Goal: Task Accomplishment & Management: Use online tool/utility

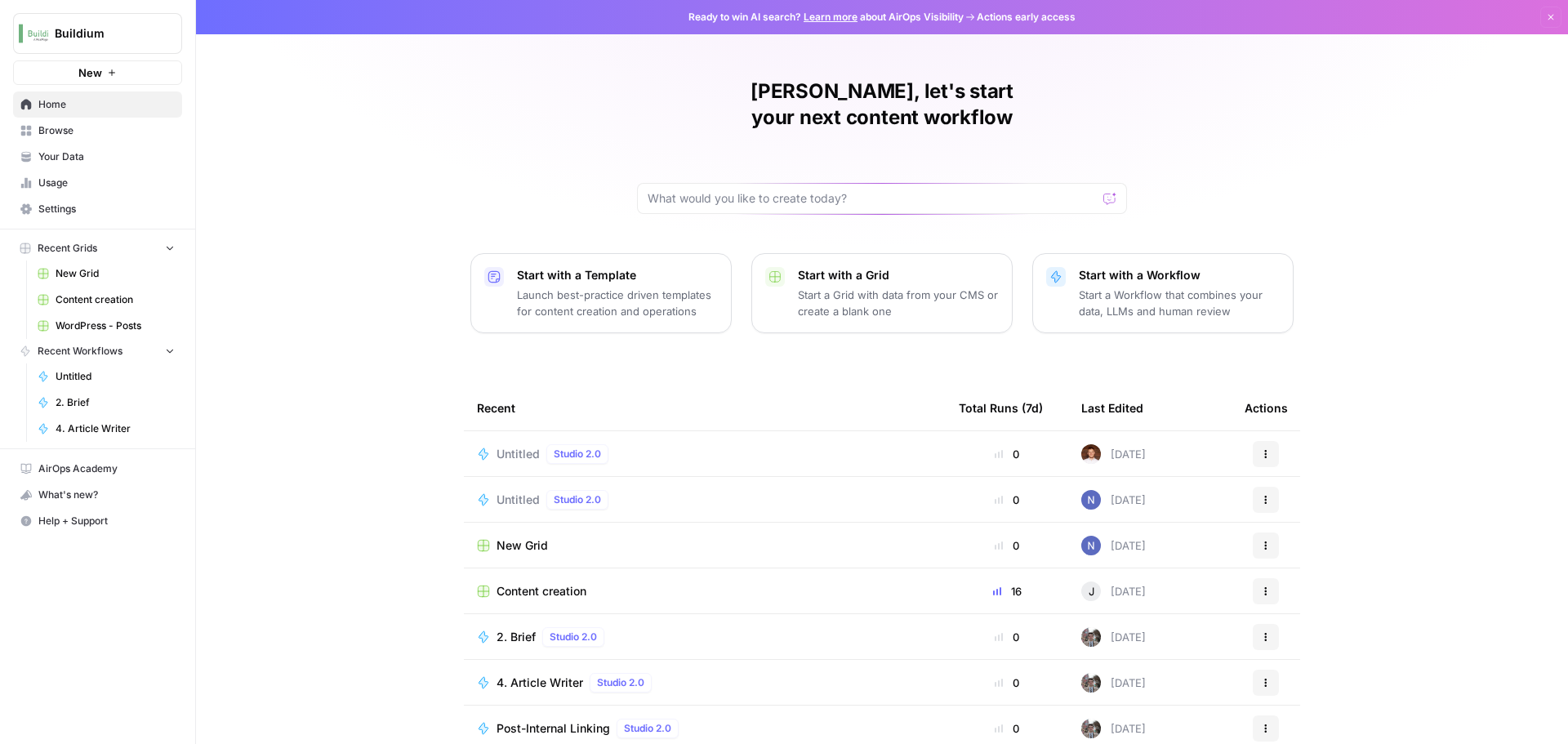
click at [867, 287] on p "Start a Grid with data from your CMS or create a blank one" at bounding box center [898, 302] width 201 height 32
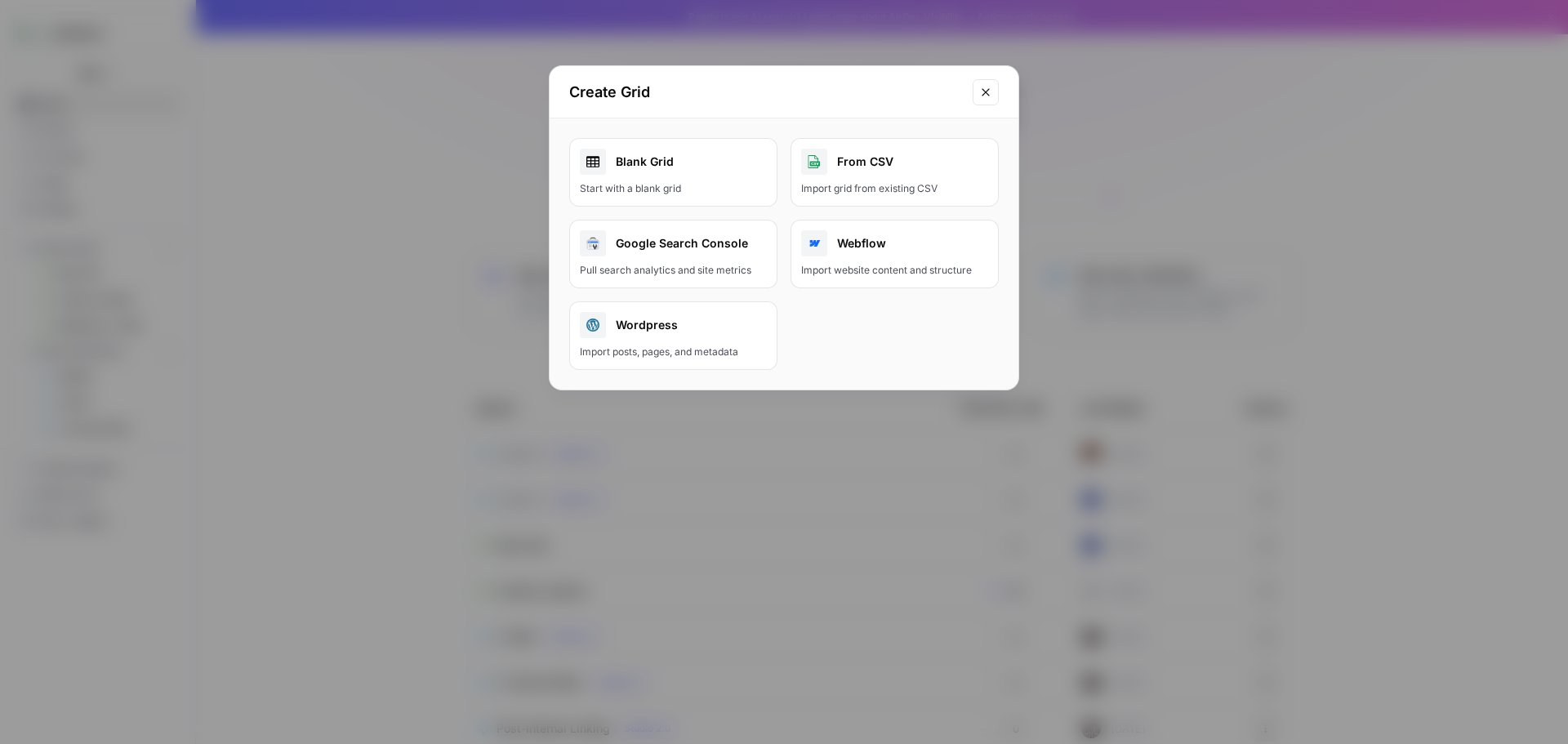
click at [670, 335] on div "Wordpress" at bounding box center [673, 325] width 187 height 27
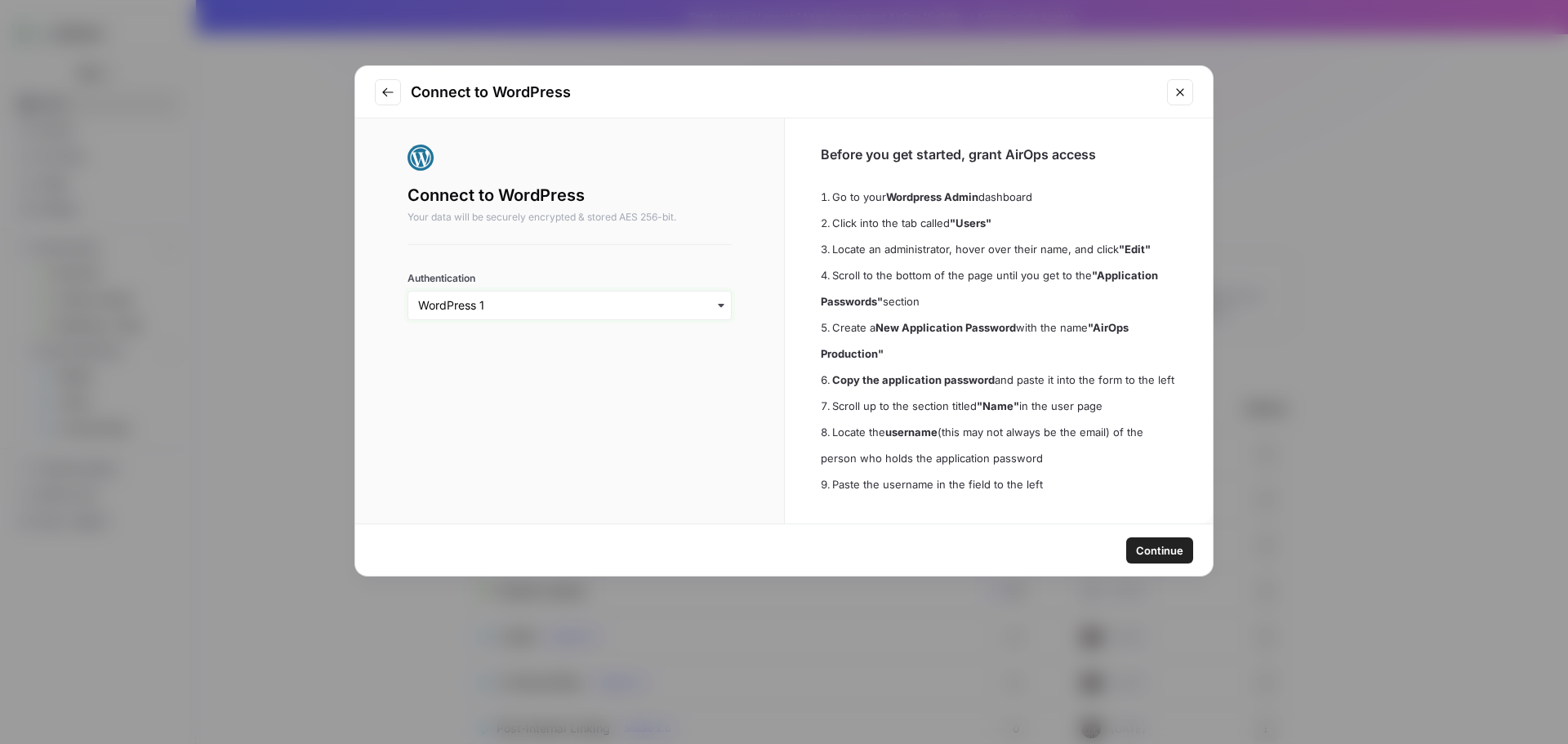
click at [609, 302] on input "Authentication" at bounding box center [569, 305] width 303 height 17
click at [679, 441] on div "Connect to WordPress Your data will be securely encrypted & stored AES 256-bit.…" at bounding box center [569, 321] width 429 height 405
click at [1173, 543] on span "Continue" at bounding box center [1160, 551] width 47 height 17
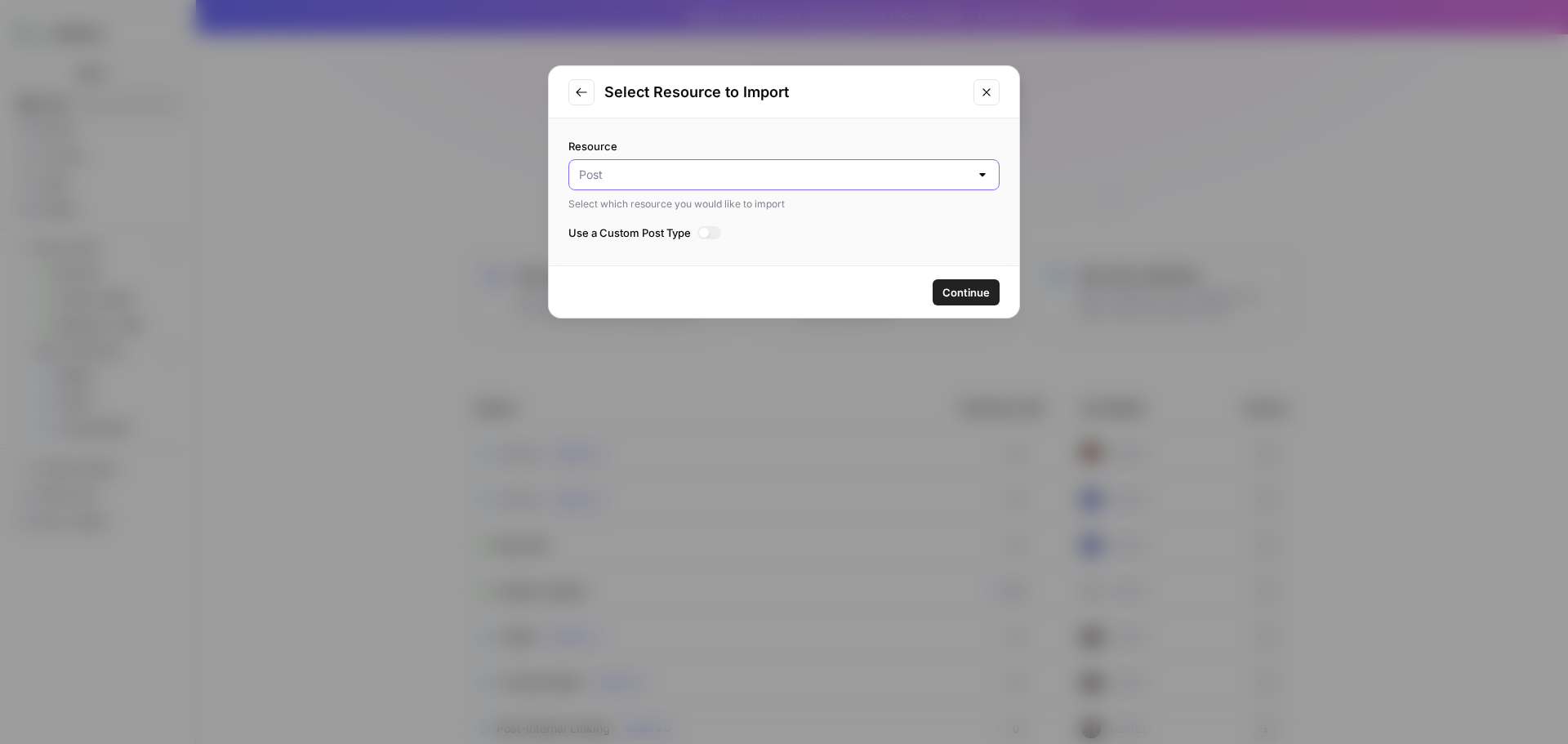
click at [954, 181] on input "Resource" at bounding box center [774, 175] width 391 height 17
type input "Post"
click at [865, 291] on div "Continue" at bounding box center [784, 292] width 471 height 51
click at [703, 233] on div at bounding box center [705, 233] width 10 height 10
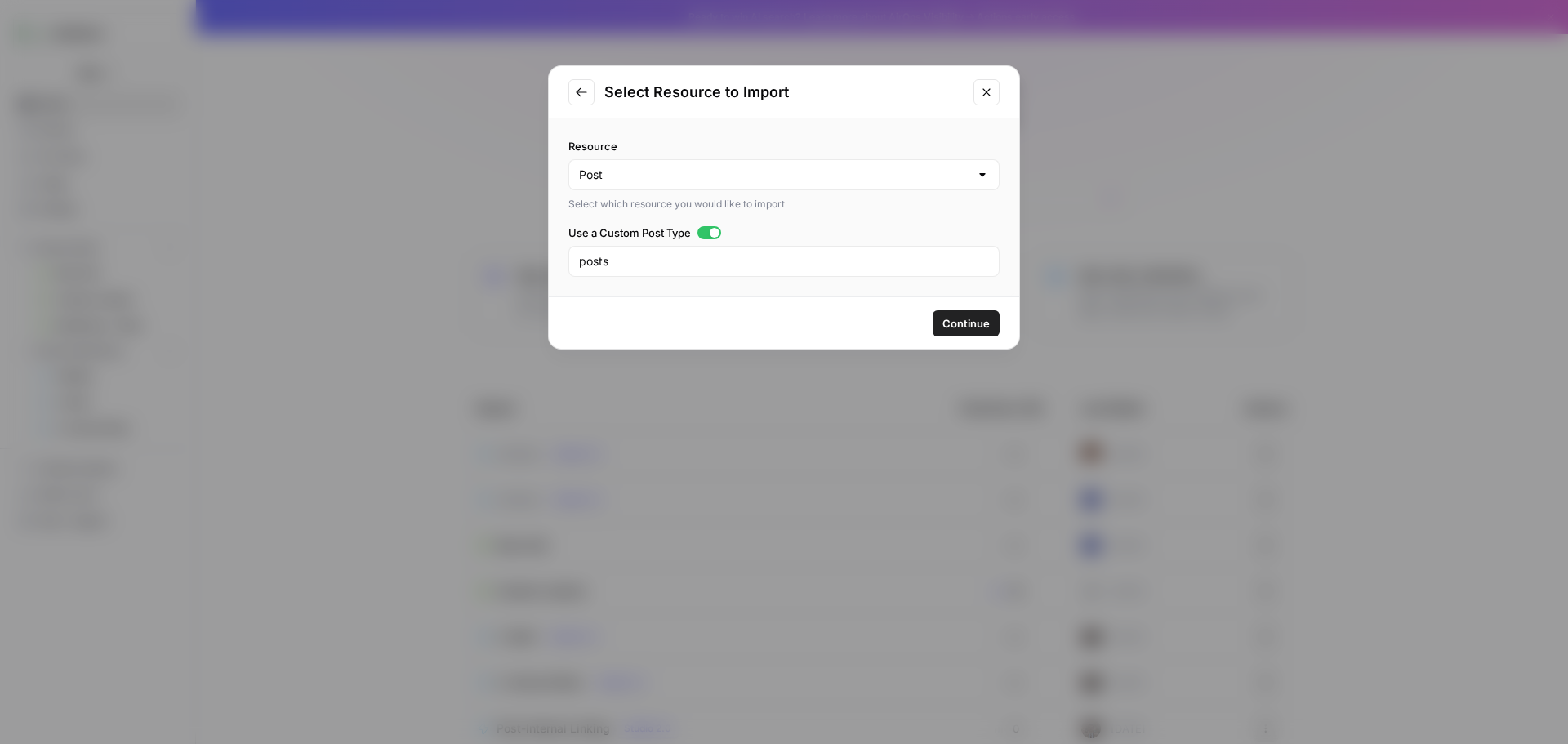
click at [790, 270] on div "posts" at bounding box center [784, 262] width 432 height 31
click at [789, 270] on div "posts" at bounding box center [784, 262] width 432 height 31
click at [872, 178] on input "Resource" at bounding box center [774, 175] width 391 height 17
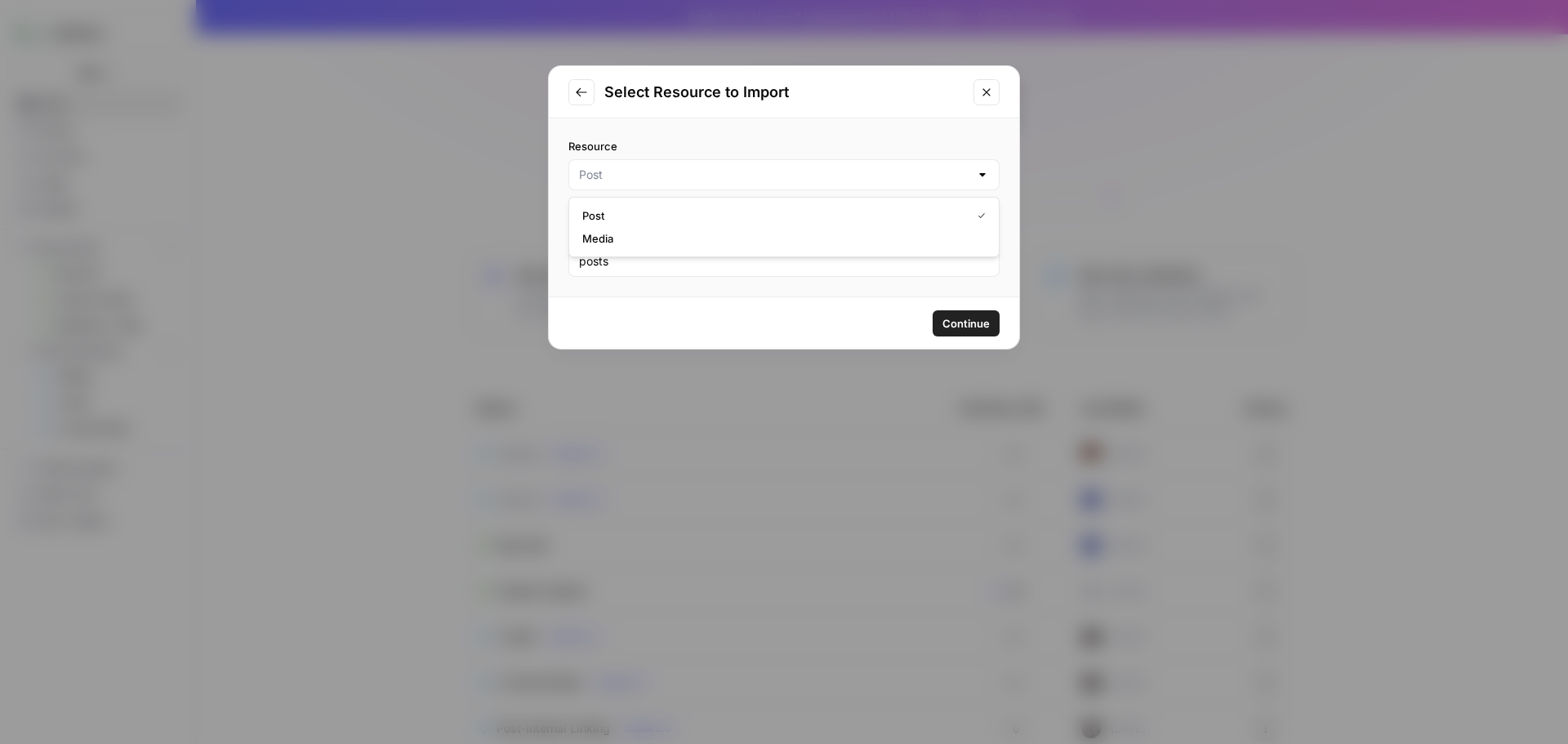
type input "Post"
drag, startPoint x: 837, startPoint y: 309, endPoint x: 820, endPoint y: 295, distance: 22.0
click at [836, 308] on div "Continue" at bounding box center [784, 323] width 471 height 51
click at [777, 260] on input "posts" at bounding box center [784, 261] width 410 height 17
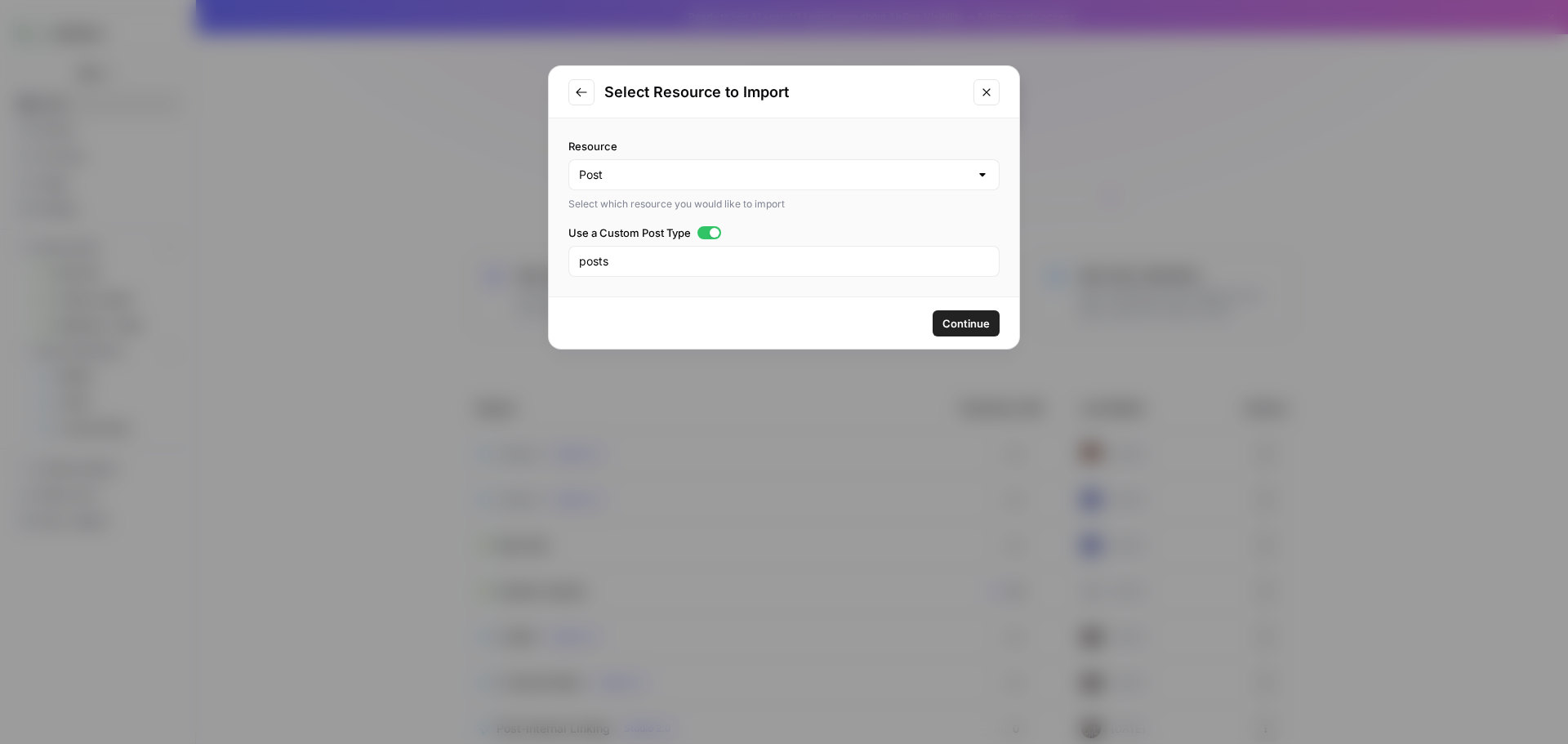
click at [579, 94] on icon "Go to previous step" at bounding box center [581, 91] width 13 height 13
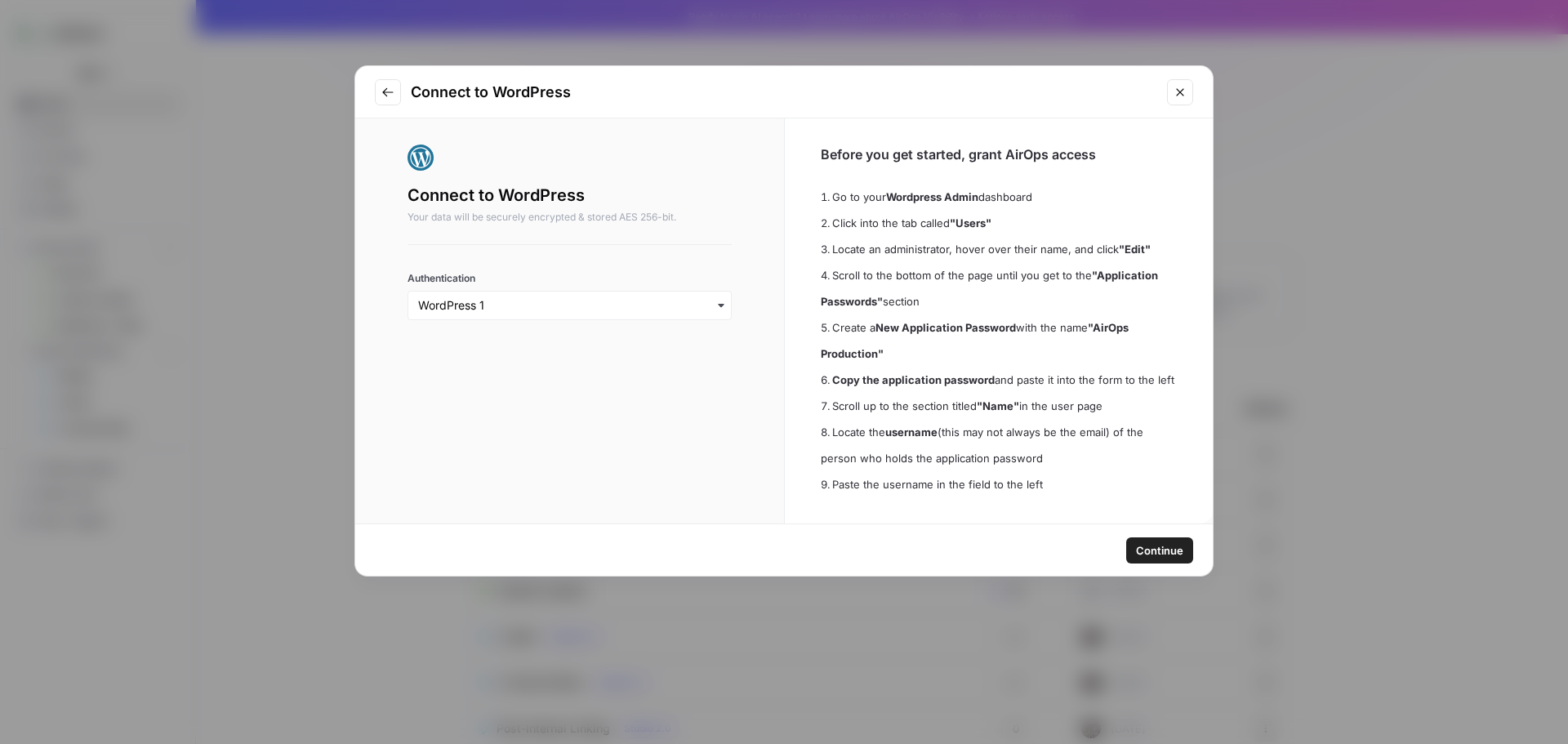
click at [390, 95] on icon "Go to previous step" at bounding box center [388, 91] width 13 height 13
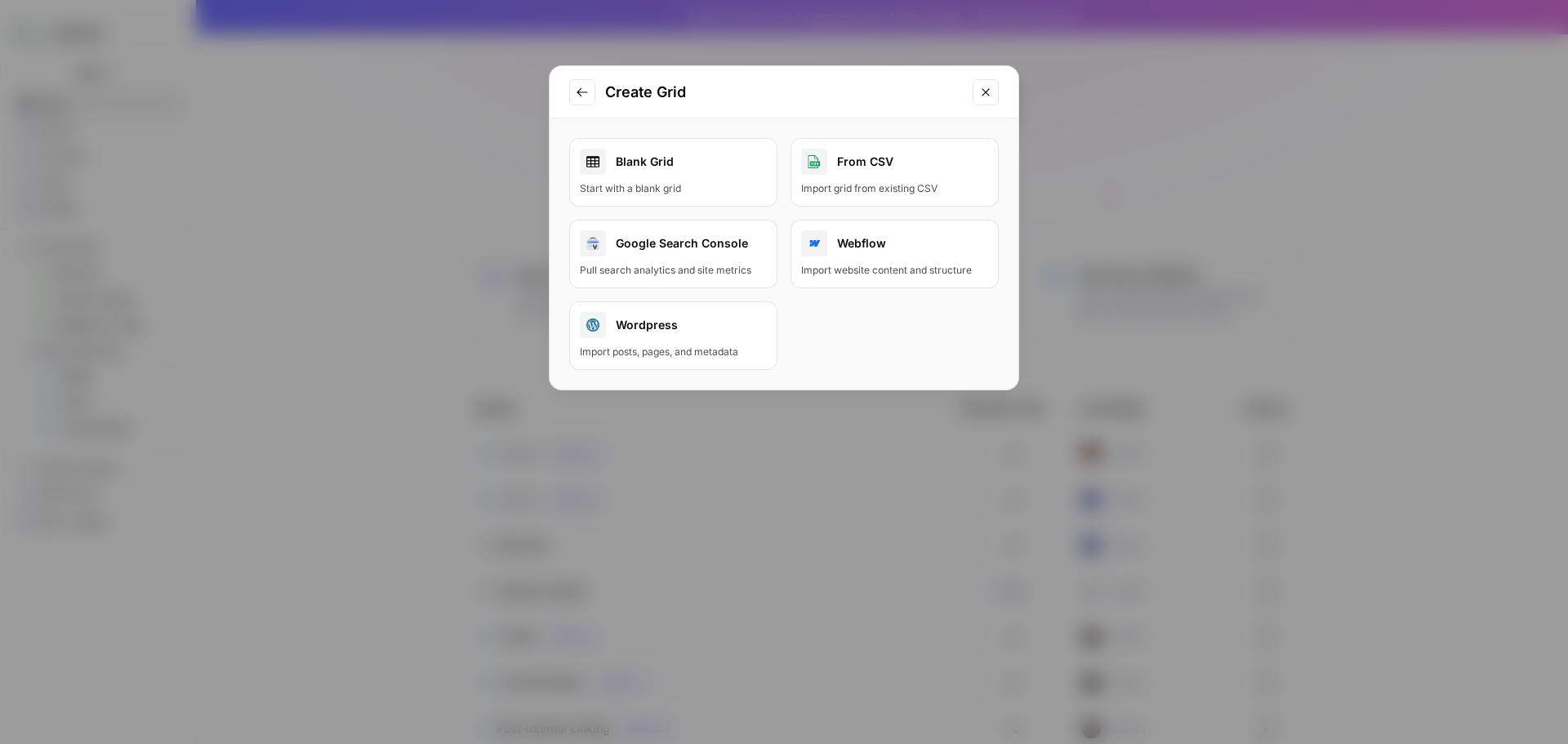
click at [714, 270] on div "Pull search analytics and site metrics" at bounding box center [673, 270] width 187 height 15
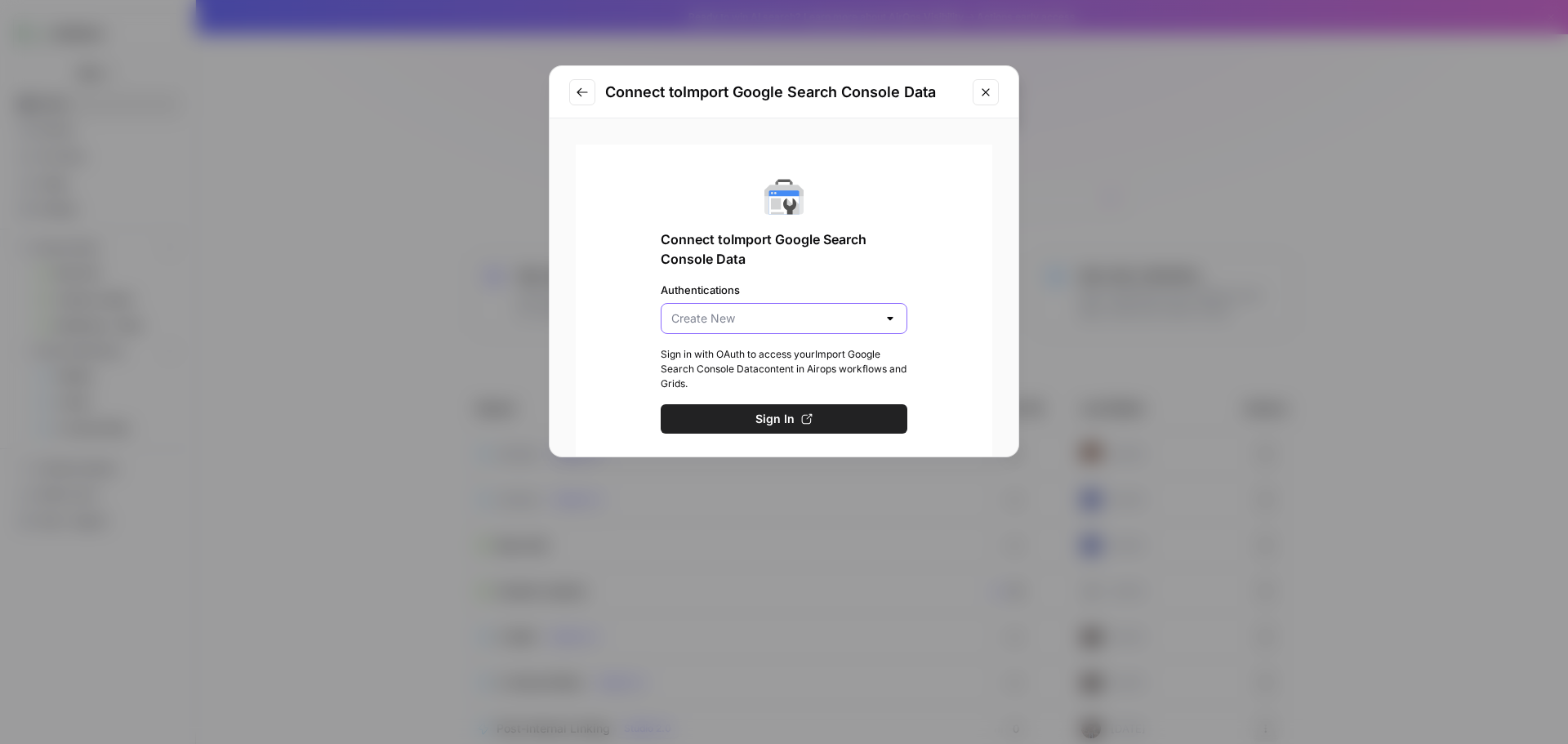
click at [853, 318] on input "Authentications" at bounding box center [774, 318] width 206 height 17
type input "Create New"
click at [934, 329] on div "Connect to Import Google Search Console Data Authentications Create New Sign in…" at bounding box center [784, 305] width 417 height 322
click at [593, 95] on button "Go to previous step" at bounding box center [582, 92] width 26 height 27
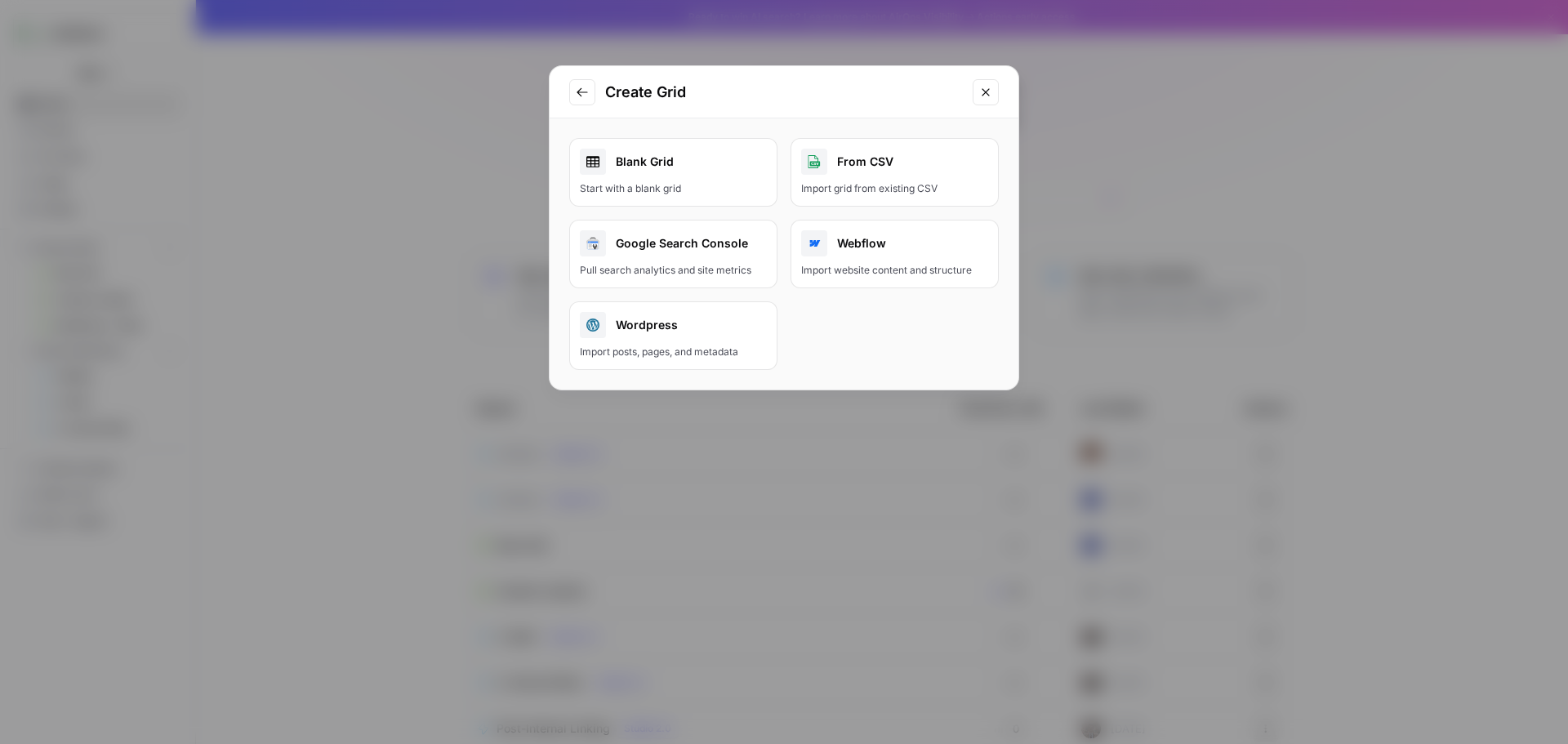
click at [653, 161] on div "Blank Grid" at bounding box center [673, 162] width 187 height 27
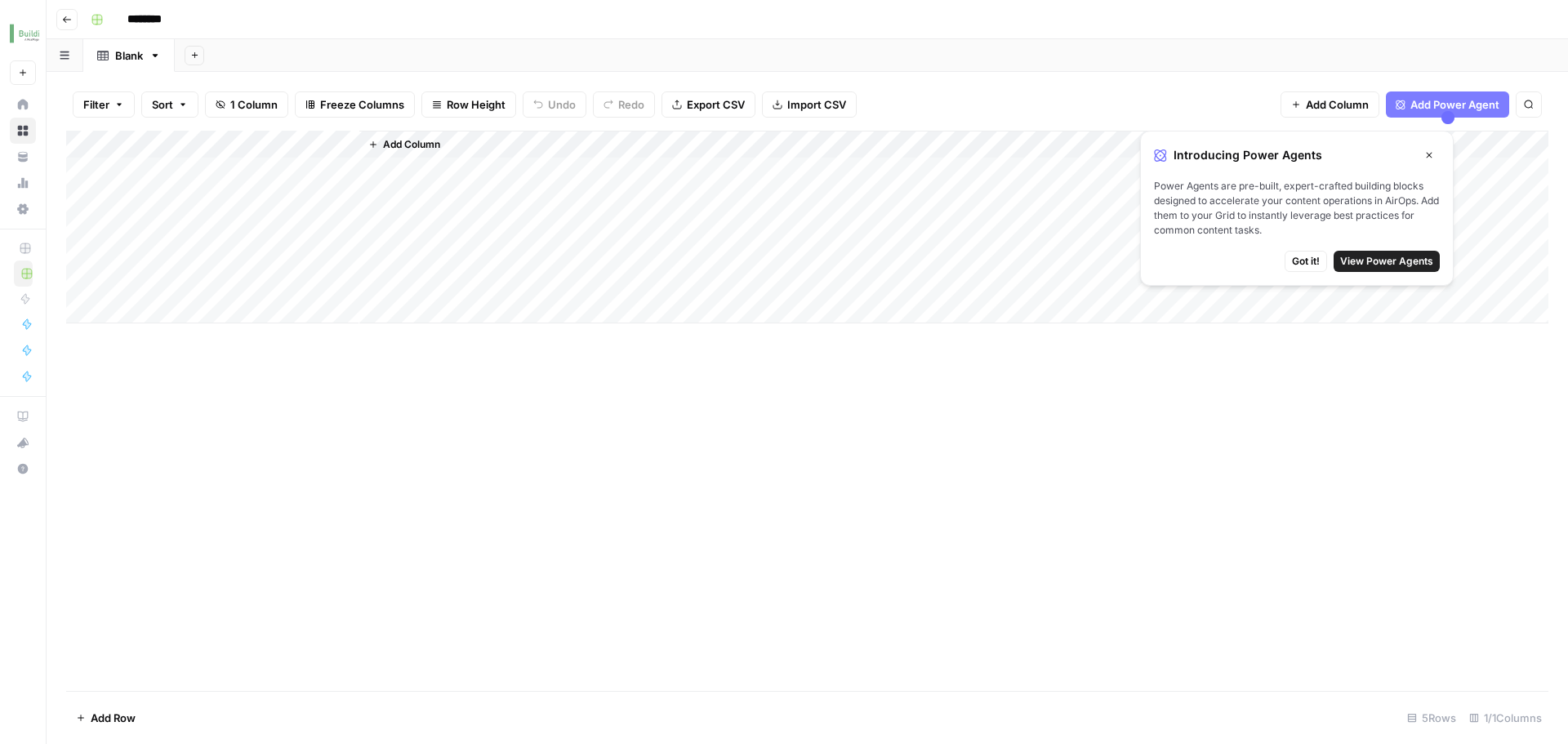
click at [1426, 159] on icon "button" at bounding box center [1430, 155] width 10 height 10
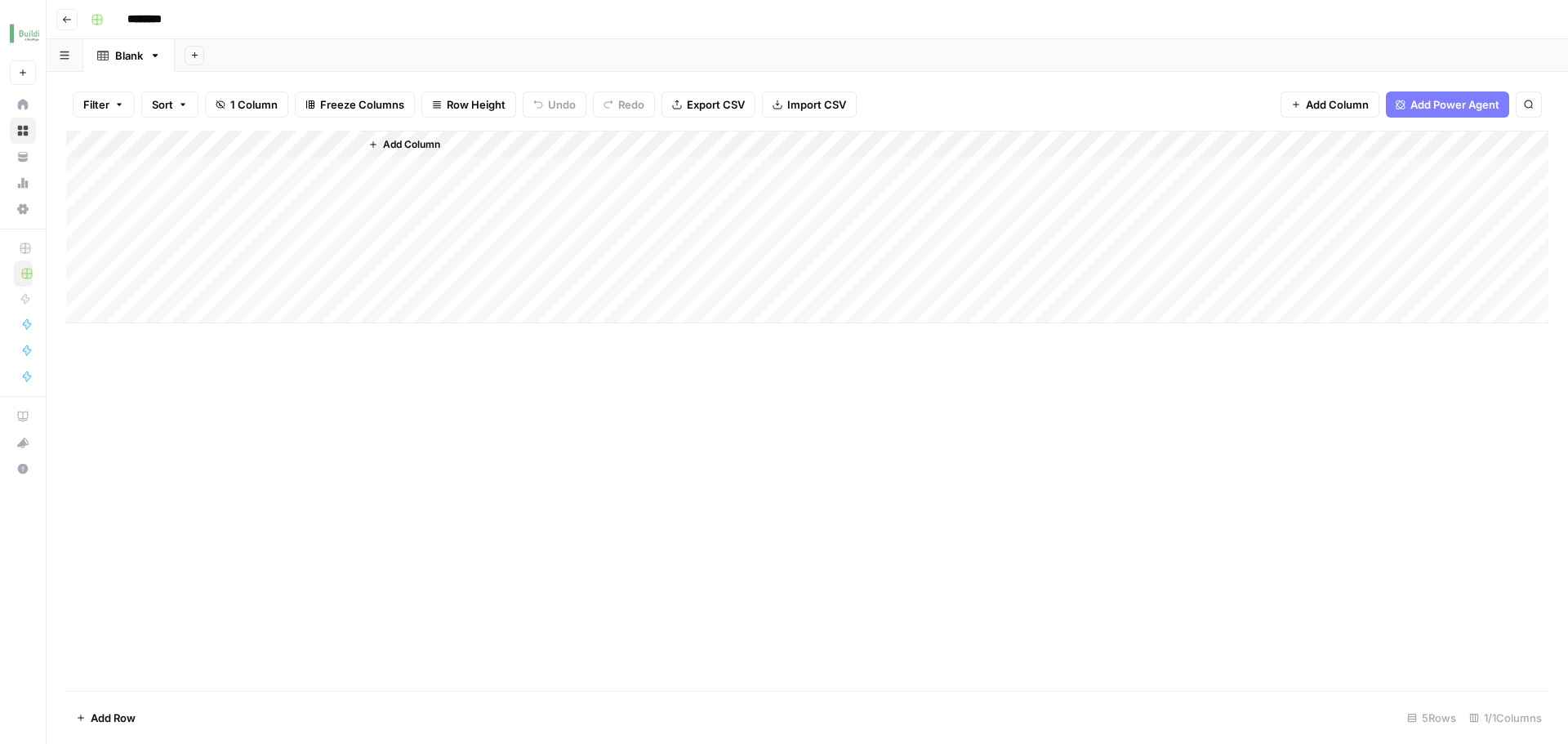
click at [1436, 104] on span "Add Power Agent" at bounding box center [1455, 104] width 89 height 17
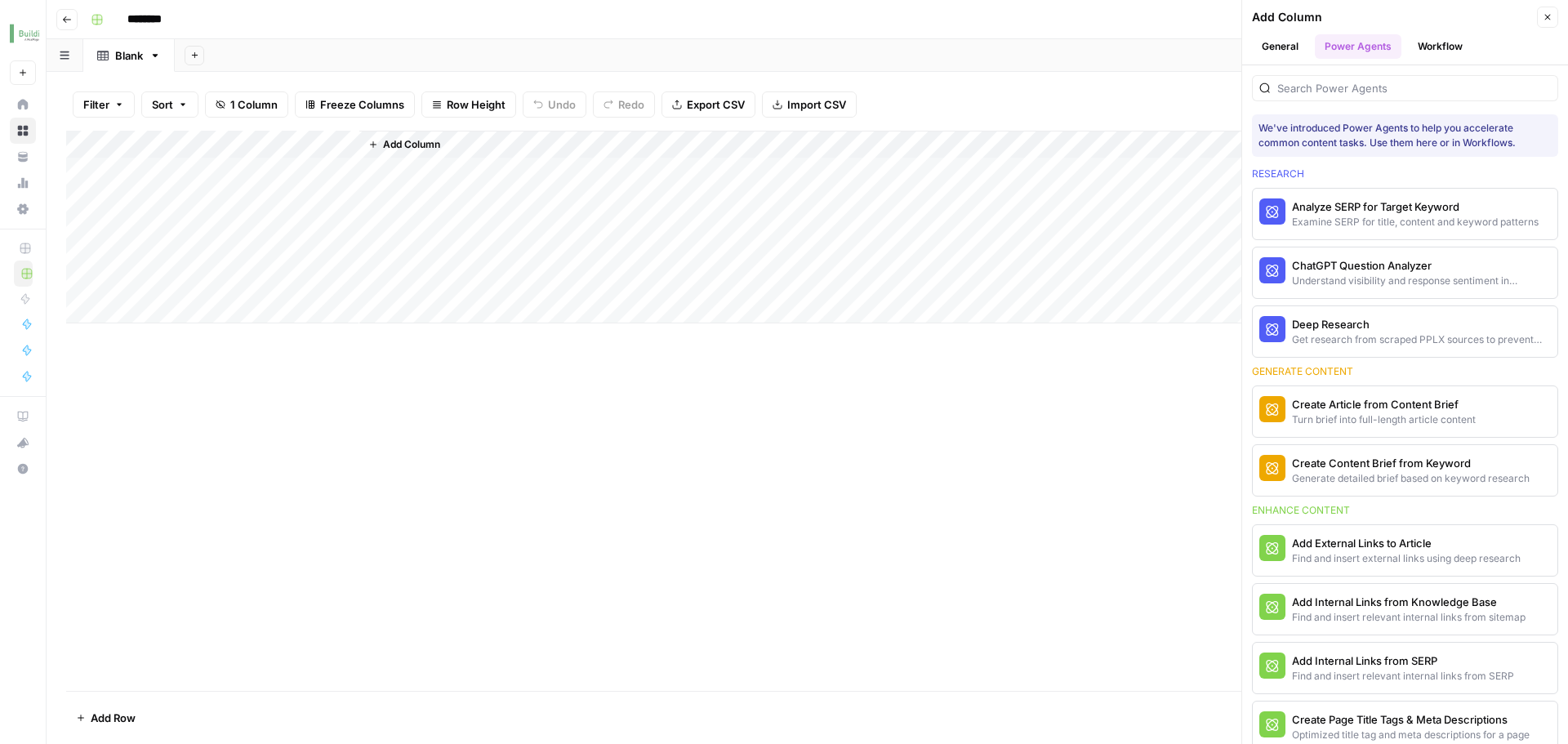
click at [1548, 20] on icon "button" at bounding box center [1548, 17] width 10 height 10
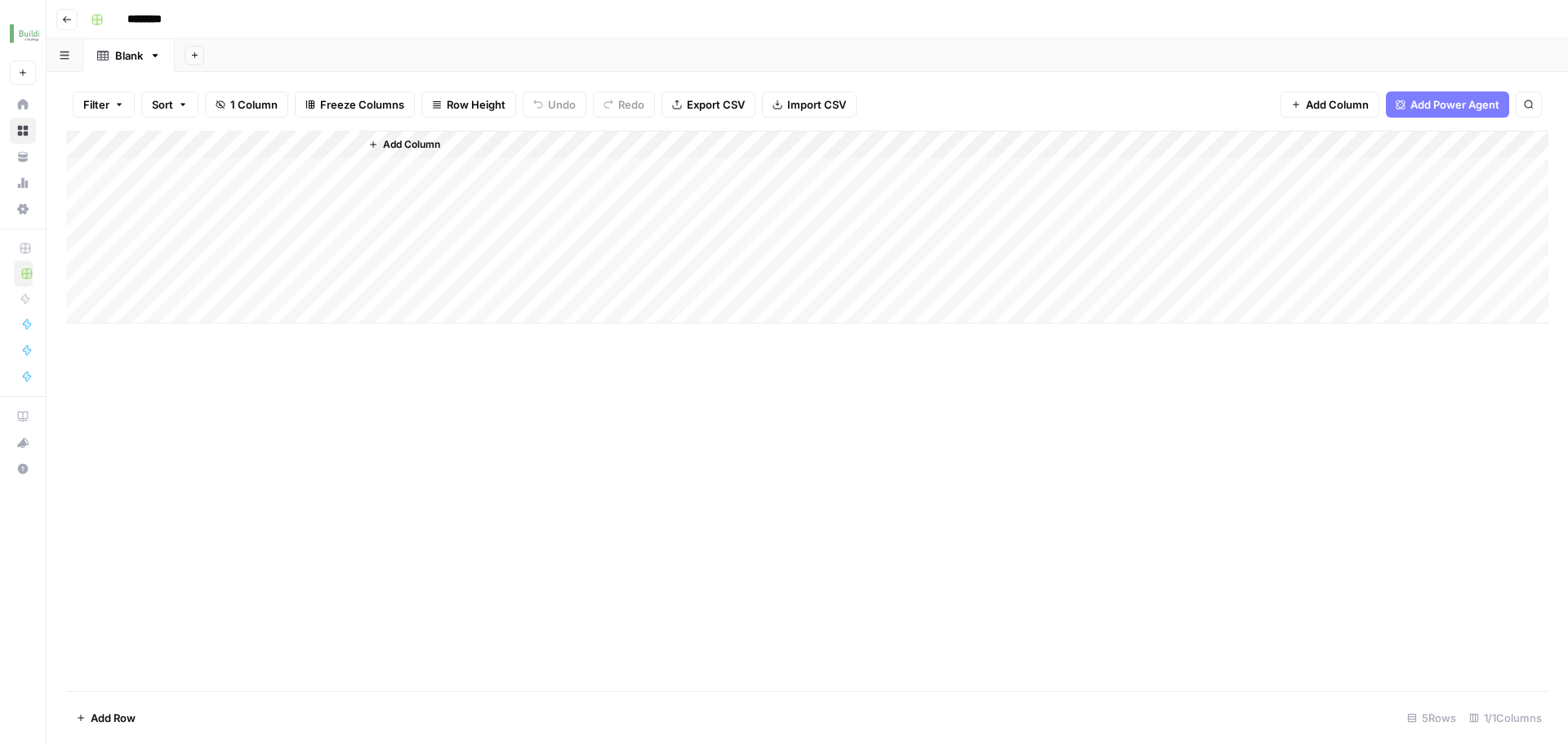
click at [1154, 414] on div "Add Column" at bounding box center [807, 410] width 1483 height 560
click at [69, 17] on icon "button" at bounding box center [67, 20] width 10 height 10
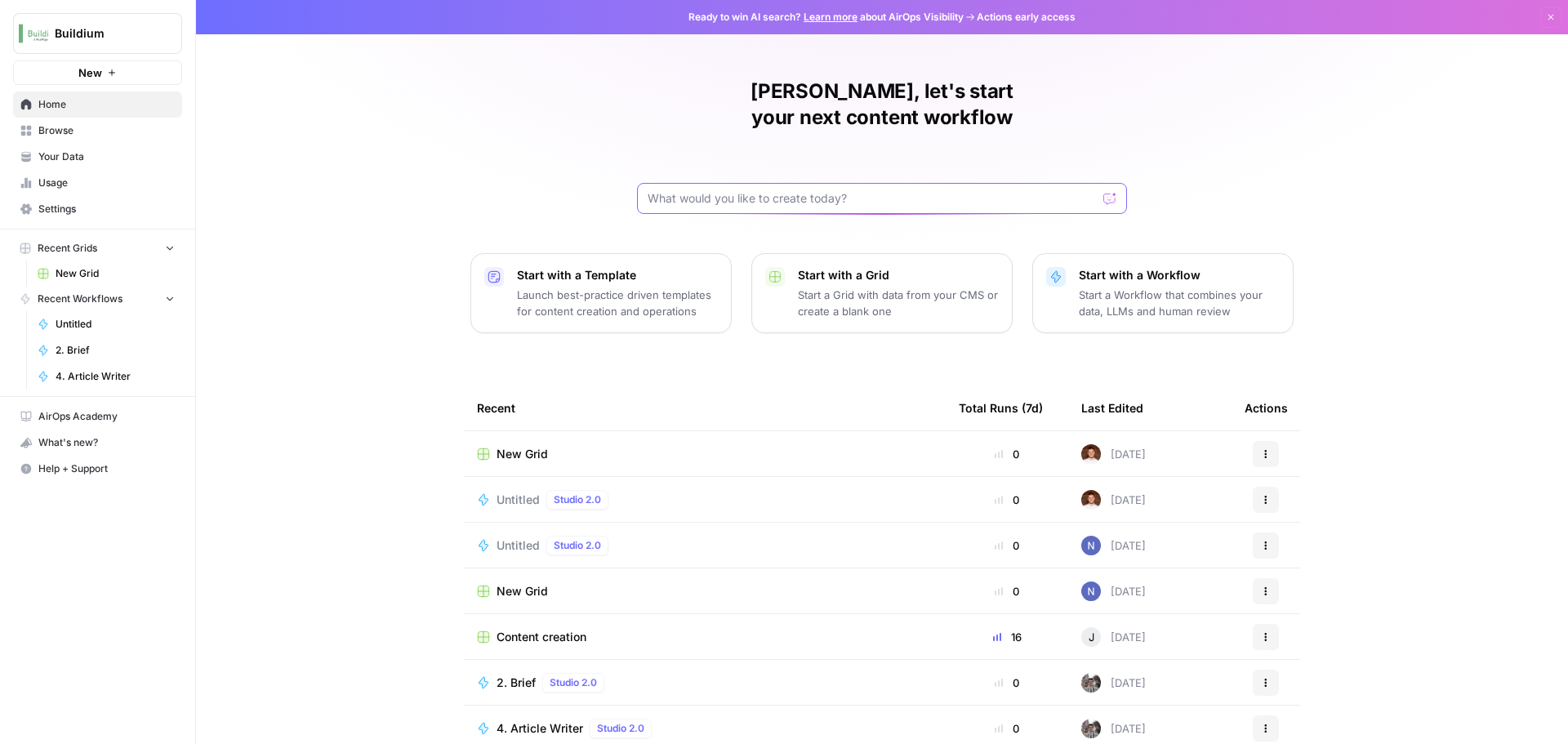
click at [832, 190] on input "text" at bounding box center [872, 198] width 449 height 17
click at [1388, 86] on div "[PERSON_NAME], let's start your next content workflow Start with a Template Lau…" at bounding box center [882, 389] width 1373 height 778
click at [1392, 114] on div "[PERSON_NAME], let's start your next content workflow Start with a Template Lau…" at bounding box center [882, 389] width 1373 height 778
click at [1275, 142] on div "[PERSON_NAME], let's start your next content workflow Start with a Template Lau…" at bounding box center [882, 389] width 1373 height 778
click at [1362, 186] on div "[PERSON_NAME], let's start your next content workflow Start with a Template Lau…" at bounding box center [882, 389] width 1373 height 778
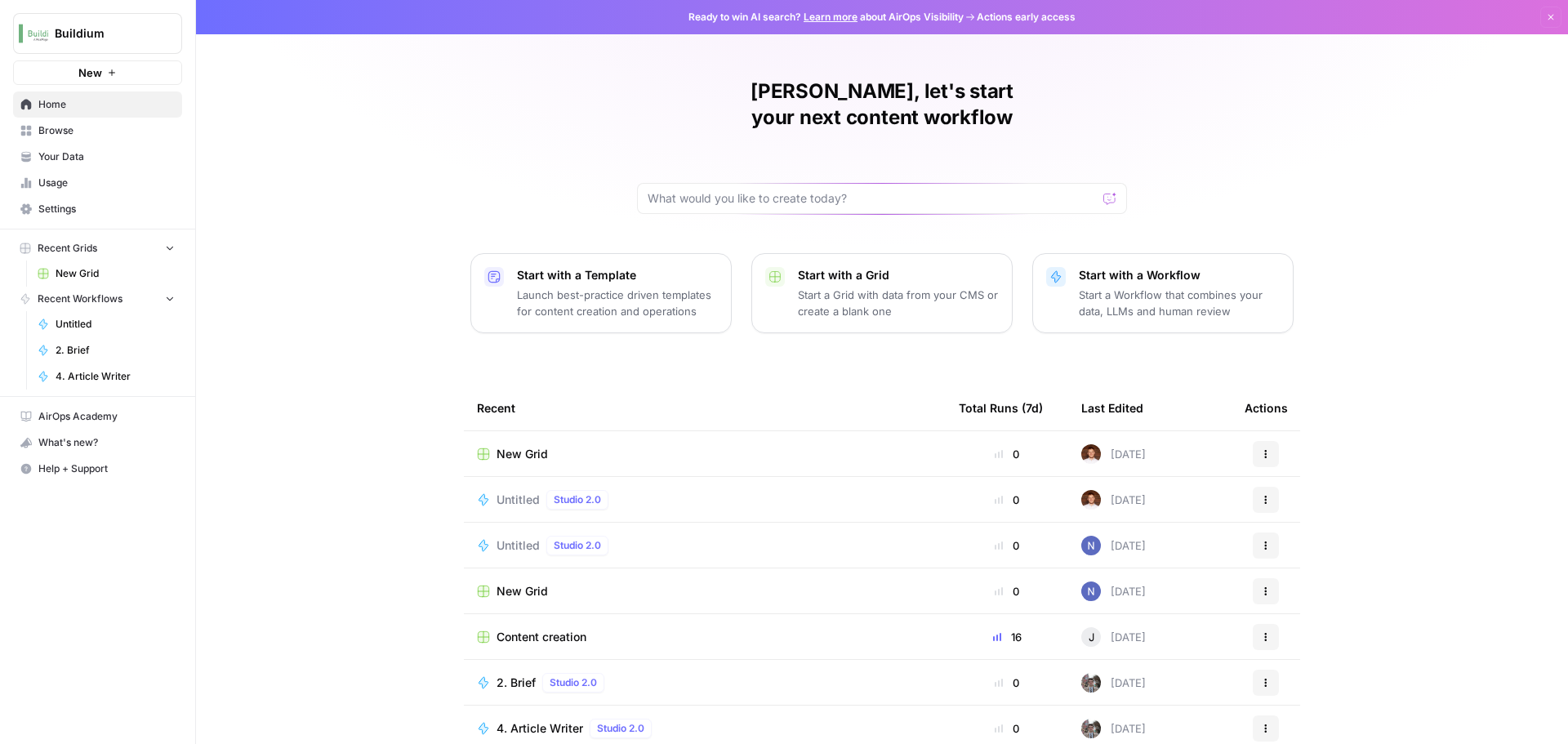
click at [1362, 186] on div "[PERSON_NAME], let's start your next content workflow Start with a Template Lau…" at bounding box center [882, 389] width 1373 height 778
click at [875, 267] on p "Start with a Grid" at bounding box center [898, 275] width 201 height 17
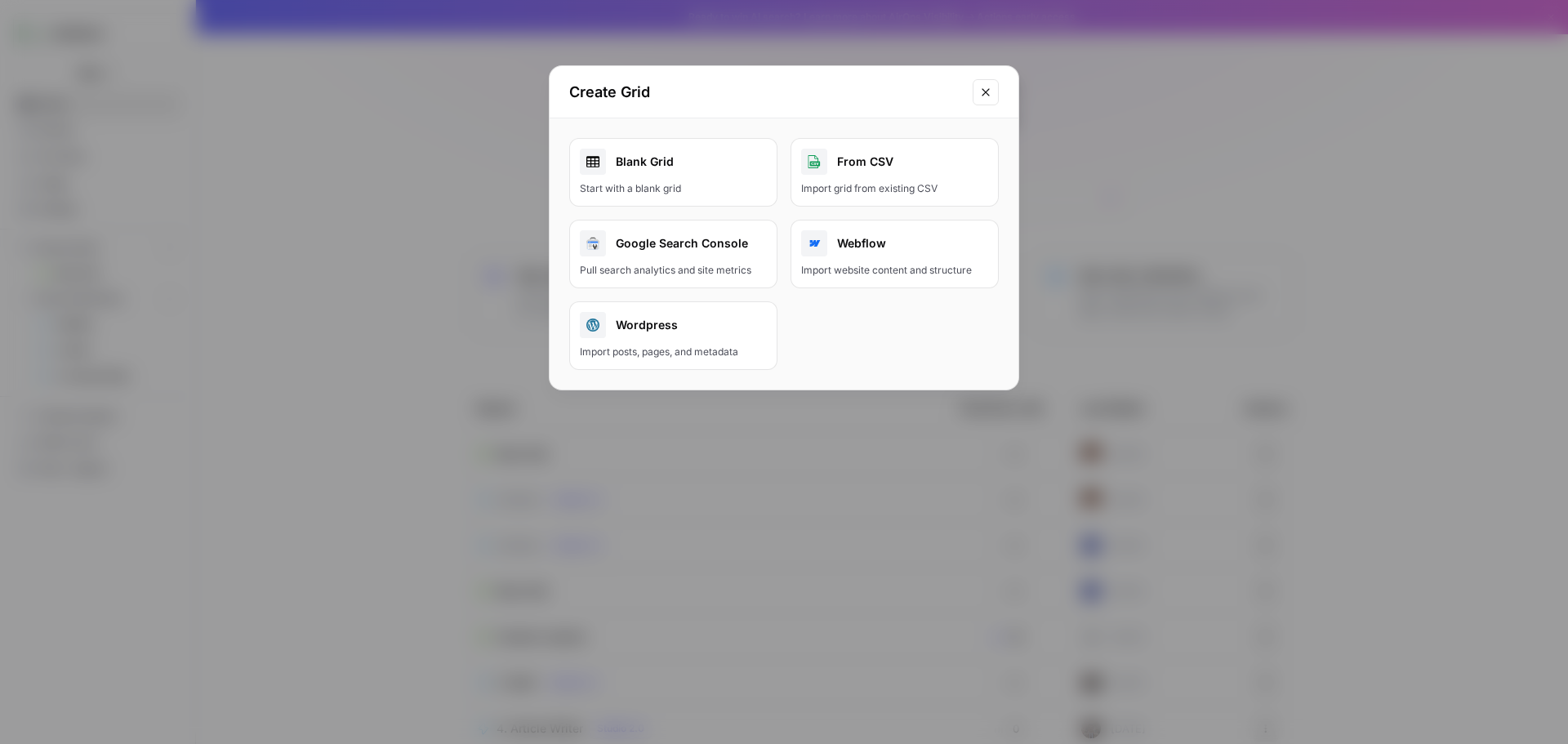
click at [666, 178] on link "Blank Grid Start with a blank grid" at bounding box center [673, 173] width 208 height 69
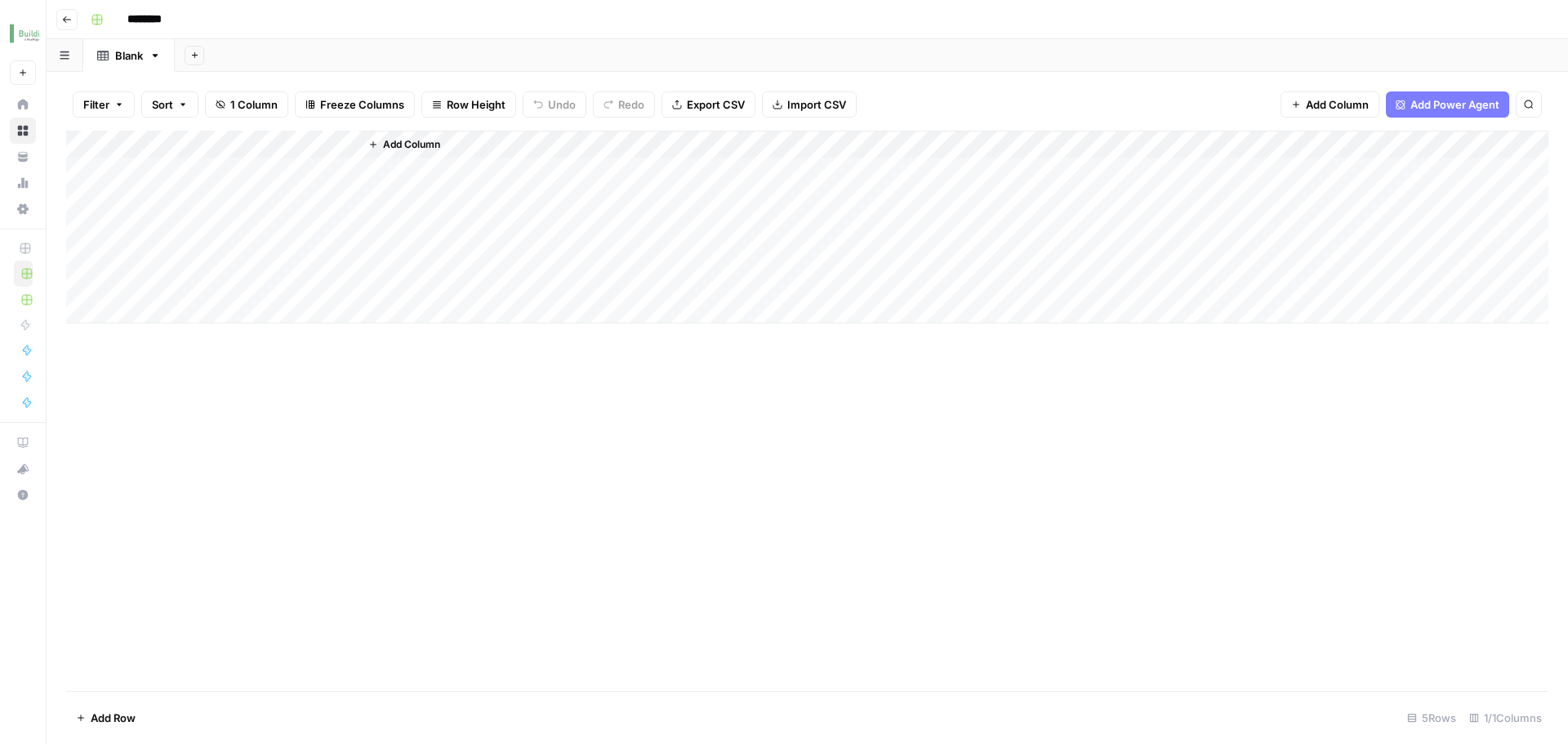
click at [184, 24] on input "********" at bounding box center [165, 20] width 91 height 27
click at [187, 22] on input "********" at bounding box center [165, 20] width 91 height 27
type input "**********"
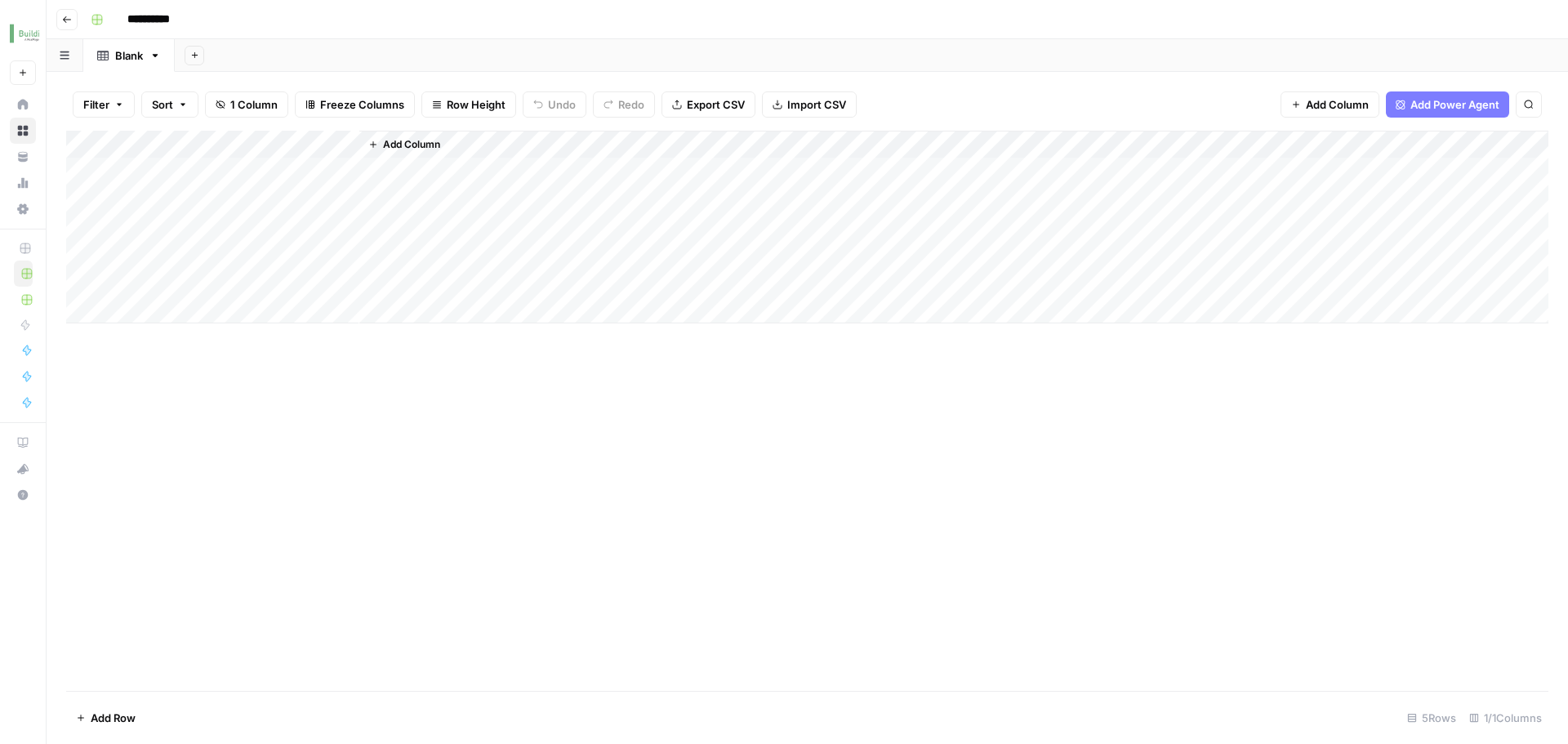
click at [232, 171] on div "Add Column" at bounding box center [807, 227] width 1483 height 192
click at [232, 170] on div "Add Column" at bounding box center [807, 227] width 1483 height 192
type textarea "****"
type textarea "*"
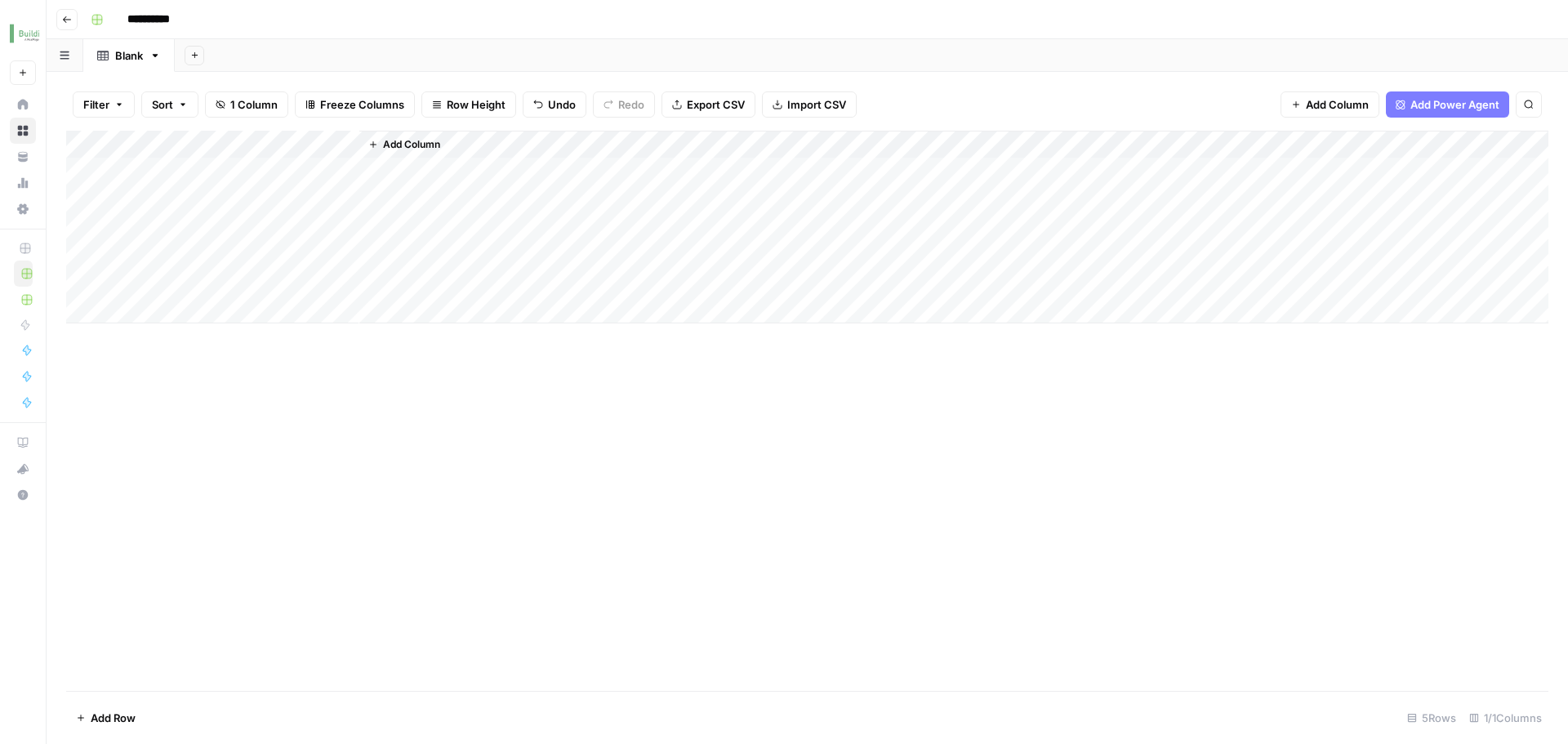
click at [217, 165] on div "Add Column" at bounding box center [807, 227] width 1483 height 192
click at [217, 166] on div "Add Column" at bounding box center [807, 227] width 1483 height 192
click at [217, 166] on textarea "****" at bounding box center [253, 172] width 261 height 23
type textarea "****"
type textarea "**********"
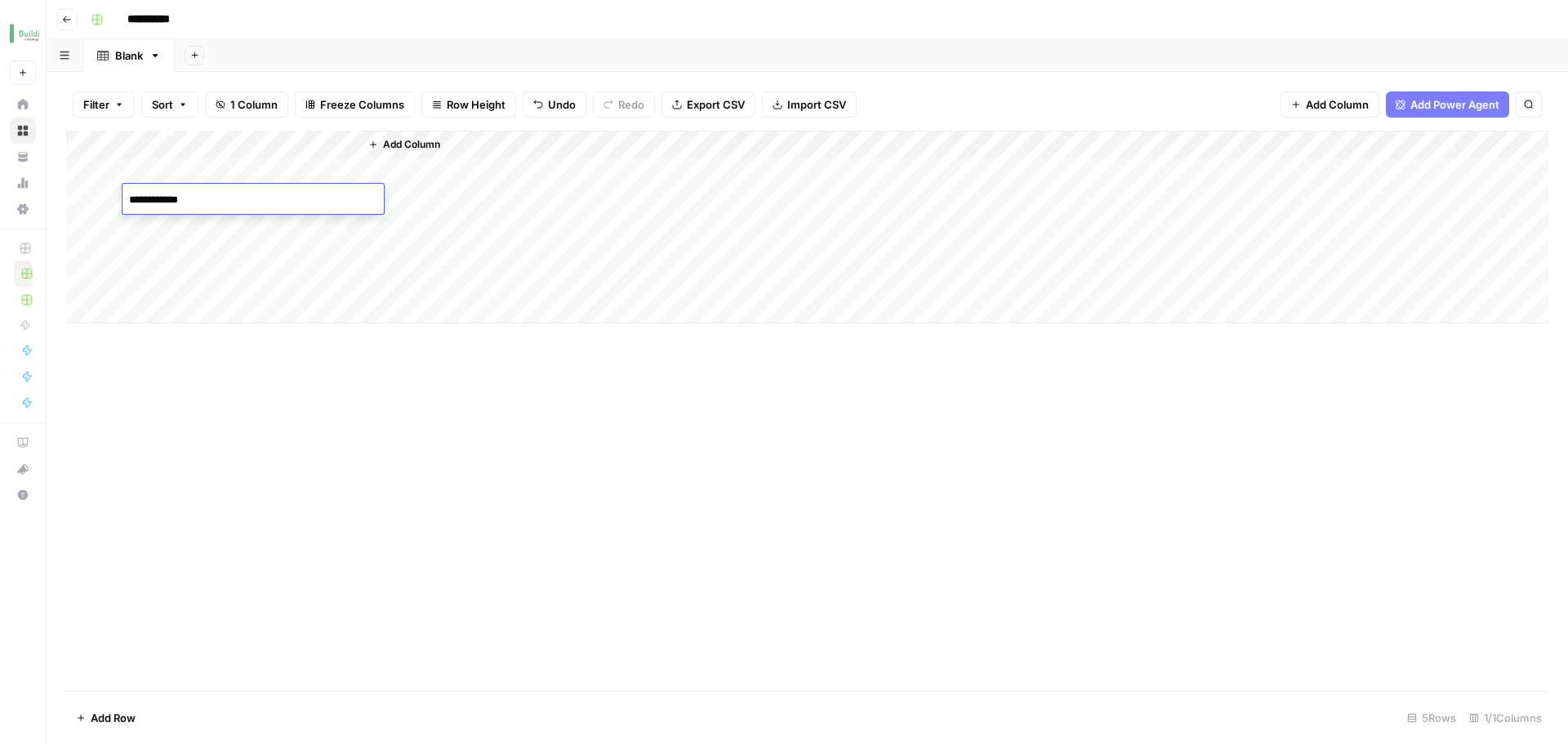
click at [222, 237] on div "Add Column" at bounding box center [807, 227] width 1483 height 192
click at [232, 233] on div "Add Column" at bounding box center [807, 227] width 1483 height 192
click at [391, 163] on div "Add Column" at bounding box center [954, 227] width 1189 height 192
click at [404, 144] on span "Add Column" at bounding box center [411, 144] width 57 height 15
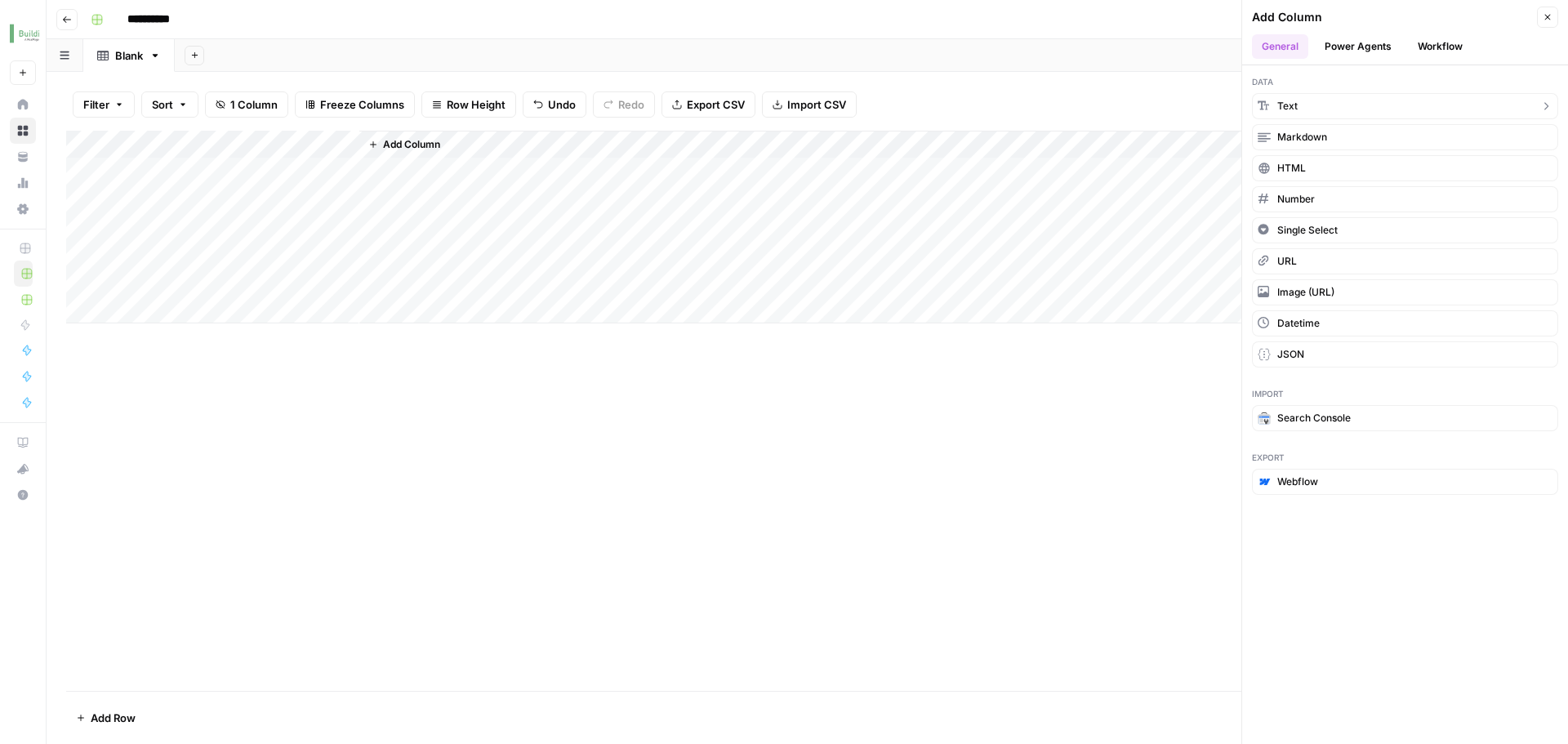
click at [1333, 99] on button "Text" at bounding box center [1405, 106] width 306 height 27
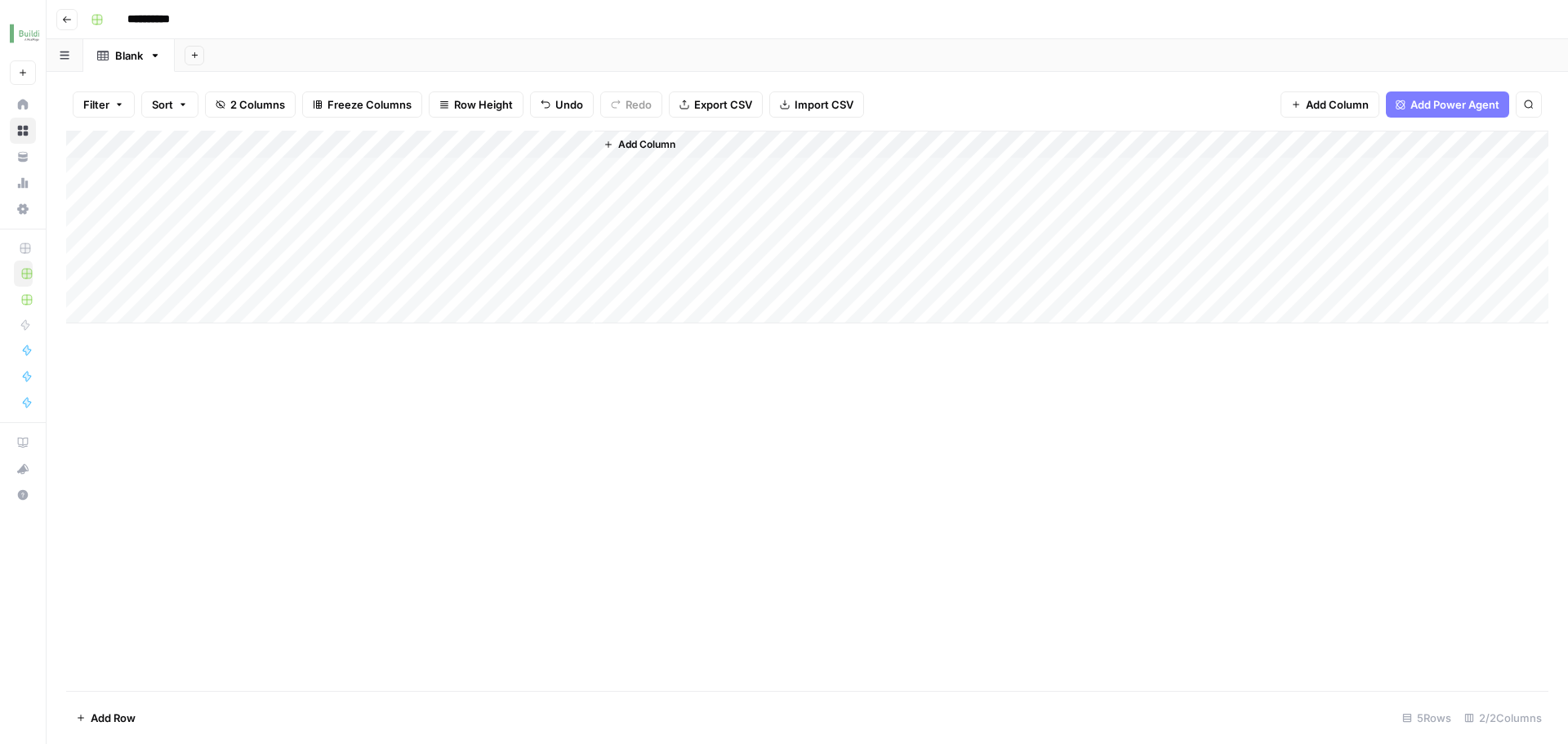
click at [461, 138] on div "Add Column" at bounding box center [807, 227] width 1483 height 192
click at [544, 179] on div "Add Column" at bounding box center [807, 227] width 1483 height 192
click at [471, 133] on div "Add Column" at bounding box center [807, 227] width 1483 height 192
click at [541, 168] on div "Add Column" at bounding box center [807, 227] width 1483 height 192
click at [455, 137] on div "Add Column" at bounding box center [807, 227] width 1483 height 192
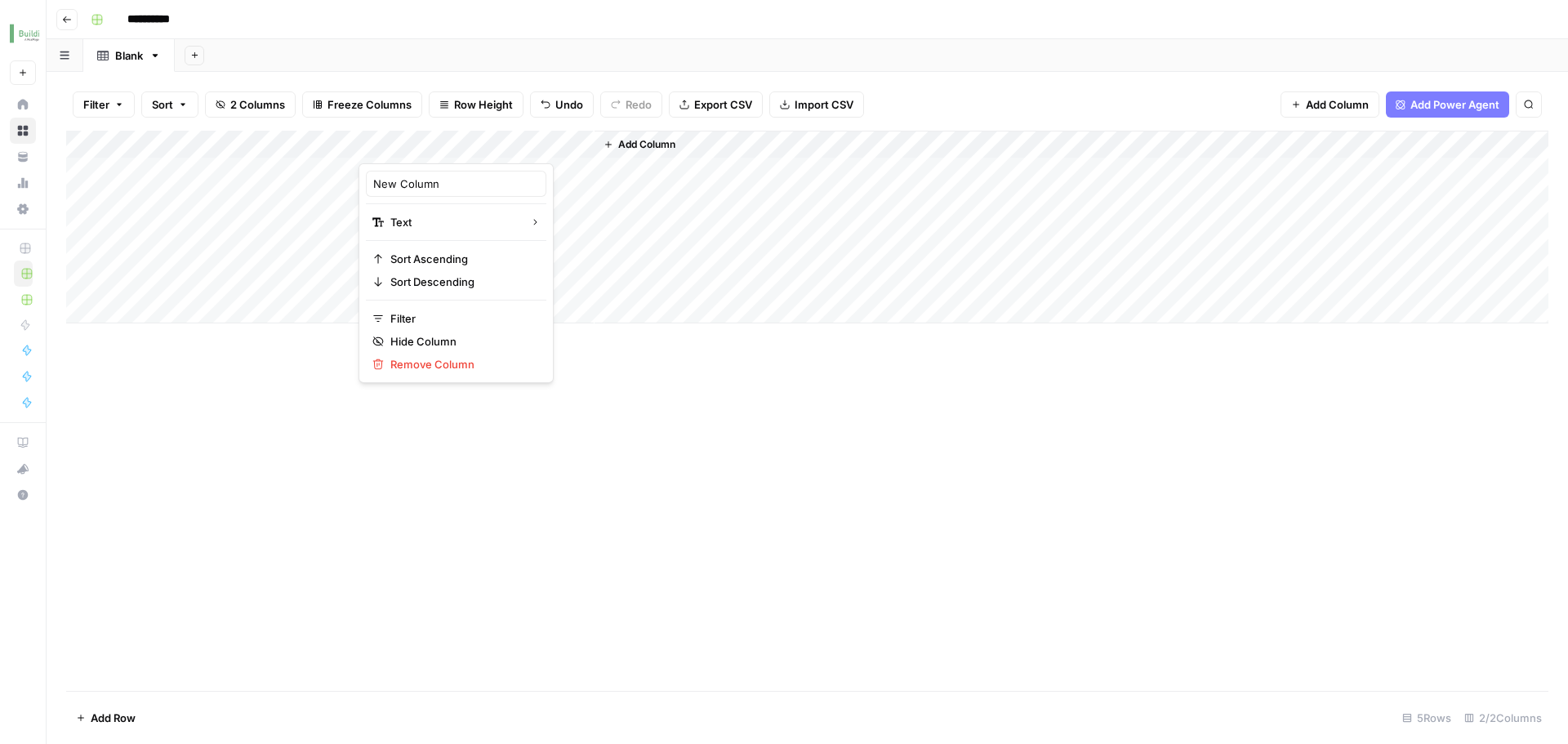
click at [428, 143] on div at bounding box center [476, 146] width 236 height 32
click at [444, 144] on div at bounding box center [476, 146] width 236 height 32
click at [658, 182] on div "Add Column" at bounding box center [1071, 227] width 954 height 192
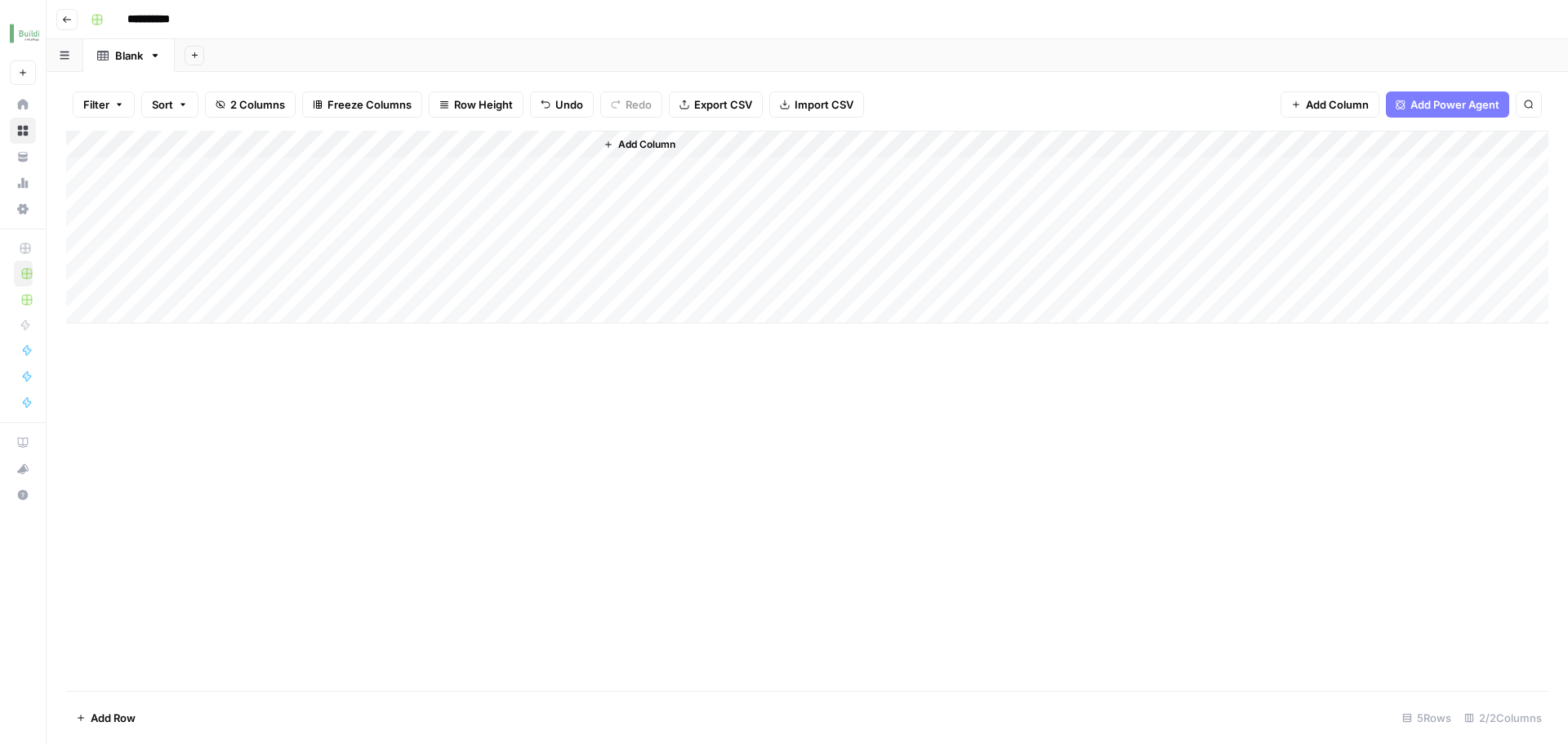
click at [486, 139] on div "Add Column" at bounding box center [807, 227] width 1483 height 192
click at [419, 189] on input "New Column" at bounding box center [455, 184] width 166 height 17
type input "Available Fields"
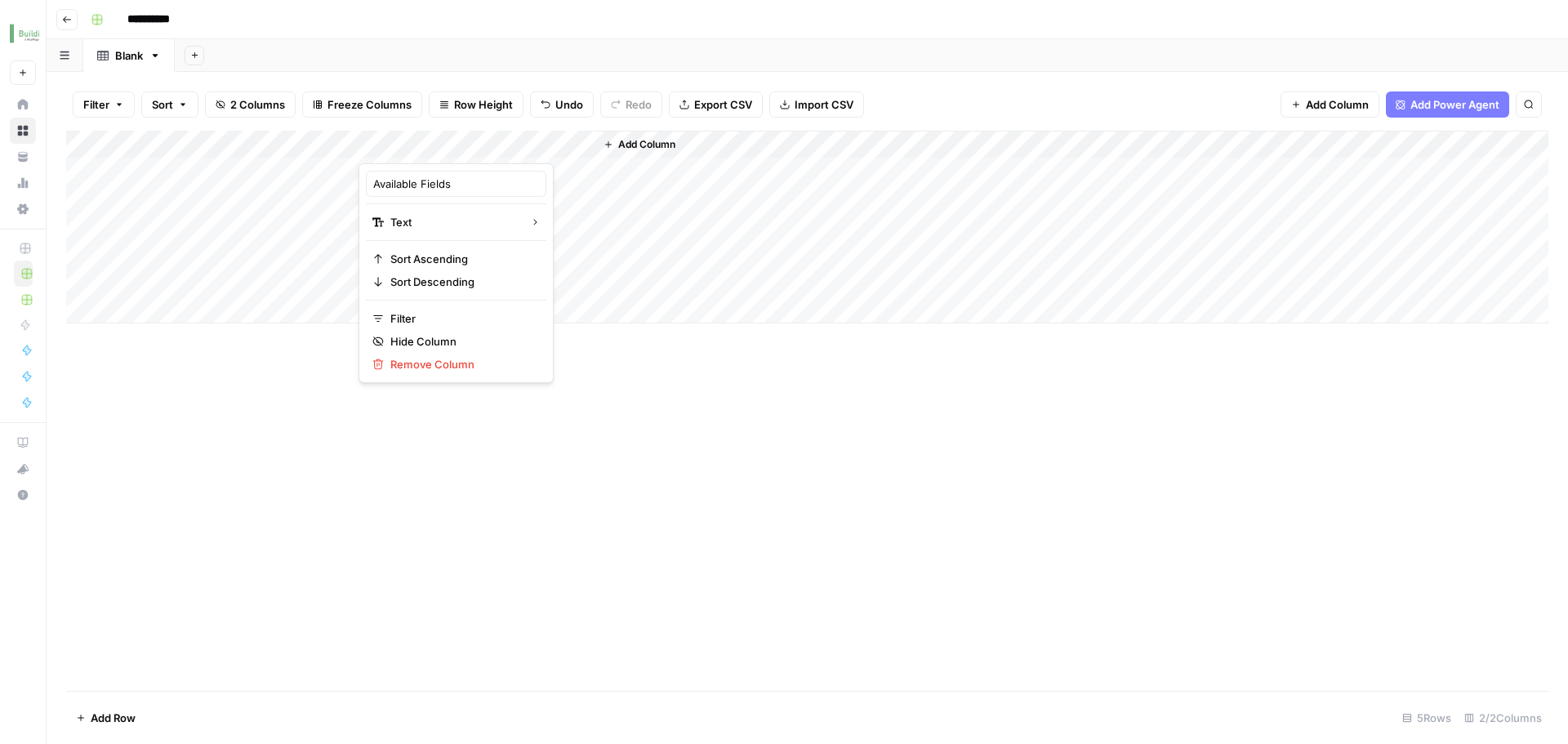
click at [706, 209] on div "Add Column" at bounding box center [1071, 227] width 954 height 192
click at [275, 223] on div "Add Column" at bounding box center [807, 227] width 1483 height 192
type textarea "**********"
click at [289, 253] on div "Add Column" at bounding box center [807, 227] width 1483 height 192
click at [453, 174] on div "Add Column" at bounding box center [807, 227] width 1483 height 192
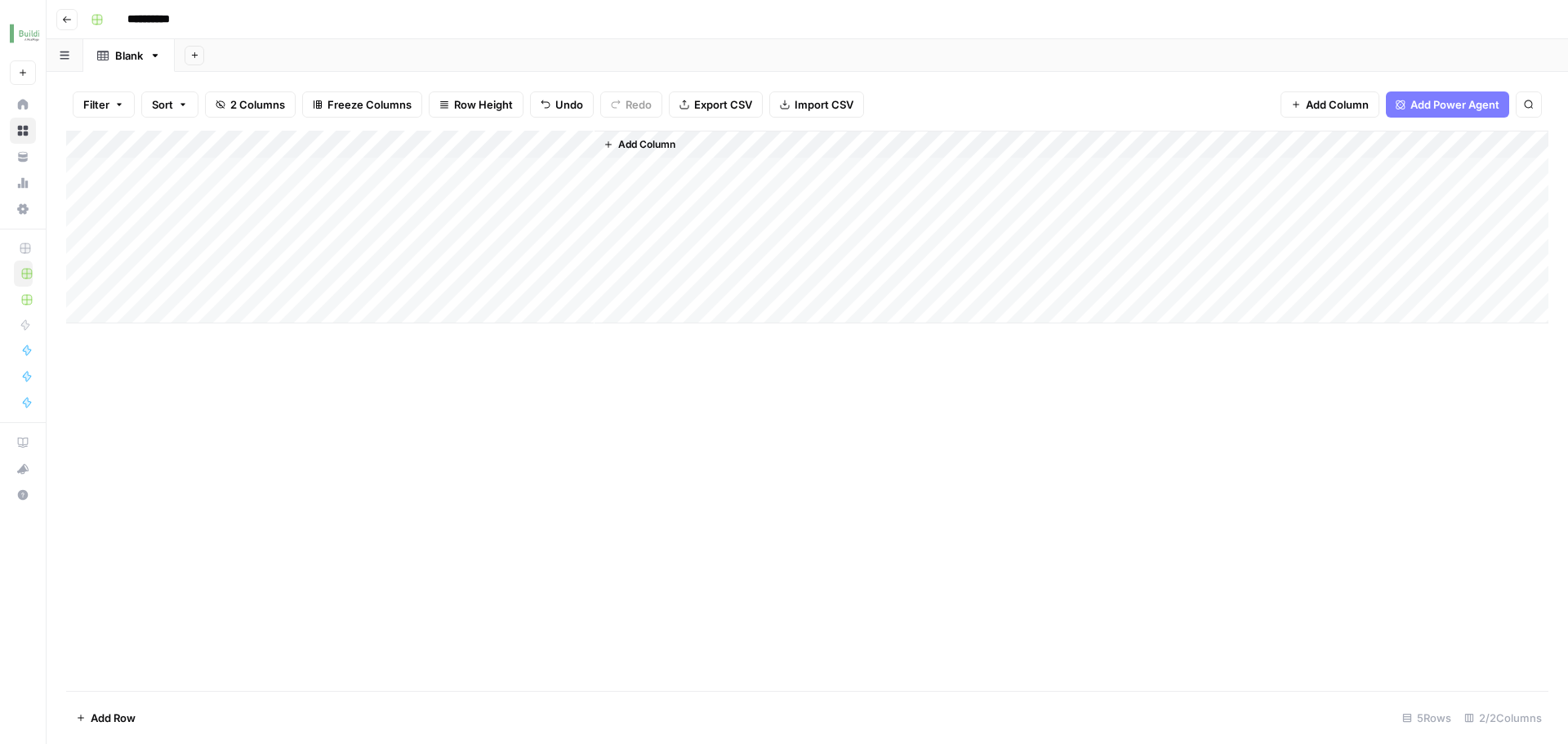
click at [442, 145] on div "Add Column" at bounding box center [807, 227] width 1483 height 192
click at [432, 185] on input "New Column" at bounding box center [455, 184] width 166 height 17
type input "A"
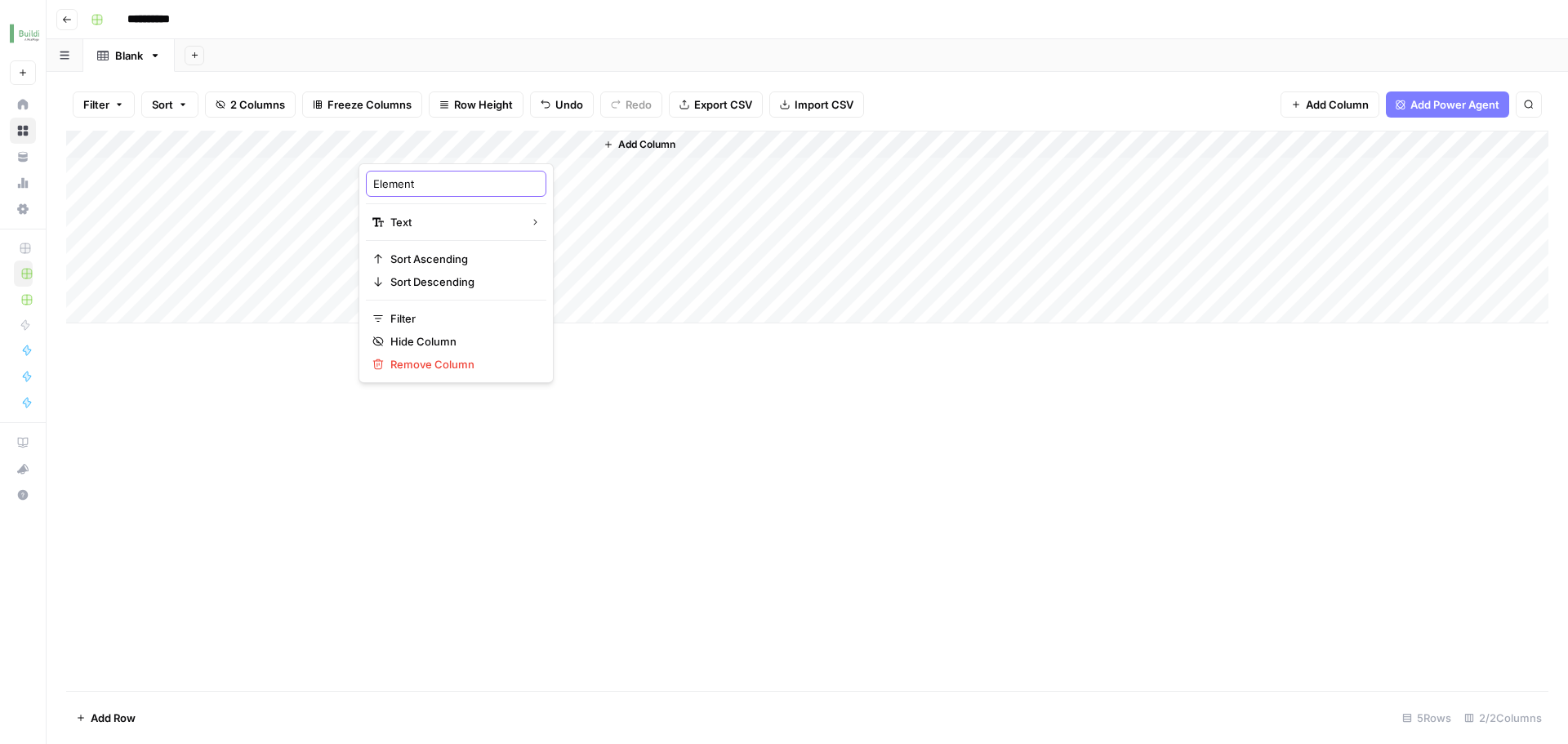
type input "Elements"
click at [208, 134] on div "Add Column" at bounding box center [807, 227] width 1483 height 192
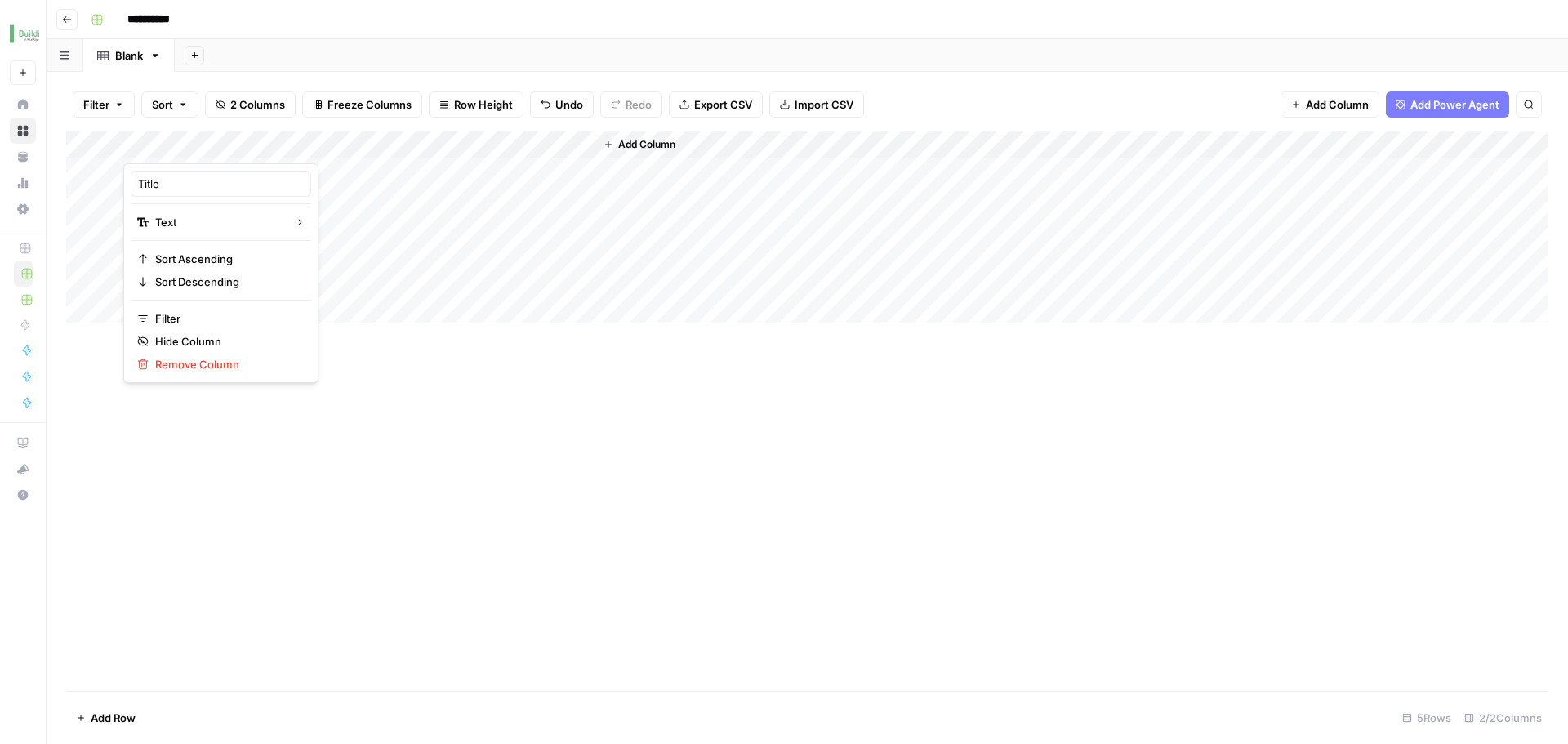
click at [213, 141] on div at bounding box center [241, 146] width 236 height 32
click at [185, 180] on input "Title" at bounding box center [221, 184] width 166 height 17
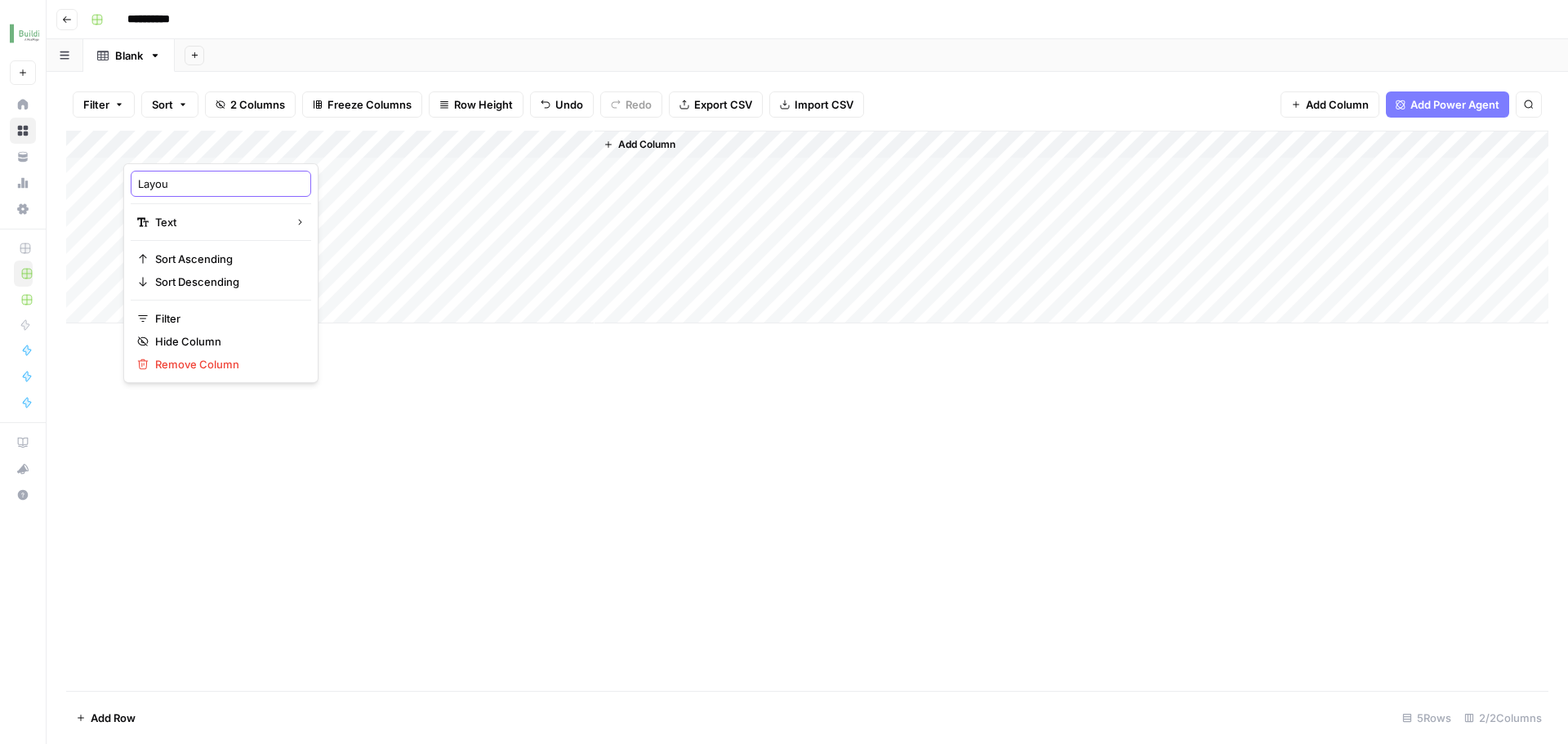
type input "Layout"
click at [414, 153] on div "Add Column" at bounding box center [807, 227] width 1483 height 192
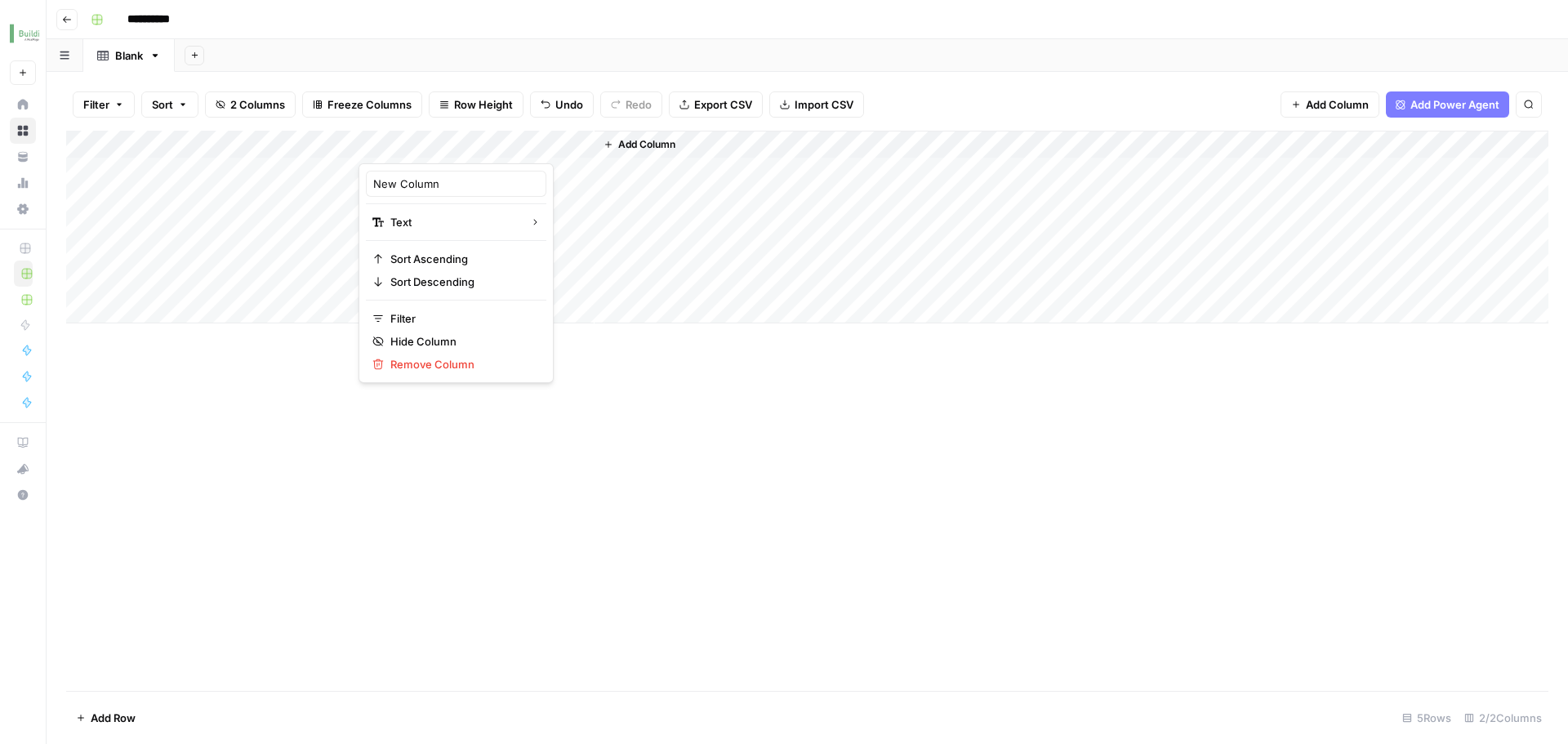
click at [224, 134] on div "Add Column" at bounding box center [807, 227] width 1483 height 192
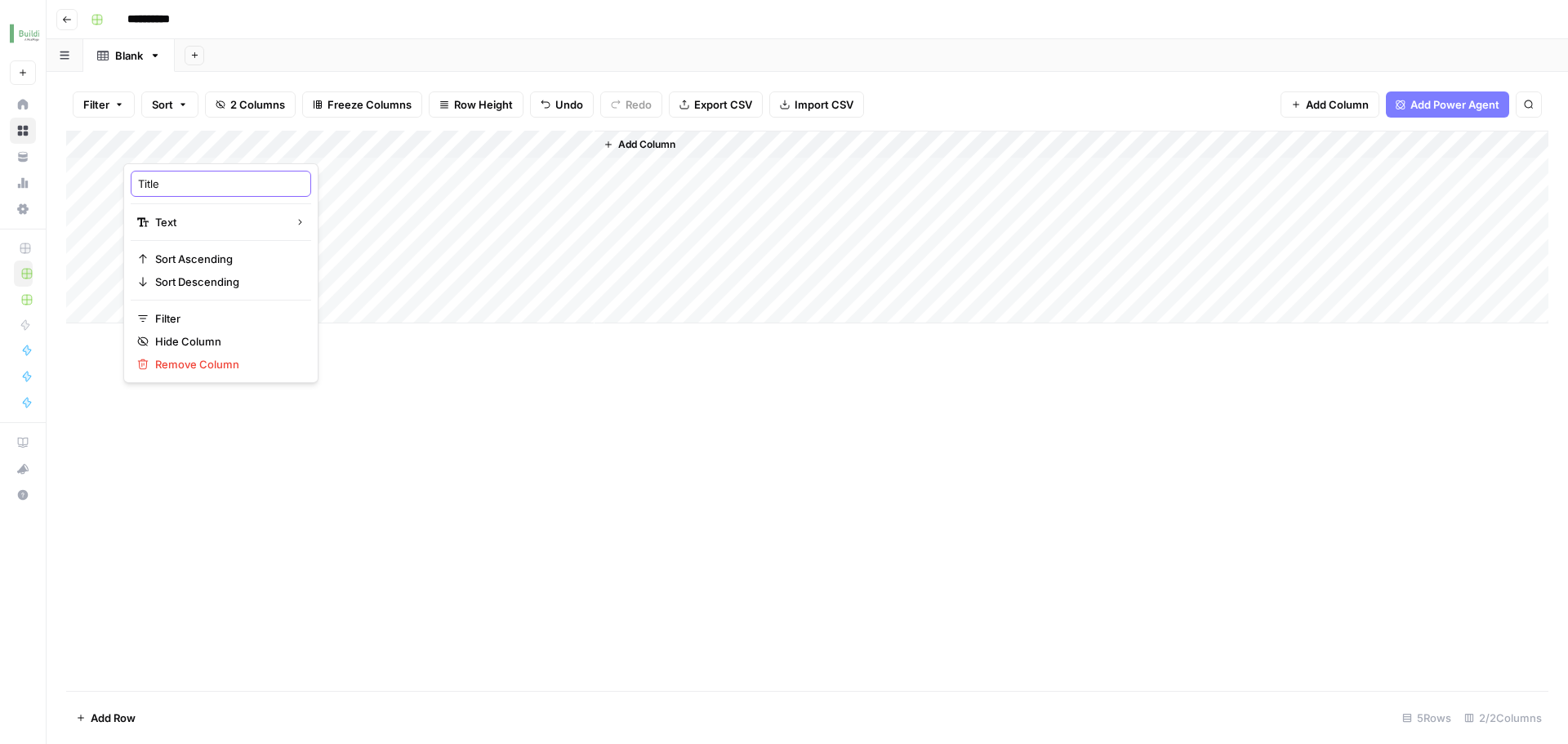
click at [196, 182] on input "Title" at bounding box center [221, 184] width 166 height 17
click at [227, 184] on input "Title" at bounding box center [221, 184] width 166 height 17
type input "Layout"
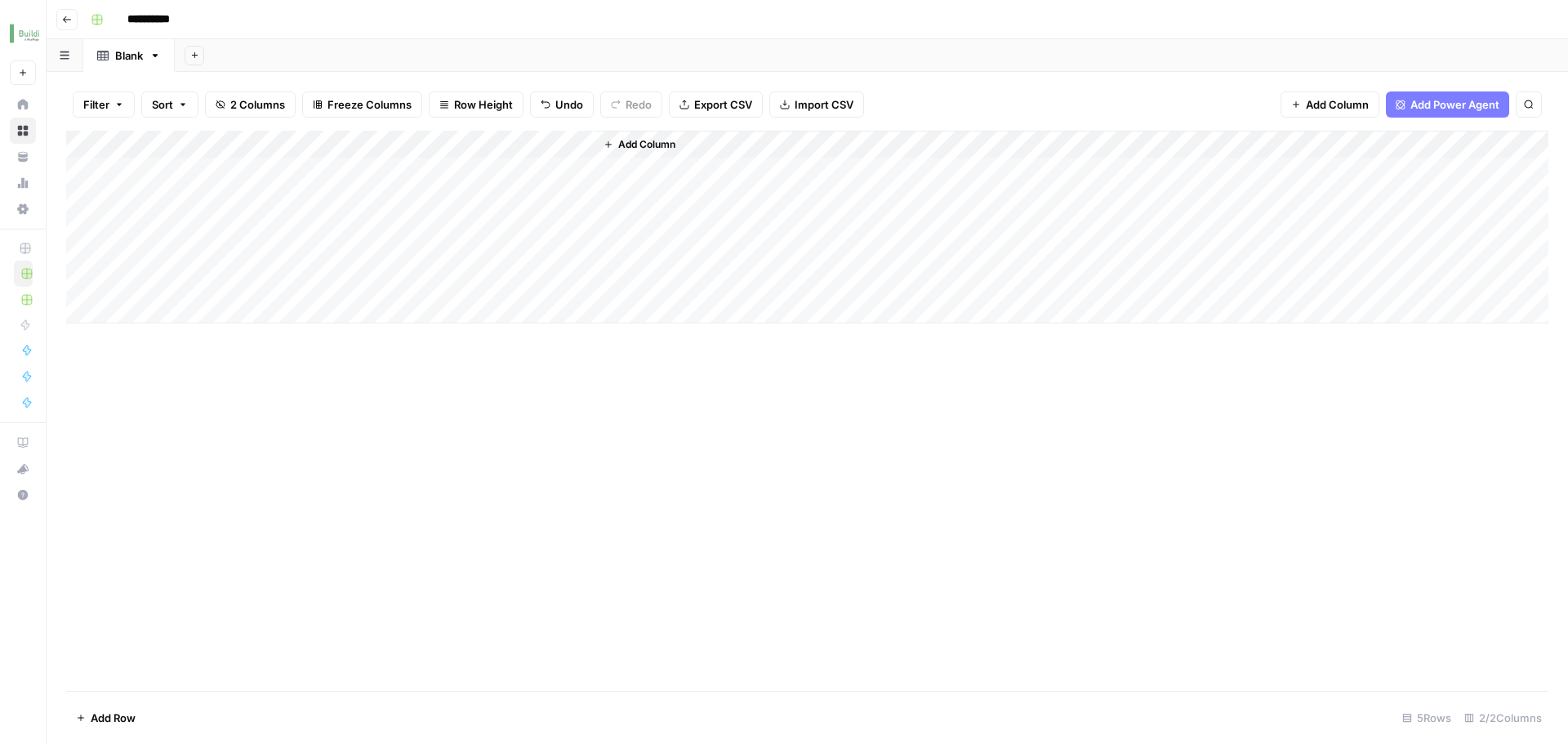
click at [398, 154] on div "Add Column" at bounding box center [807, 227] width 1483 height 192
click at [398, 154] on div at bounding box center [476, 146] width 236 height 32
click at [417, 180] on input "New Column" at bounding box center [455, 184] width 166 height 17
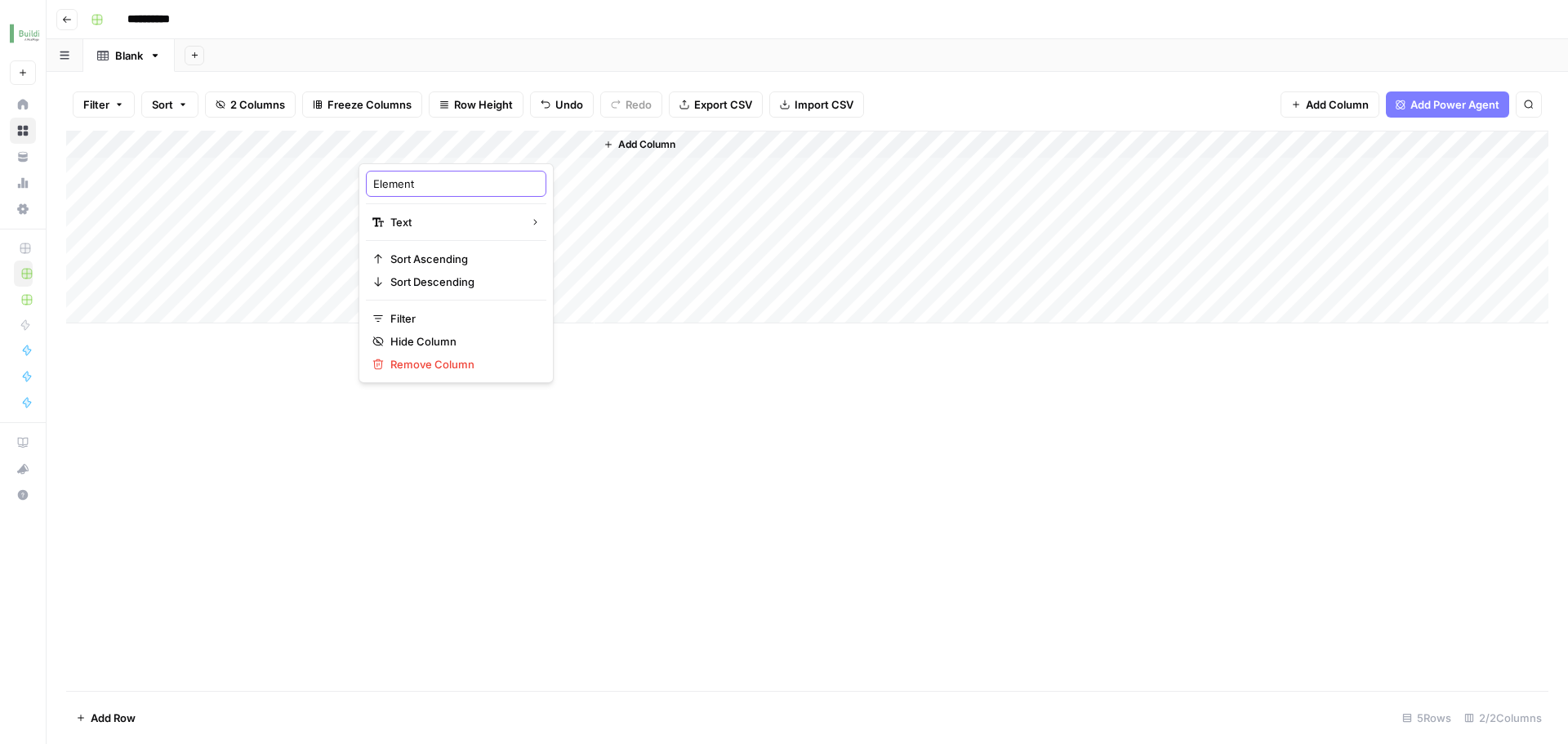
type input "Elements"
click at [605, 186] on div "Add Column" at bounding box center [1071, 227] width 954 height 192
click at [471, 167] on div "Add Column" at bounding box center [807, 227] width 1483 height 192
type textarea "*"
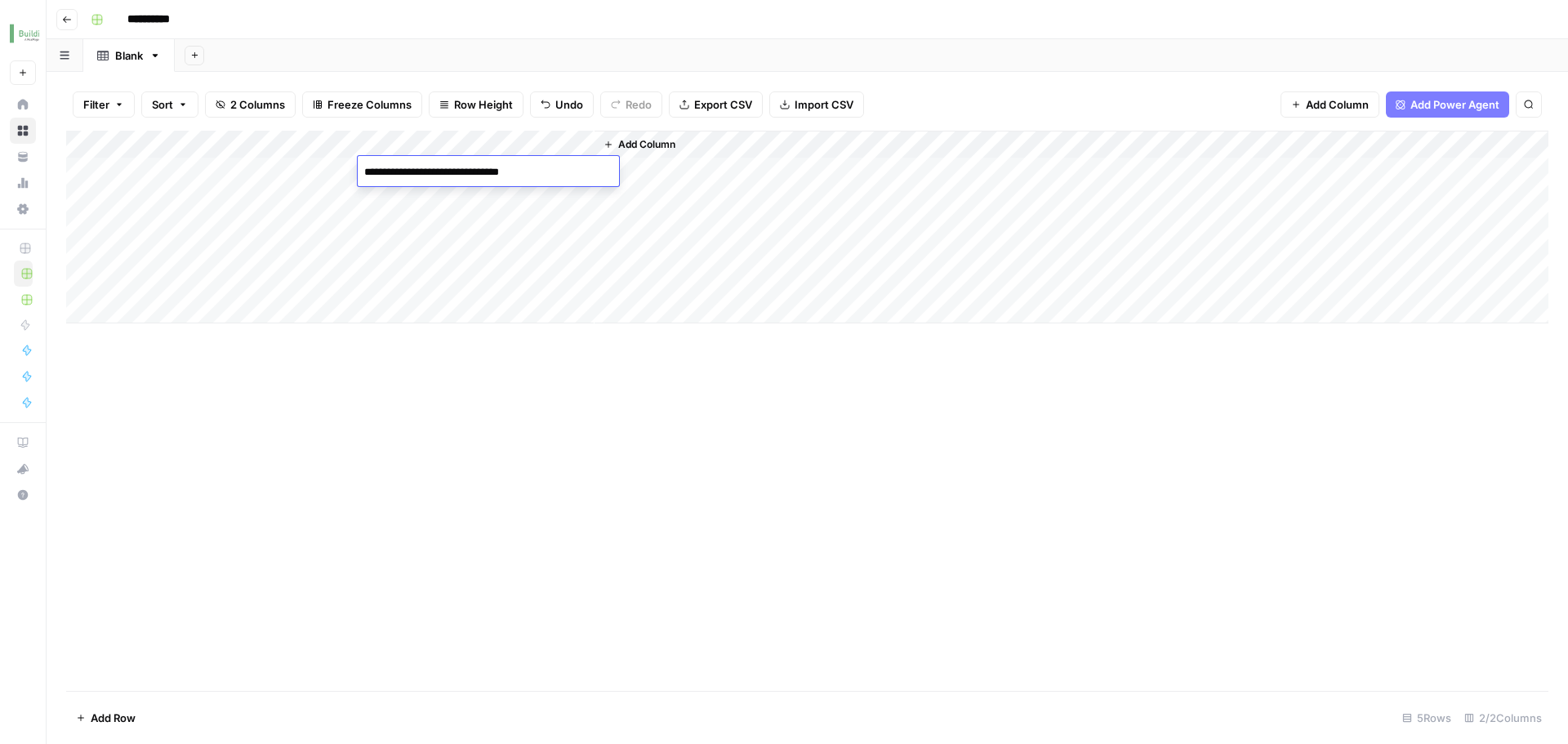
type textarea "**********"
click at [497, 210] on div "Add Column" at bounding box center [807, 227] width 1483 height 192
type textarea "**********"
click at [451, 228] on div "Add Column" at bounding box center [807, 227] width 1483 height 192
type textarea "*"
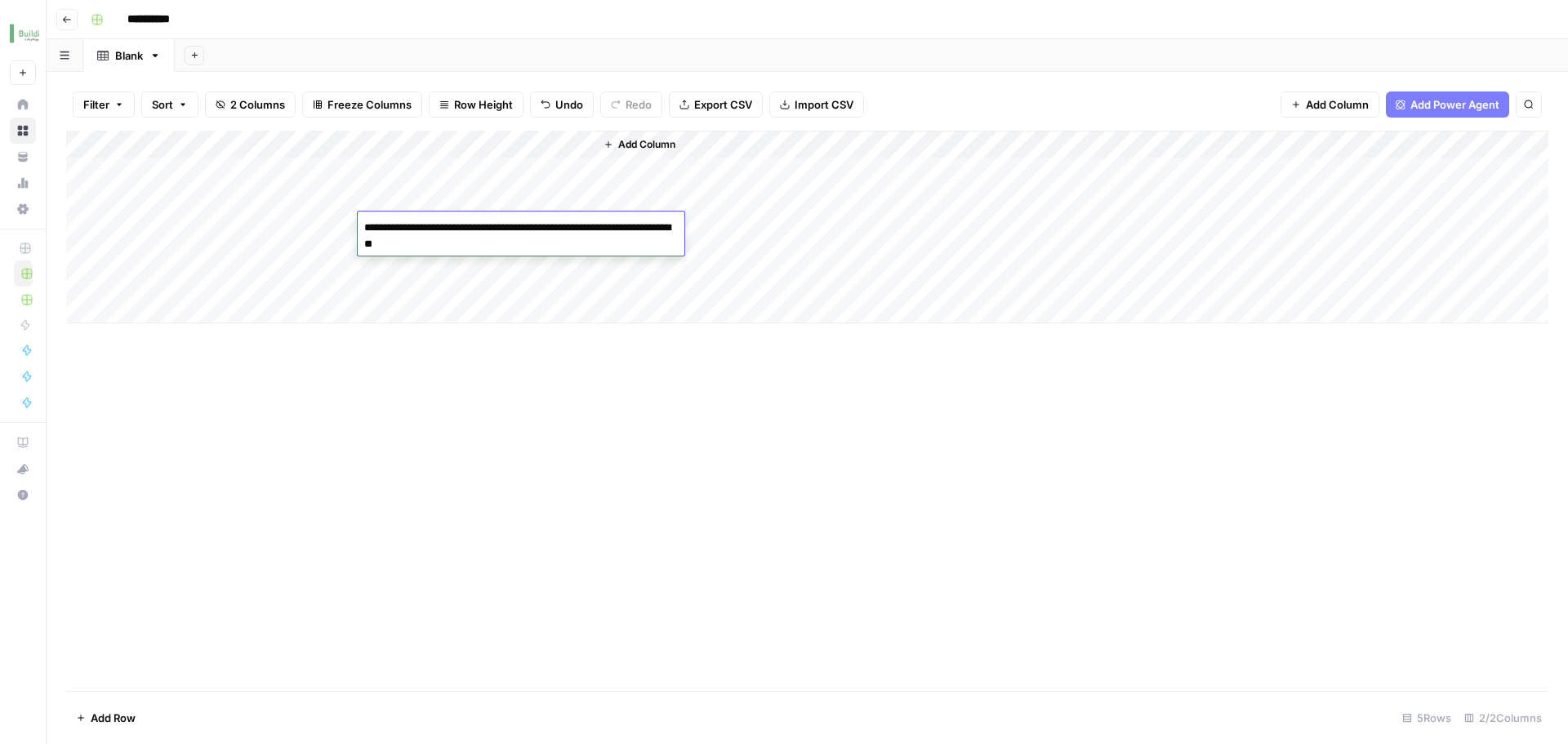
type textarea "**********"
click at [722, 437] on div "Add Column" at bounding box center [807, 410] width 1483 height 560
click at [185, 18] on input "**********" at bounding box center [165, 20] width 91 height 27
click at [130, 21] on input "**********" at bounding box center [165, 20] width 91 height 27
type input "**********"
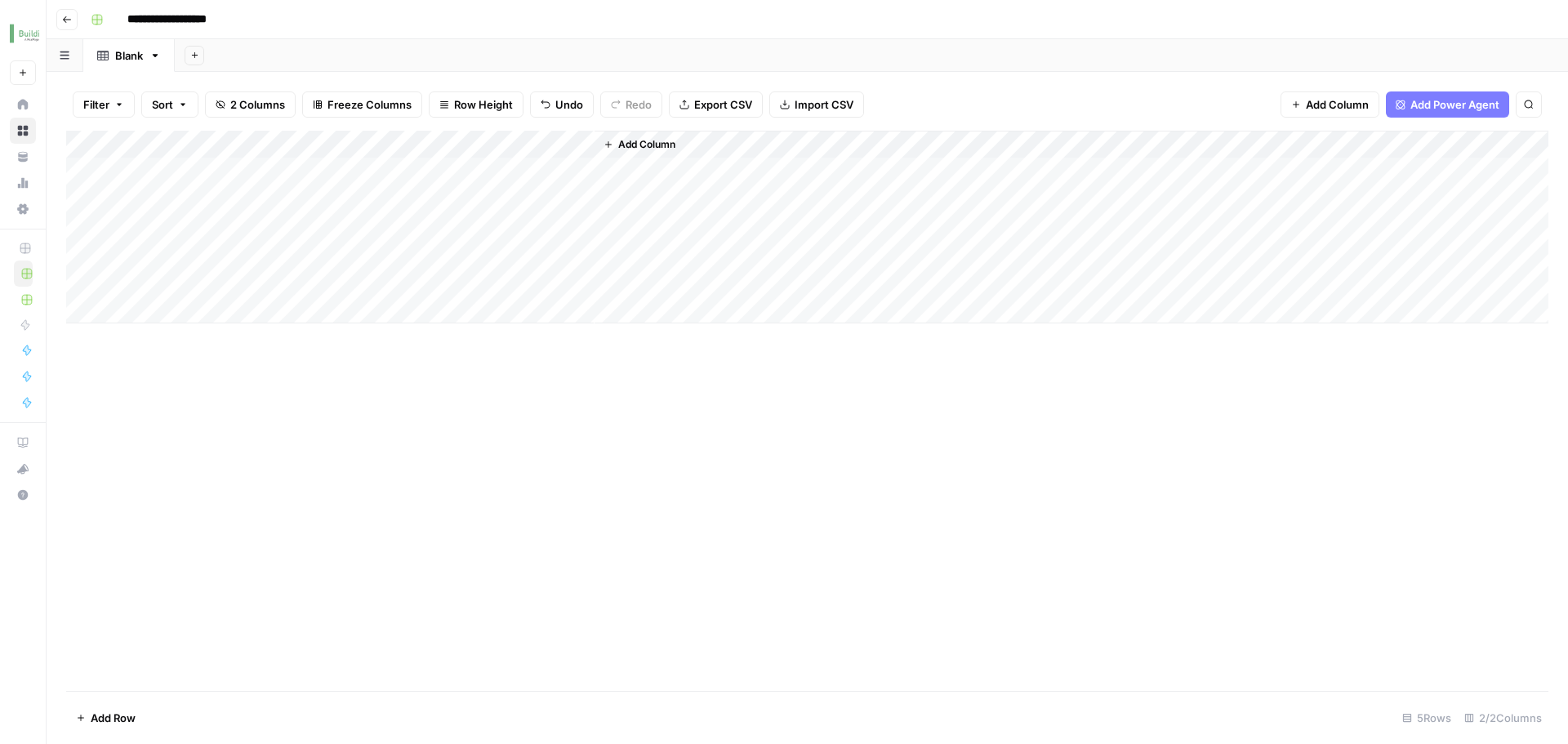
click at [397, 57] on div "Add Sheet" at bounding box center [871, 55] width 1393 height 32
click at [132, 55] on div "Blank" at bounding box center [129, 55] width 27 height 17
click at [388, 56] on div "Add Sheet" at bounding box center [871, 55] width 1393 height 32
click at [64, 22] on icon "button" at bounding box center [67, 20] width 10 height 10
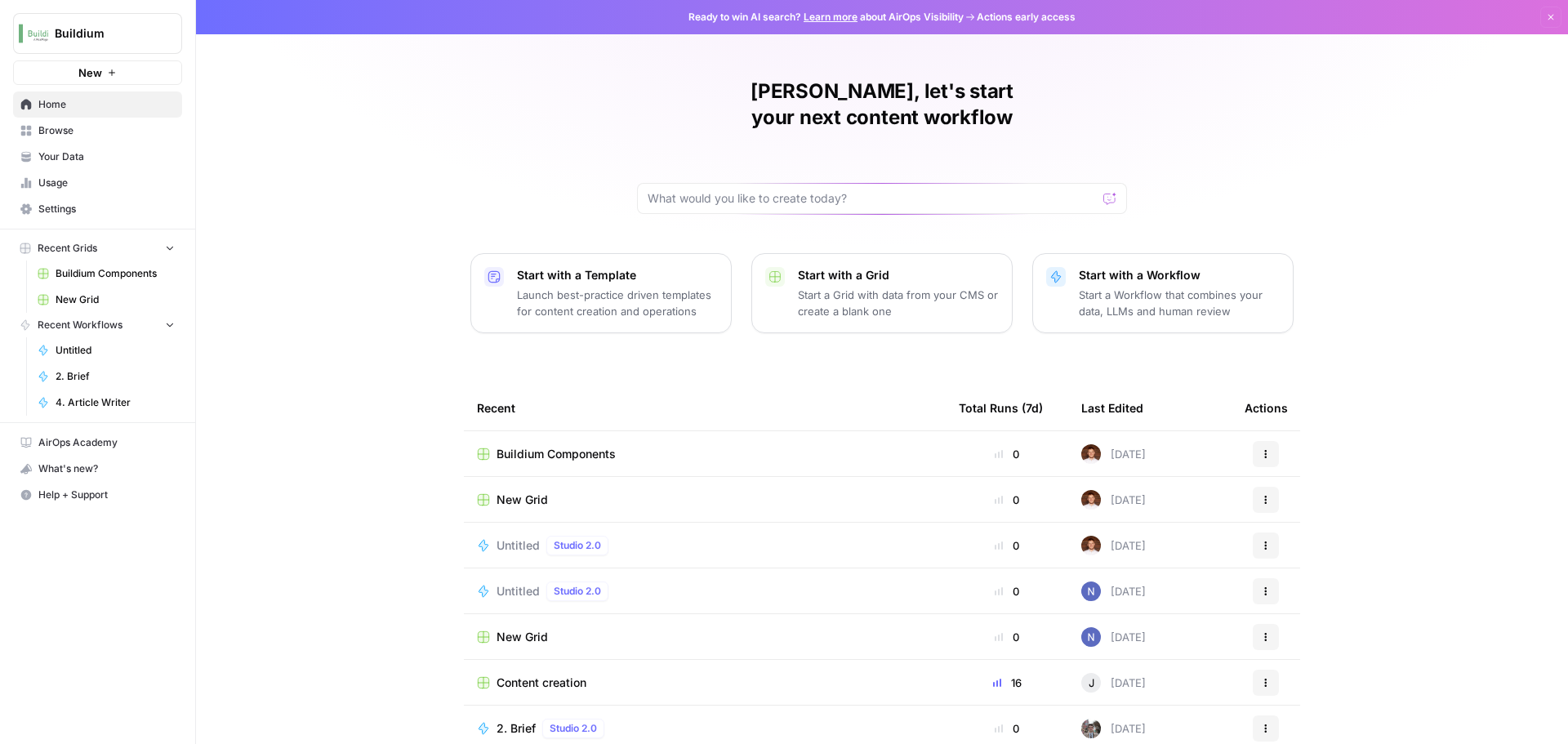
click at [1150, 287] on p "Start a Workflow that combines your data, LLMs and human review" at bounding box center [1179, 302] width 201 height 32
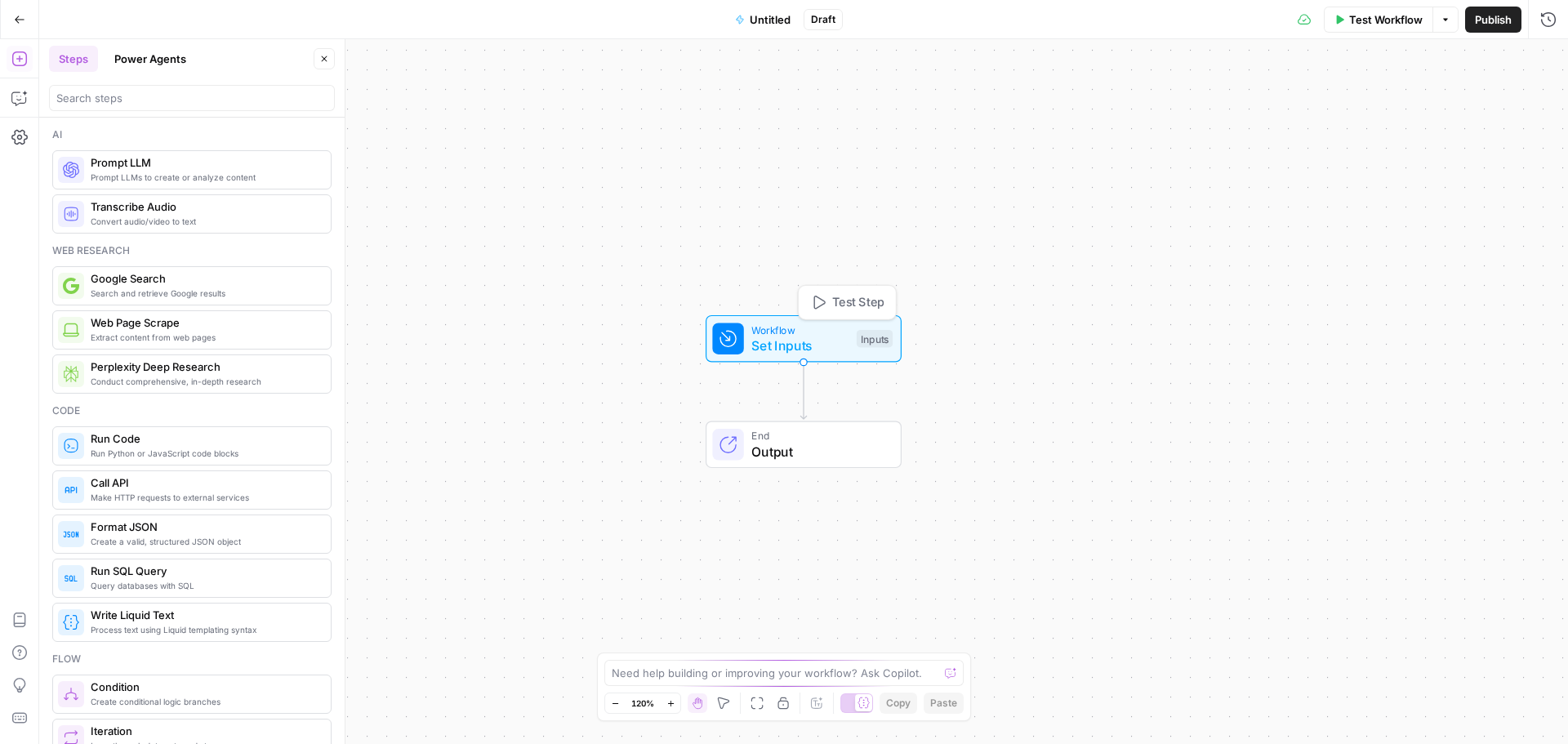
click at [780, 346] on span "Set Inputs" at bounding box center [800, 345] width 97 height 20
click at [835, 328] on span "Workflow" at bounding box center [800, 329] width 97 height 16
click at [1434, 110] on button "Add Field" at bounding box center [1391, 111] width 272 height 27
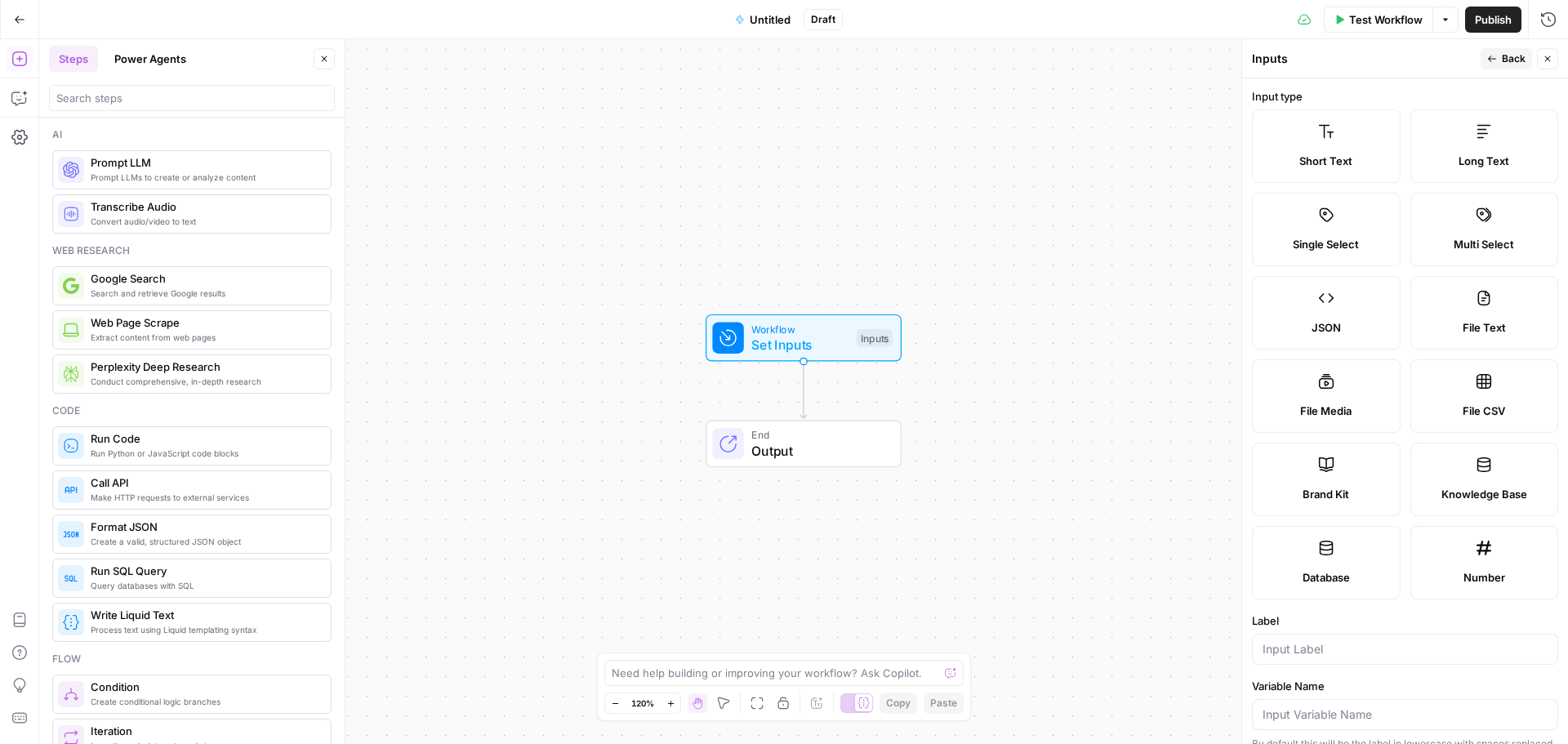
drag, startPoint x: 960, startPoint y: 185, endPoint x: 973, endPoint y: 183, distance: 13.2
click at [959, 185] on div "Workflow Set Inputs Inputs End Output" at bounding box center [804, 392] width 1530 height 705
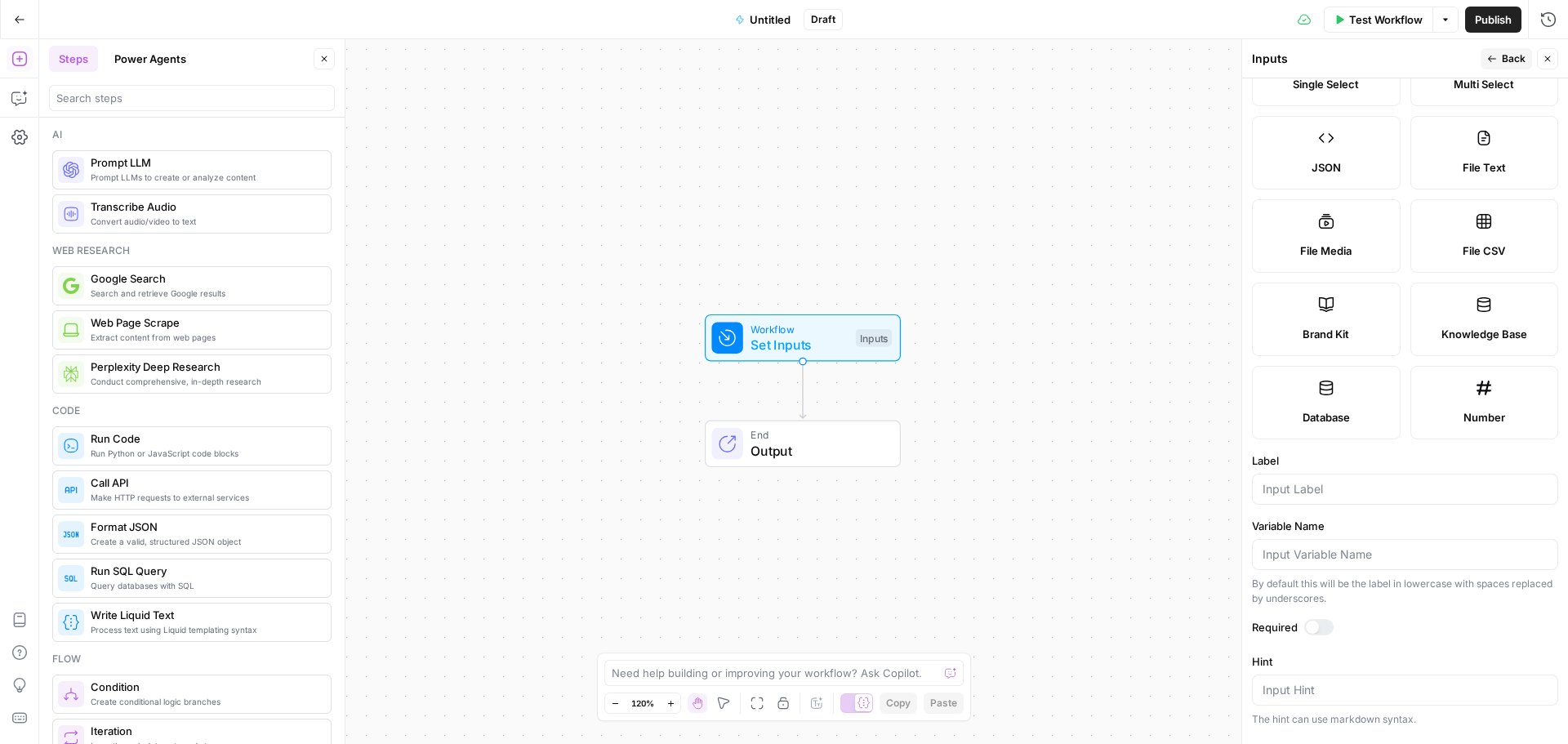
scroll to position [68, 0]
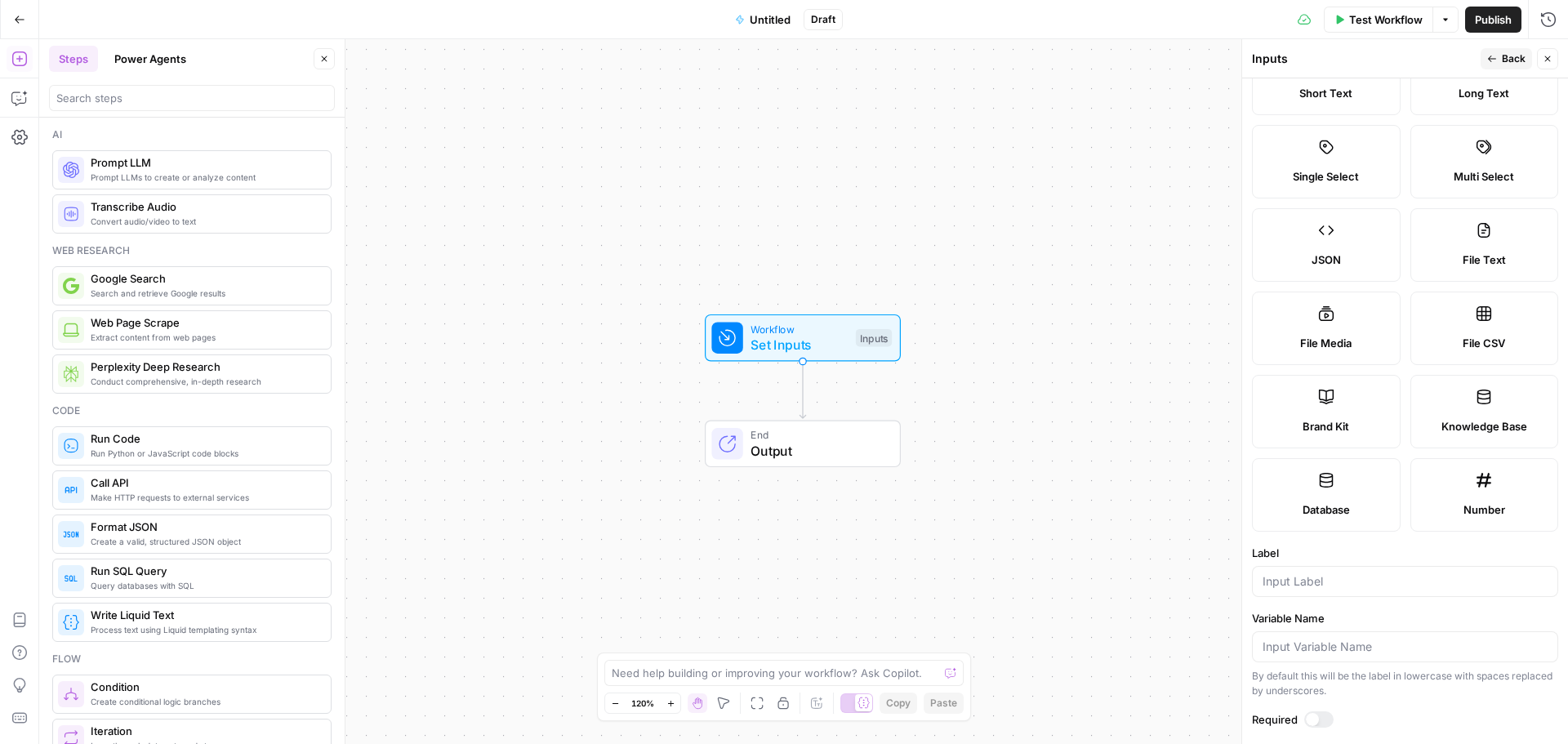
drag, startPoint x: 1485, startPoint y: 421, endPoint x: 847, endPoint y: 376, distance: 639.6
click at [847, 376] on body "Buildium New Home Browse Your Data Usage Settings Recent Grids Buildium Compone…" at bounding box center [784, 372] width 1568 height 744
click at [1490, 407] on label "Knowledge Base" at bounding box center [1486, 411] width 149 height 74
click at [1502, 407] on label "Knowledge Base" at bounding box center [1486, 411] width 149 height 74
click at [1508, 414] on label "Knowledge Base" at bounding box center [1486, 411] width 149 height 74
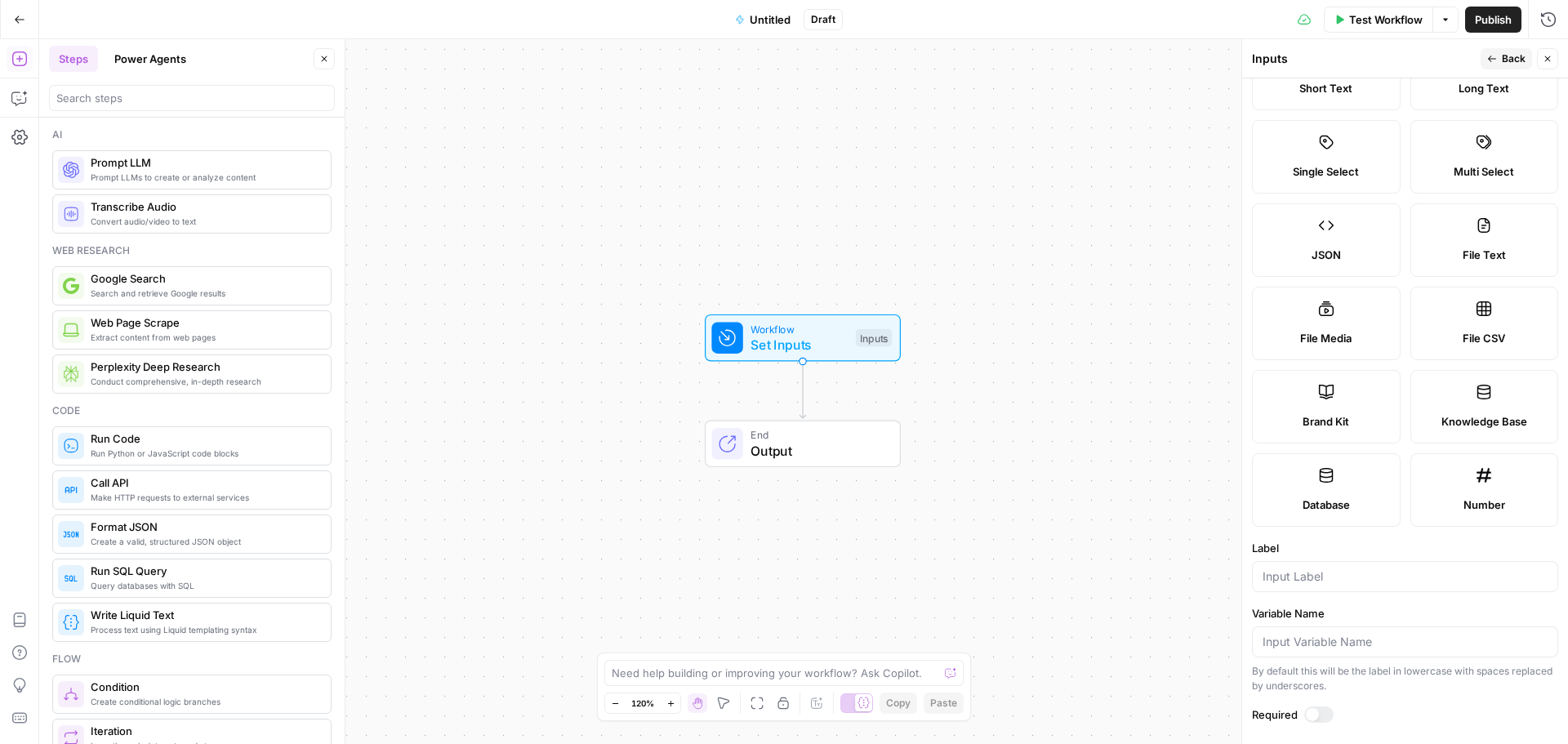
scroll to position [0, 0]
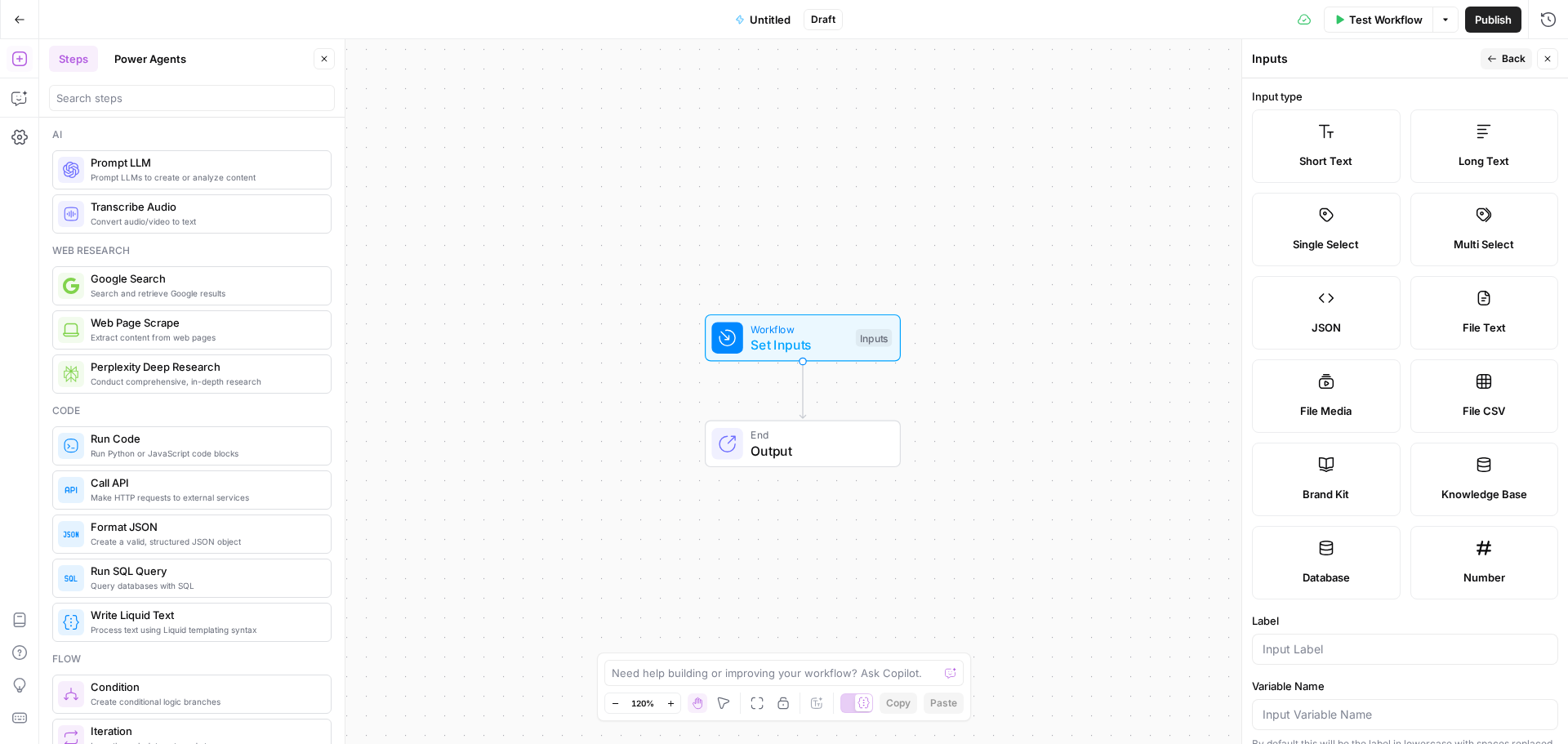
click at [1341, 141] on label "Short Text" at bounding box center [1327, 146] width 149 height 74
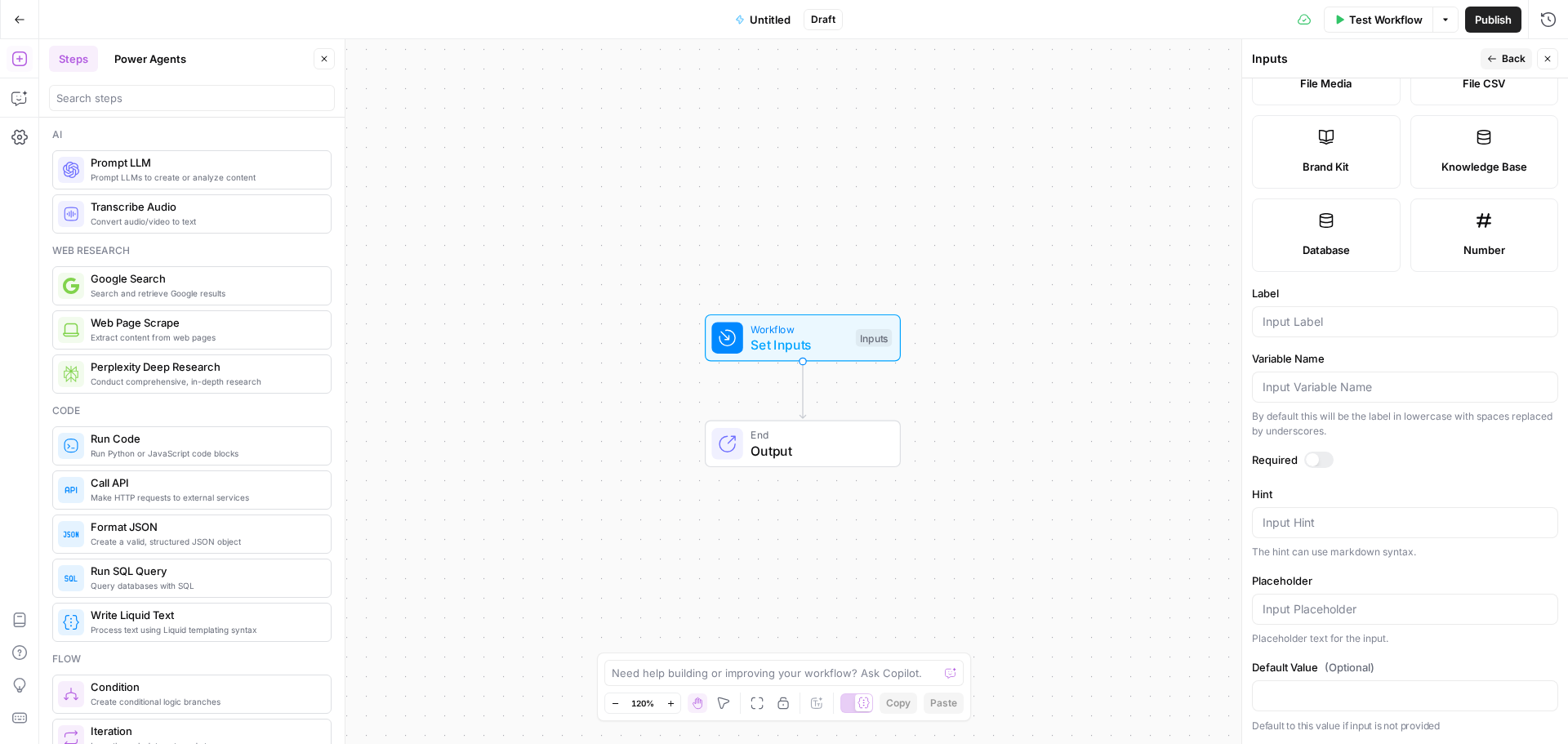
click at [1345, 330] on div at bounding box center [1405, 322] width 306 height 31
type input "Feature Page name"
click at [1132, 226] on div "Workflow Set Inputs Inputs End Output" at bounding box center [804, 392] width 1530 height 705
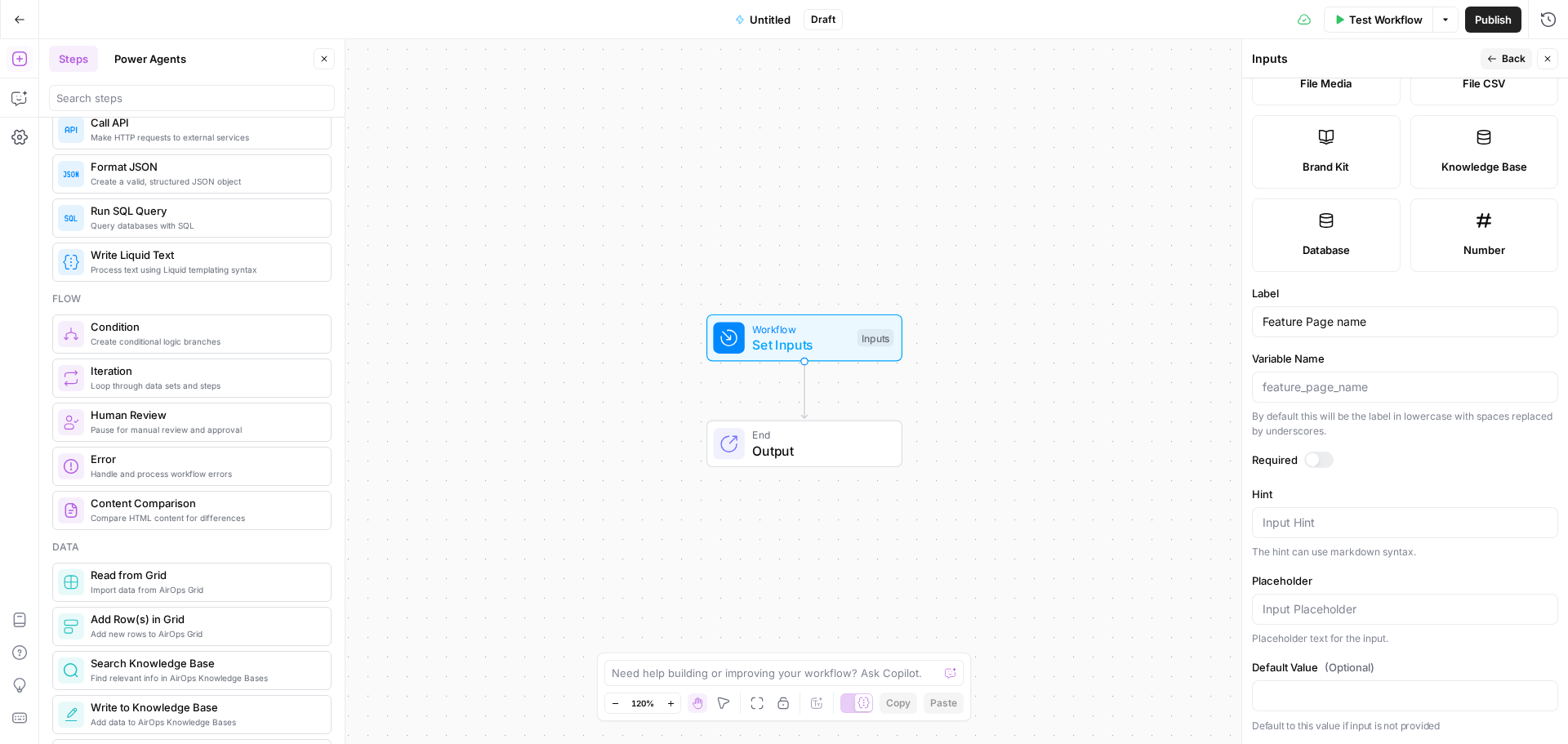
scroll to position [560, 0]
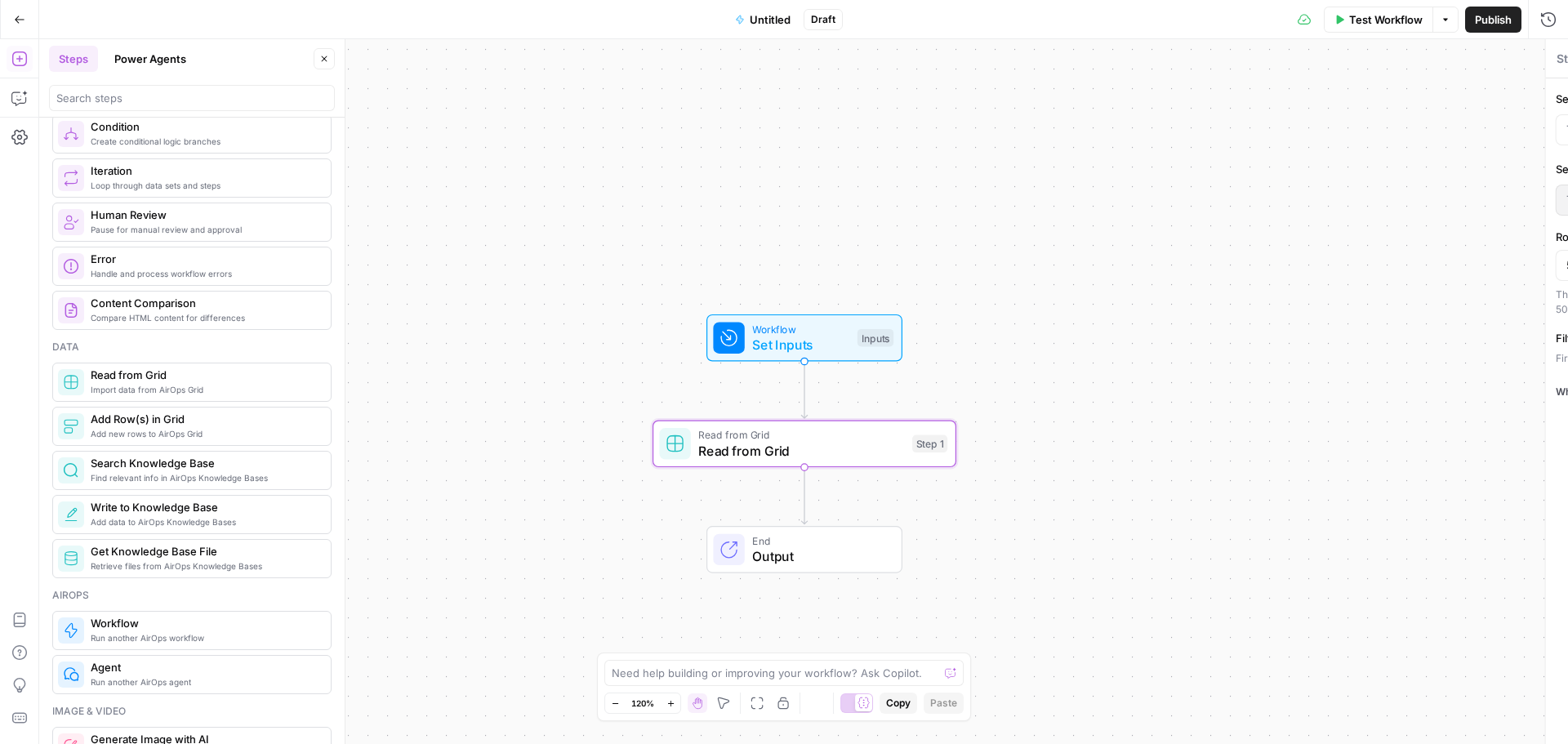
type textarea "Read from Grid"
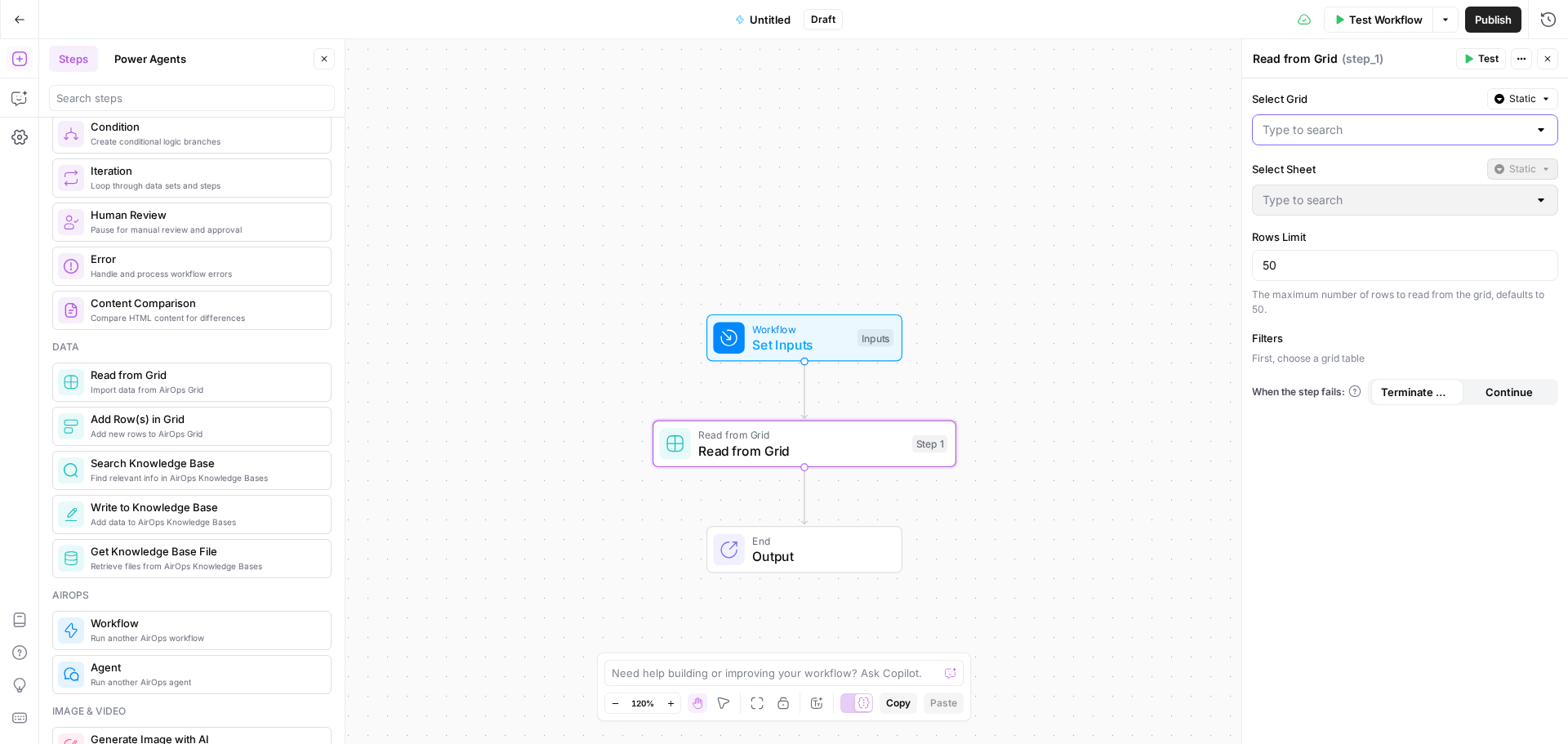
click at [1357, 136] on input "Select Grid" at bounding box center [1395, 130] width 266 height 17
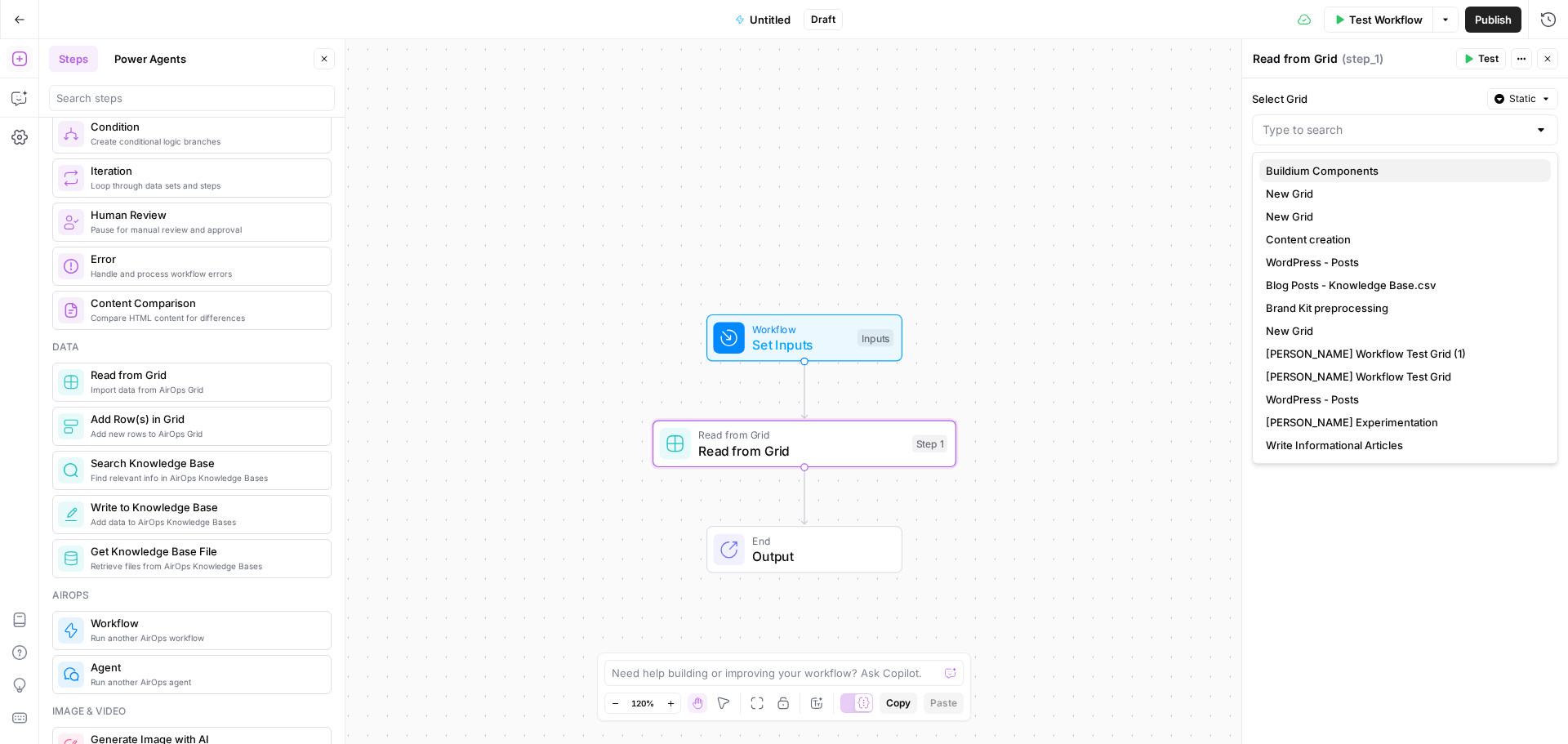
click at [1357, 175] on span "Buildium Components" at bounding box center [1401, 171] width 272 height 17
type input "Buildium Components"
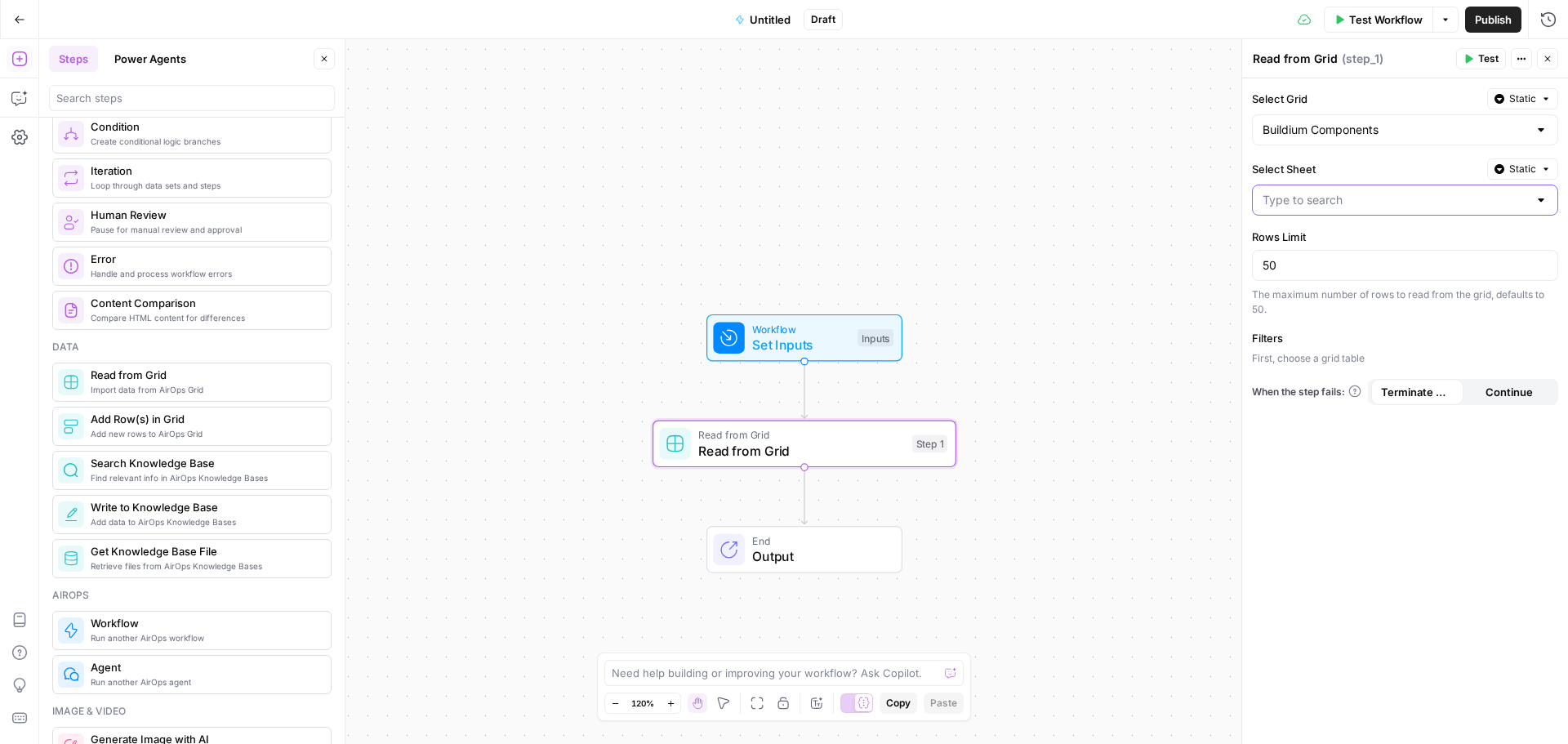
click at [1364, 207] on input "Select Sheet" at bounding box center [1395, 200] width 266 height 17
click at [1339, 238] on span "Blank" at bounding box center [1401, 240] width 272 height 17
type input "Blank"
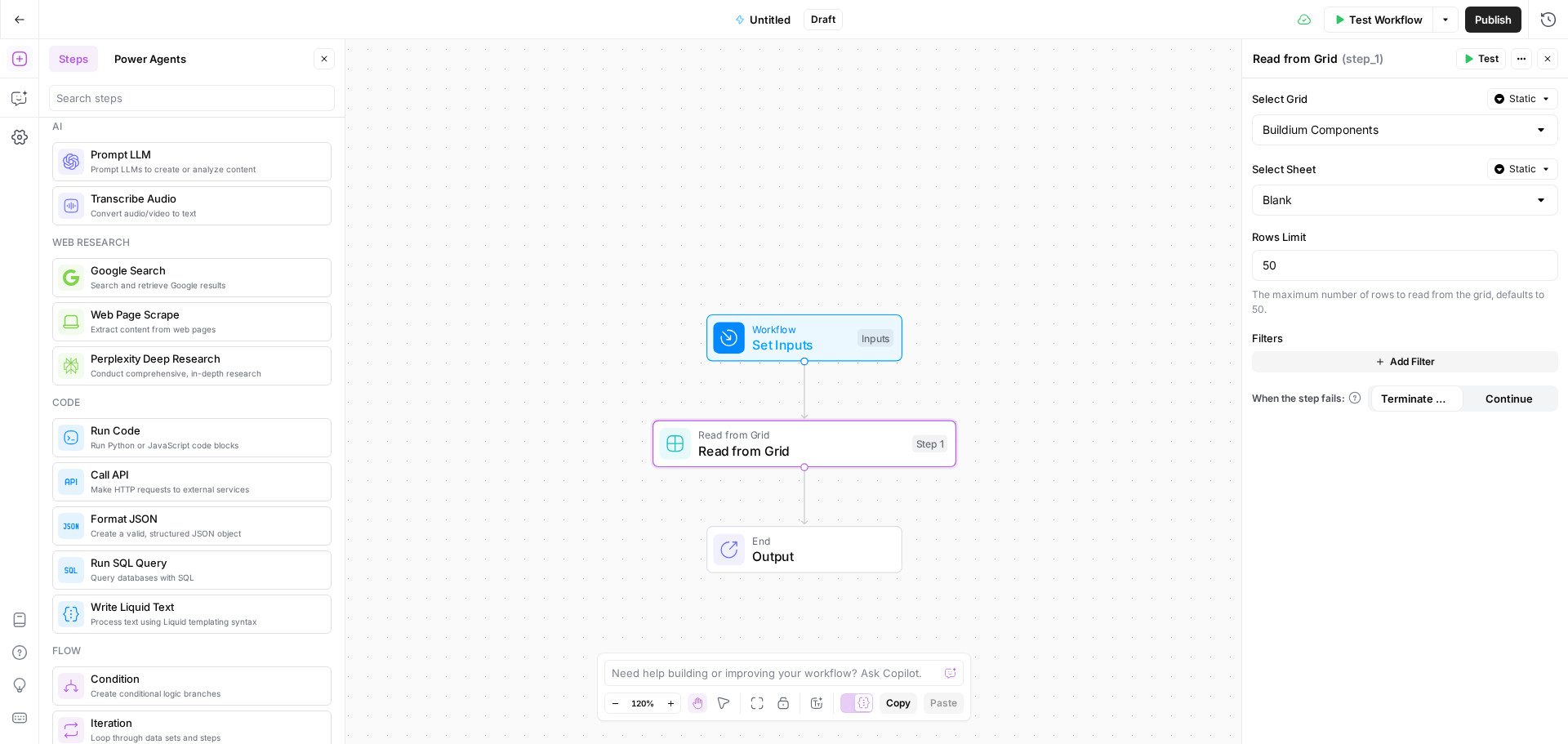
scroll to position [0, 0]
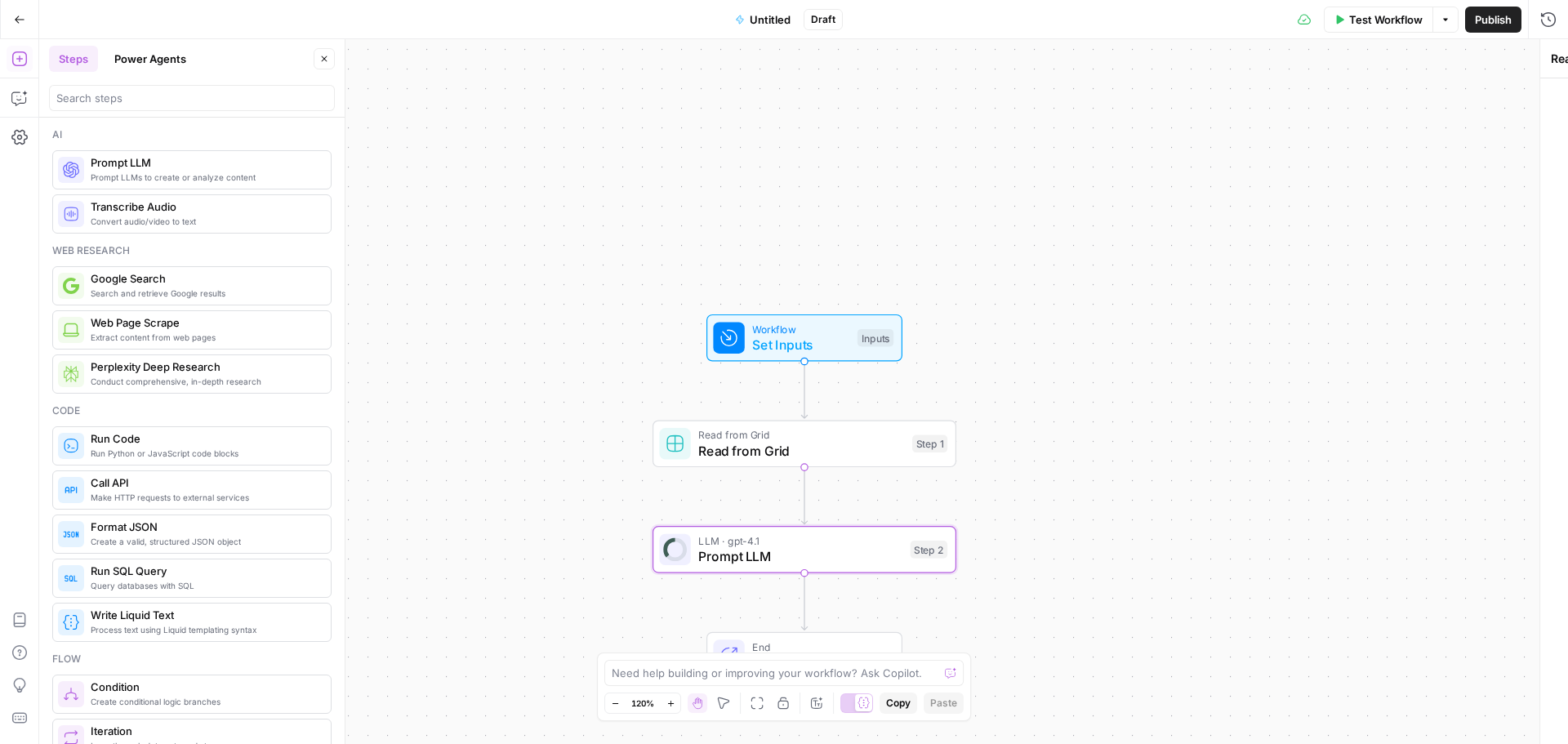
type textarea "Prompt LLM"
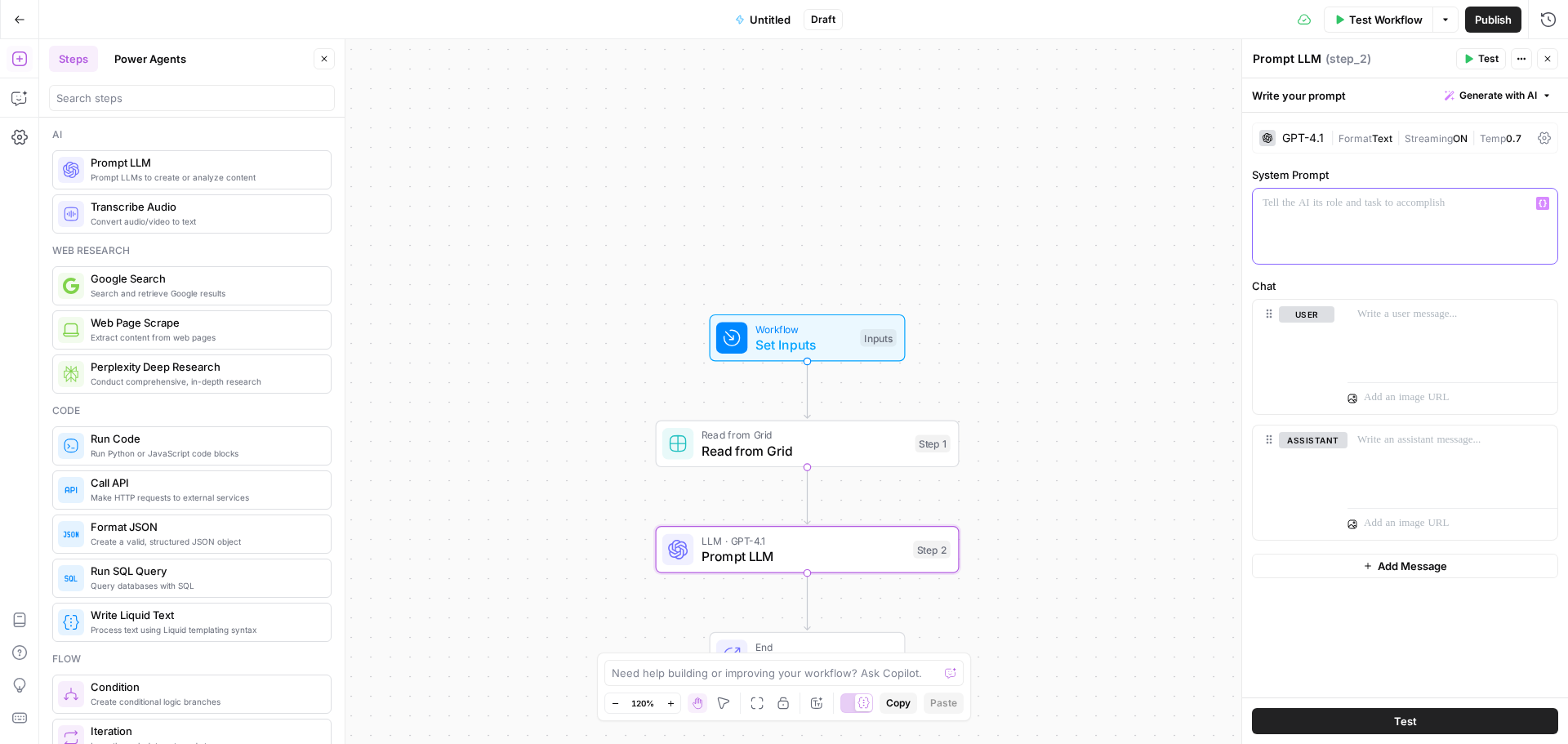
click at [1374, 224] on div at bounding box center [1405, 226] width 305 height 76
click at [1374, 228] on div at bounding box center [1405, 226] width 305 height 76
click at [1378, 228] on div at bounding box center [1405, 226] width 305 height 76
click at [1543, 204] on icon "button" at bounding box center [1543, 203] width 8 height 8
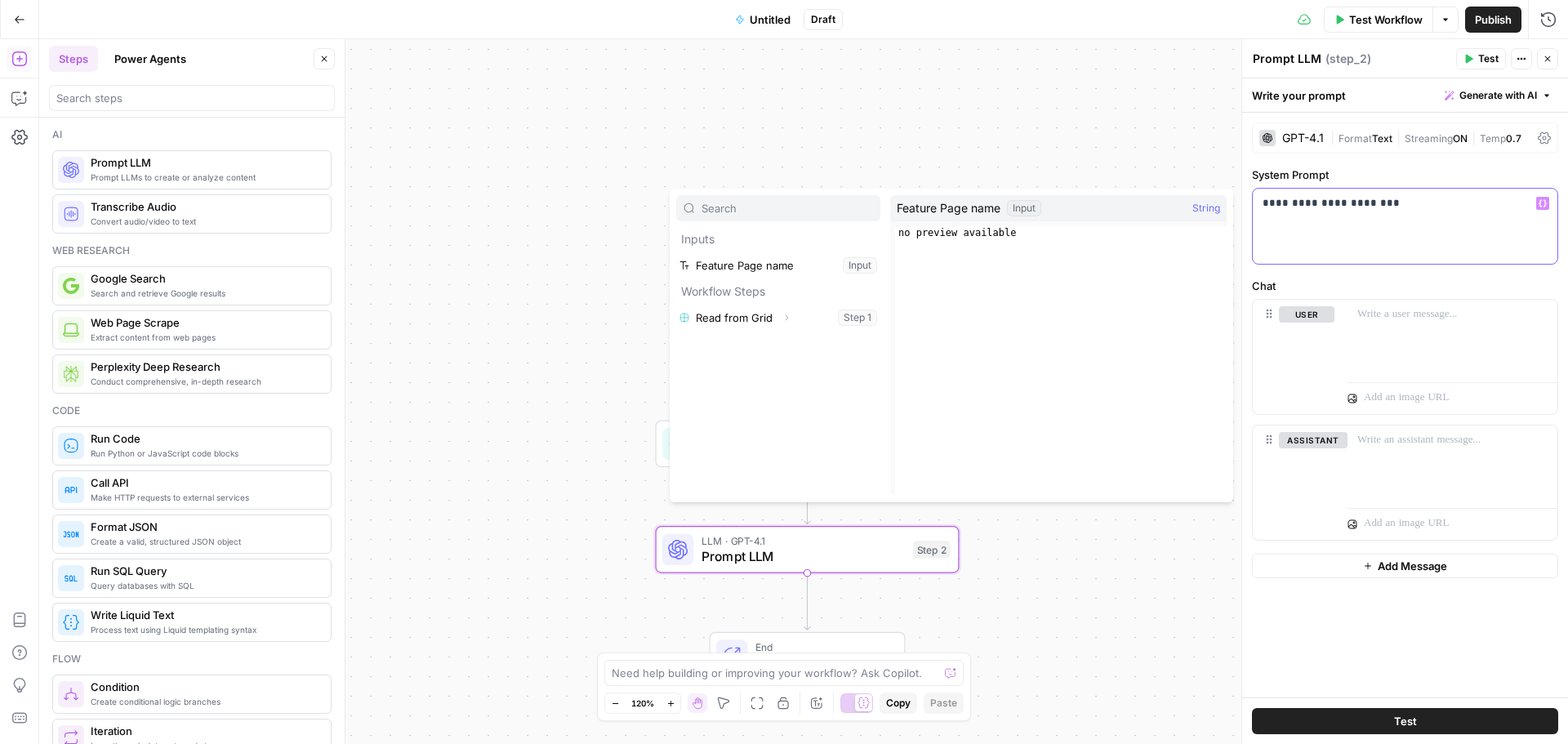
click at [1379, 204] on p "**********" at bounding box center [1405, 203] width 286 height 17
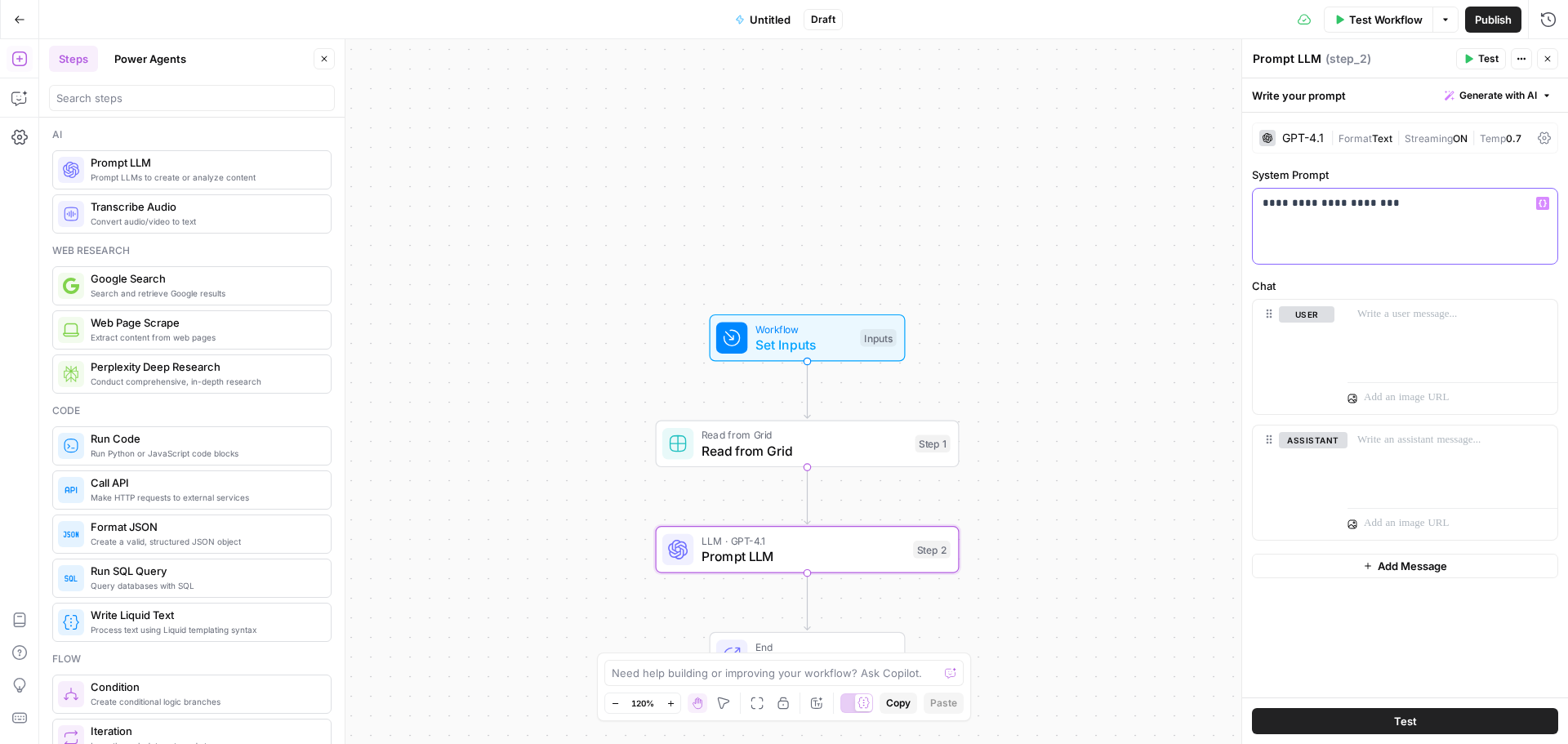
drag, startPoint x: 1392, startPoint y: 203, endPoint x: 1357, endPoint y: 206, distance: 35.1
click at [1311, 205] on p "**********" at bounding box center [1405, 203] width 286 height 17
click at [1543, 200] on icon "button" at bounding box center [1543, 203] width 8 height 7
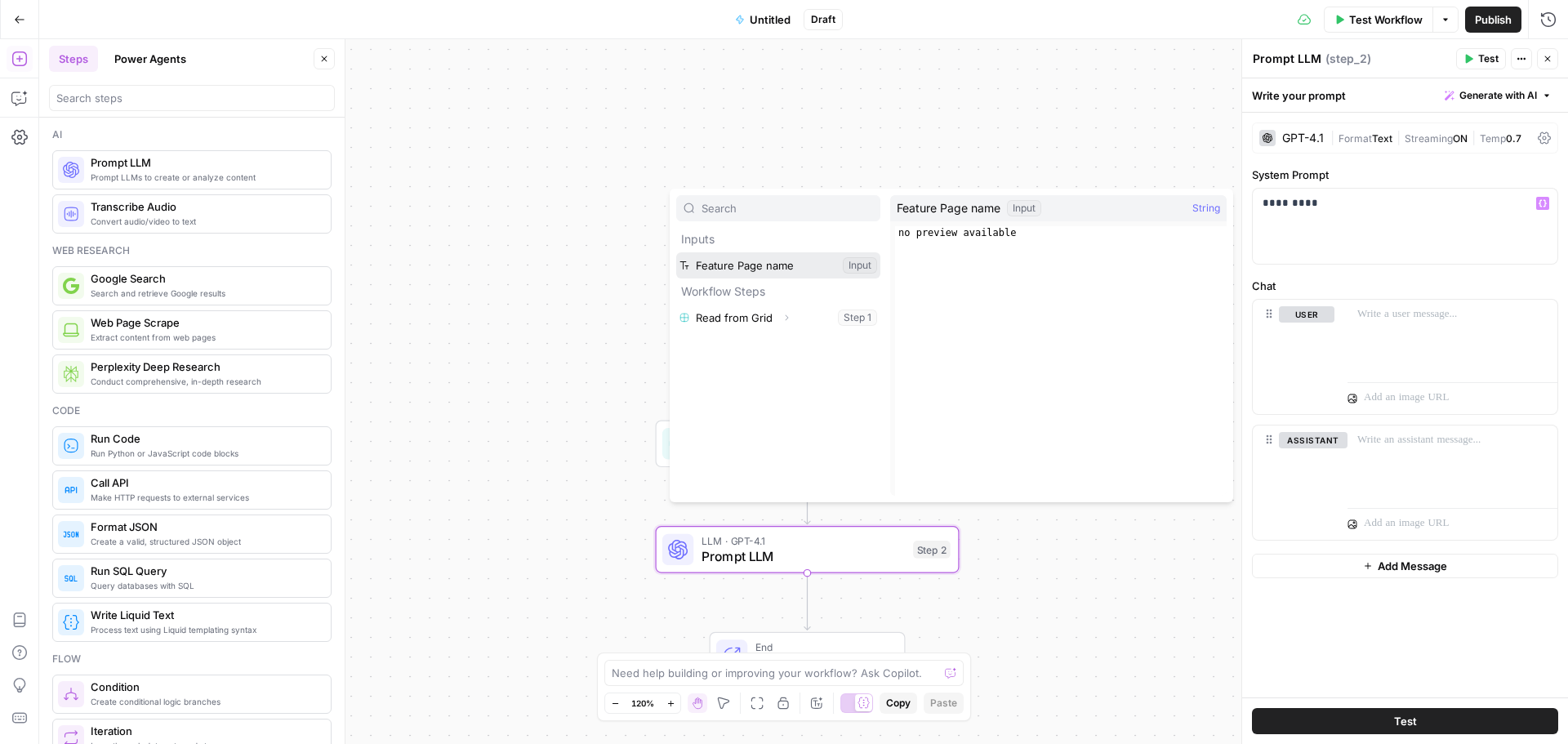
click at [760, 263] on button "Select variable Feature Page name" at bounding box center [778, 265] width 204 height 27
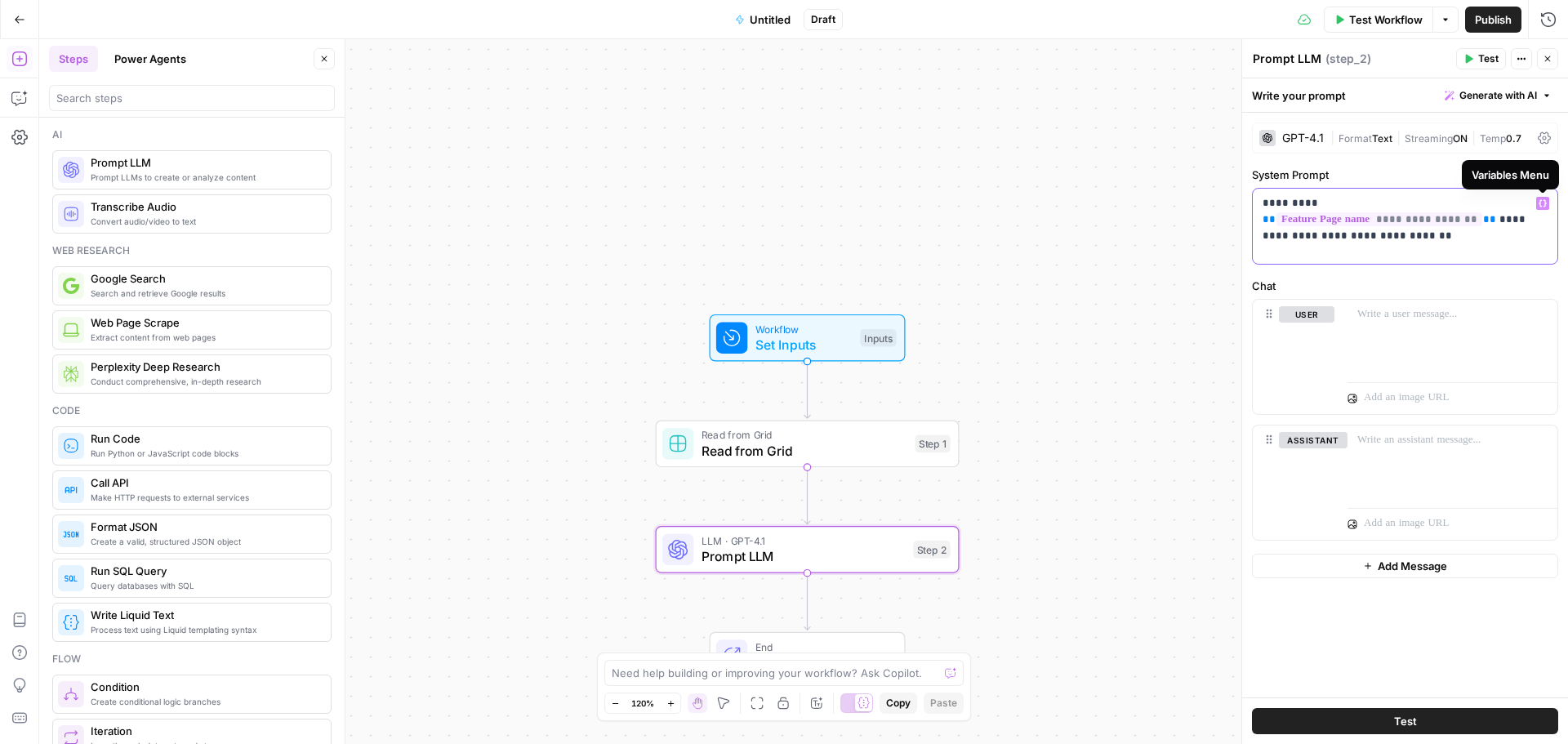
click at [1541, 203] on icon "button" at bounding box center [1543, 203] width 8 height 8
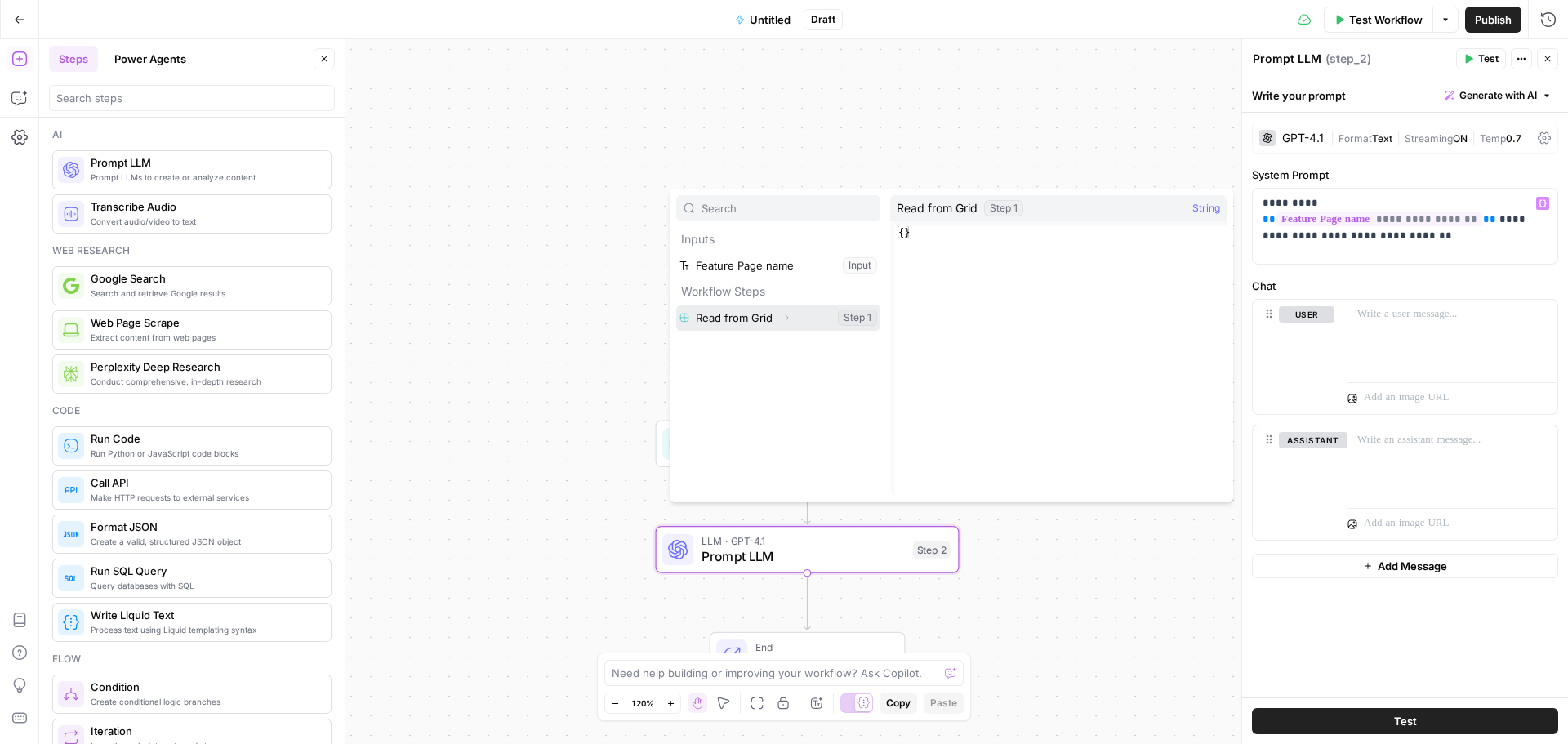
click at [750, 318] on button "Select variable Read from Grid" at bounding box center [778, 318] width 204 height 27
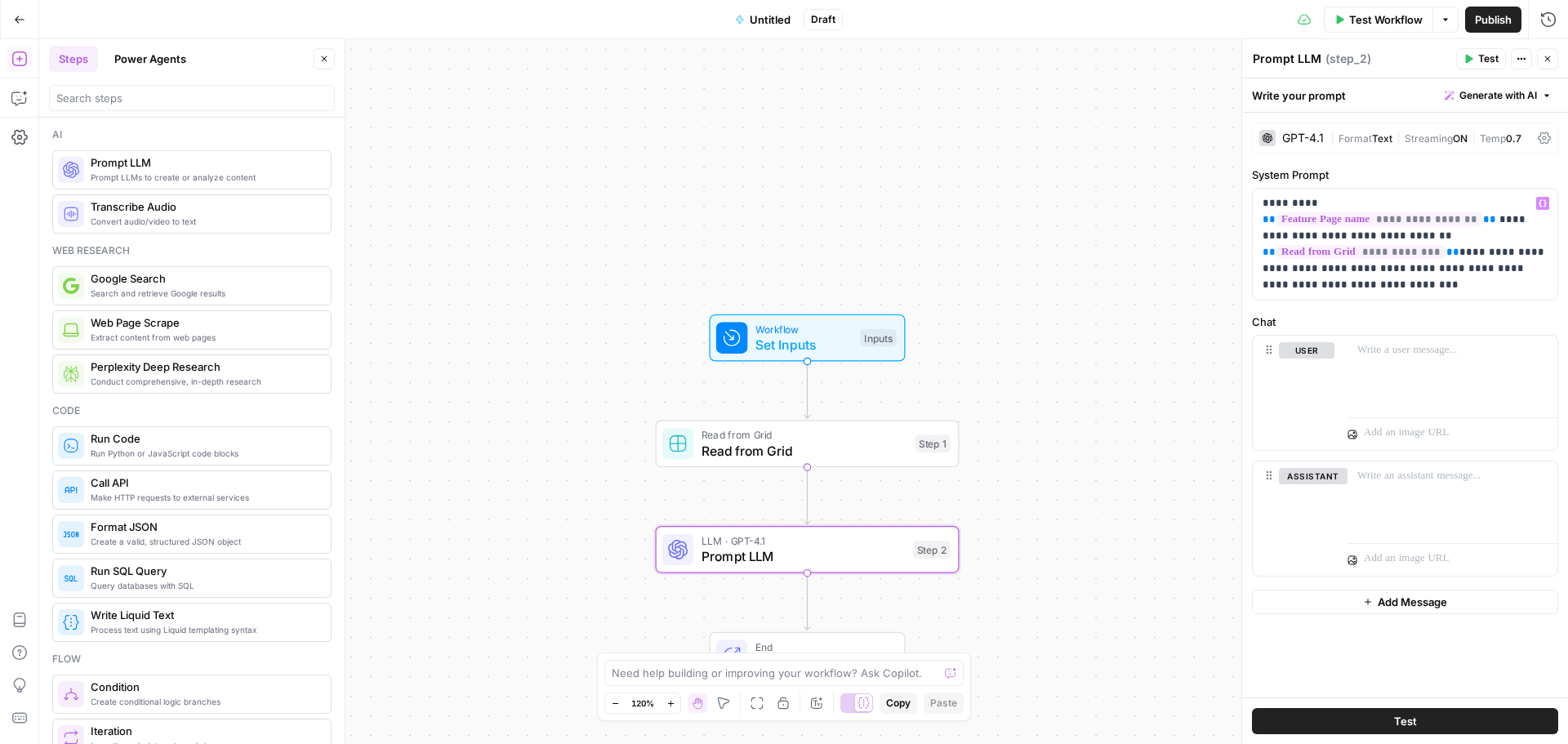
click at [1399, 719] on span "Test" at bounding box center [1405, 721] width 23 height 17
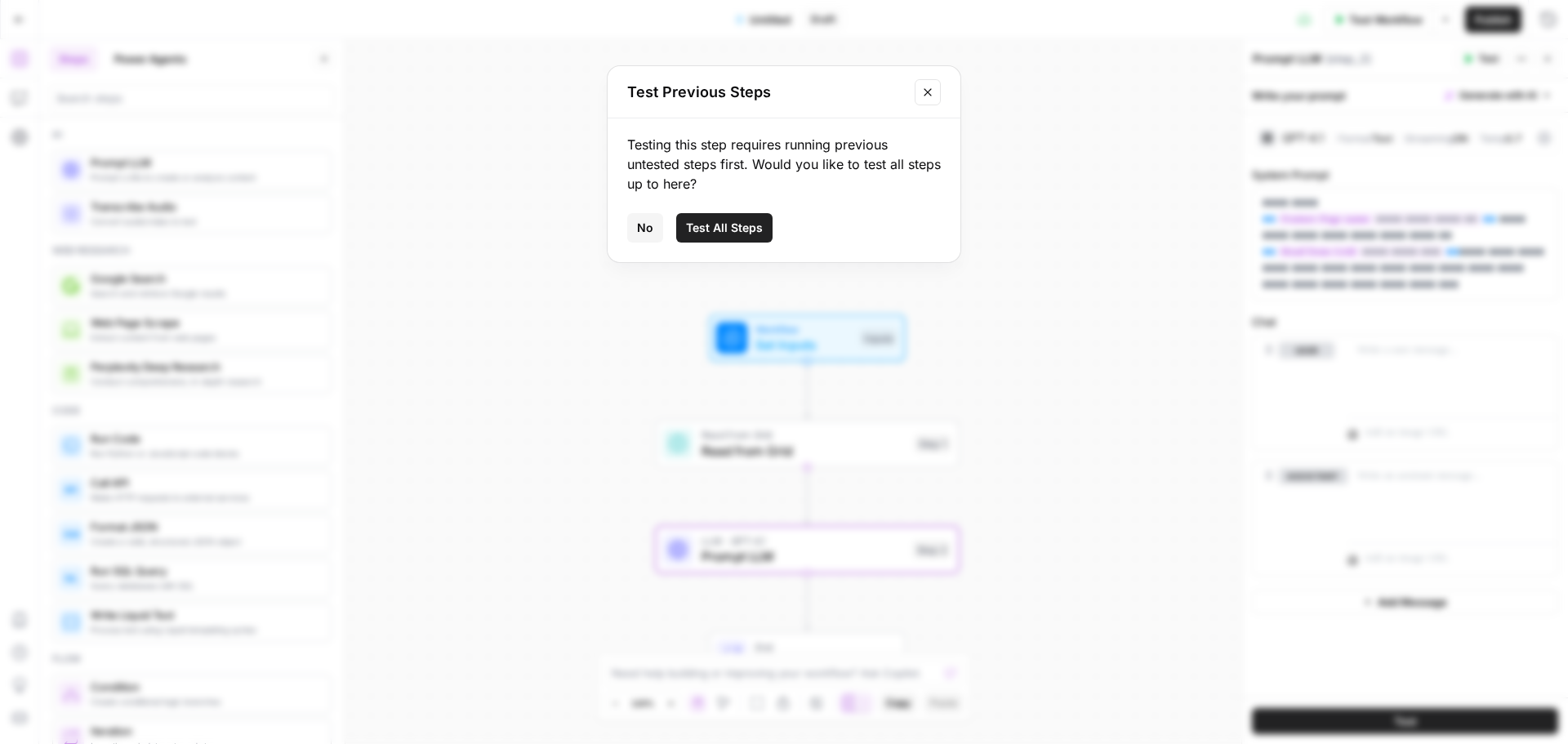
click at [729, 227] on span "Test All Steps" at bounding box center [724, 228] width 77 height 17
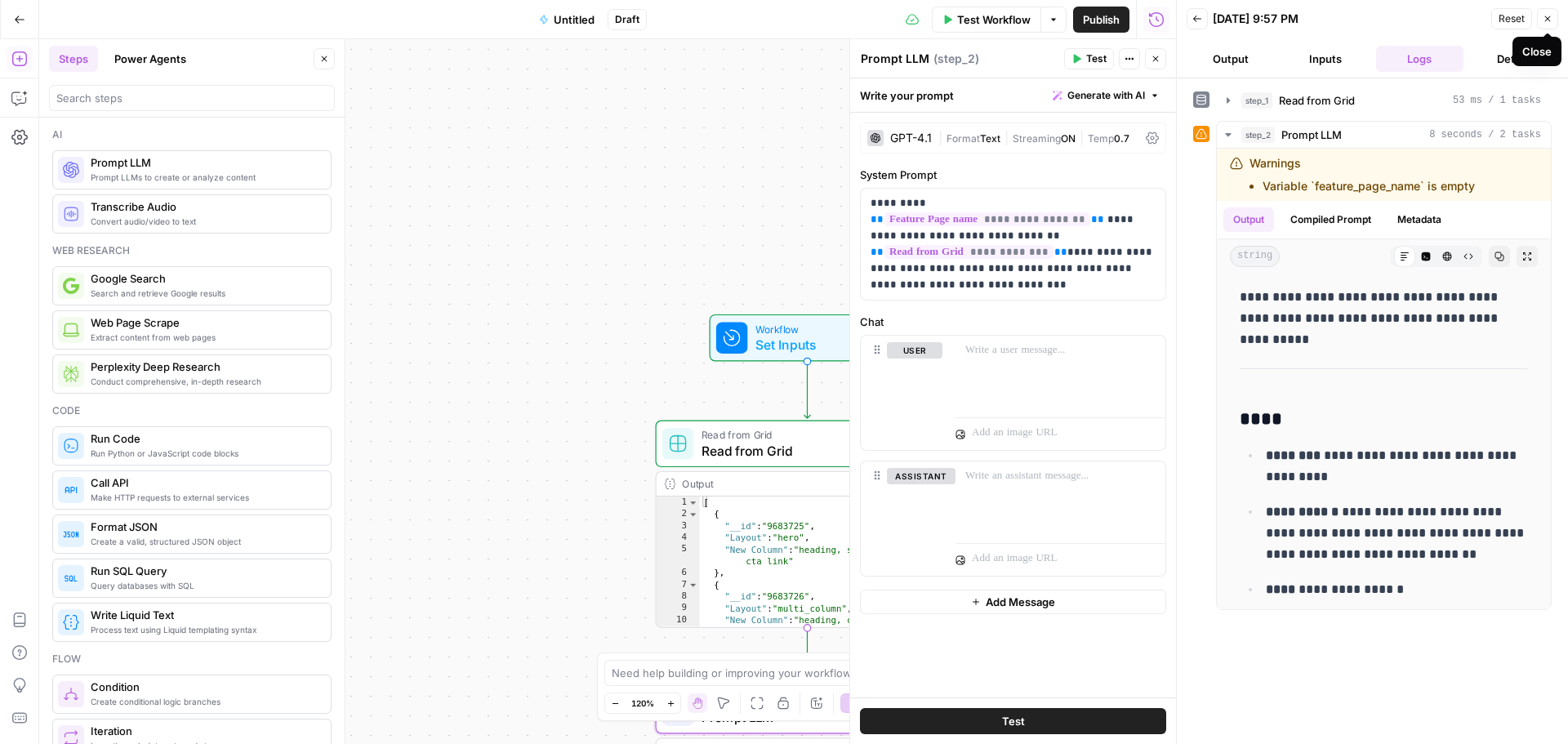
click at [1542, 24] on button "Close" at bounding box center [1548, 19] width 22 height 22
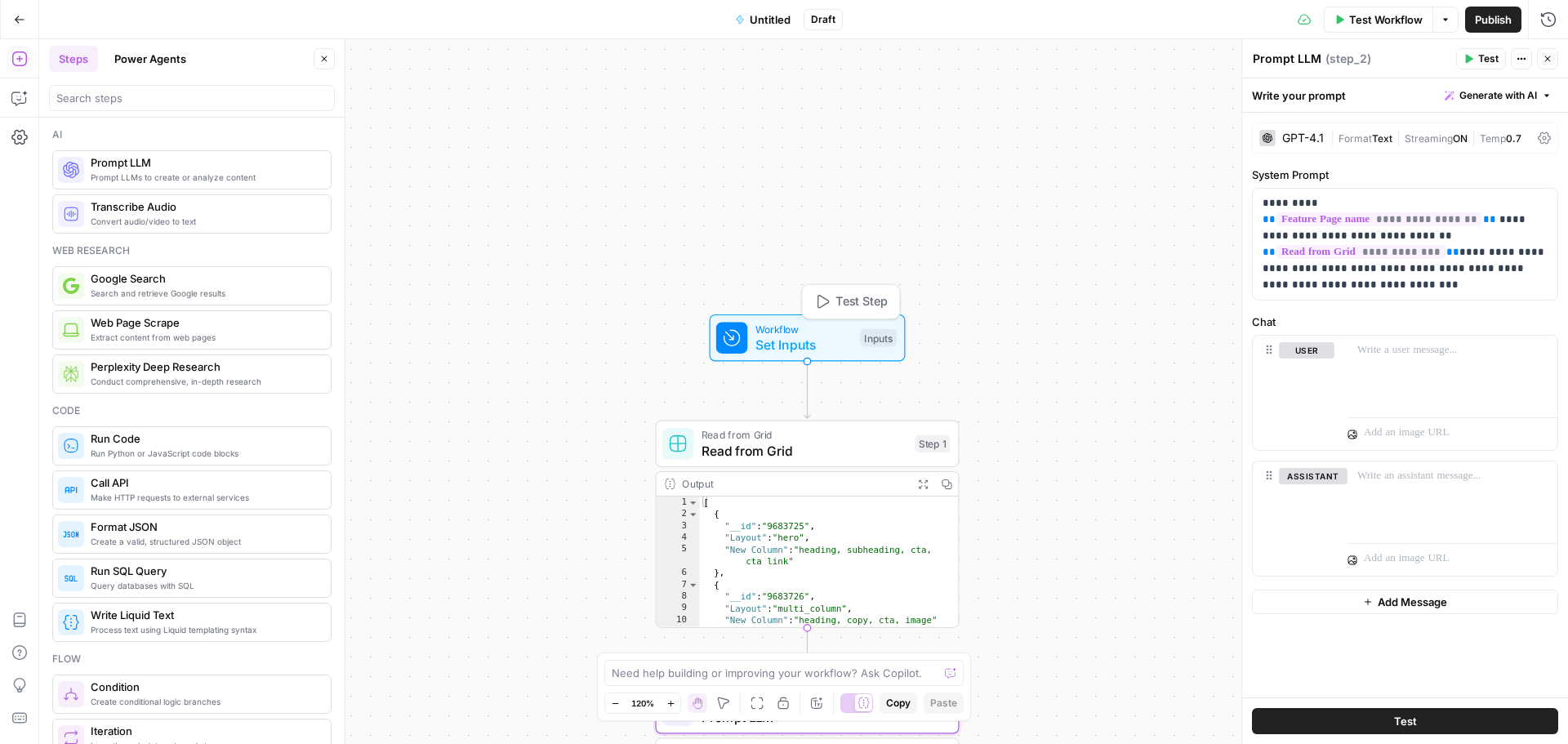
click at [813, 334] on span "Workflow" at bounding box center [804, 329] width 97 height 16
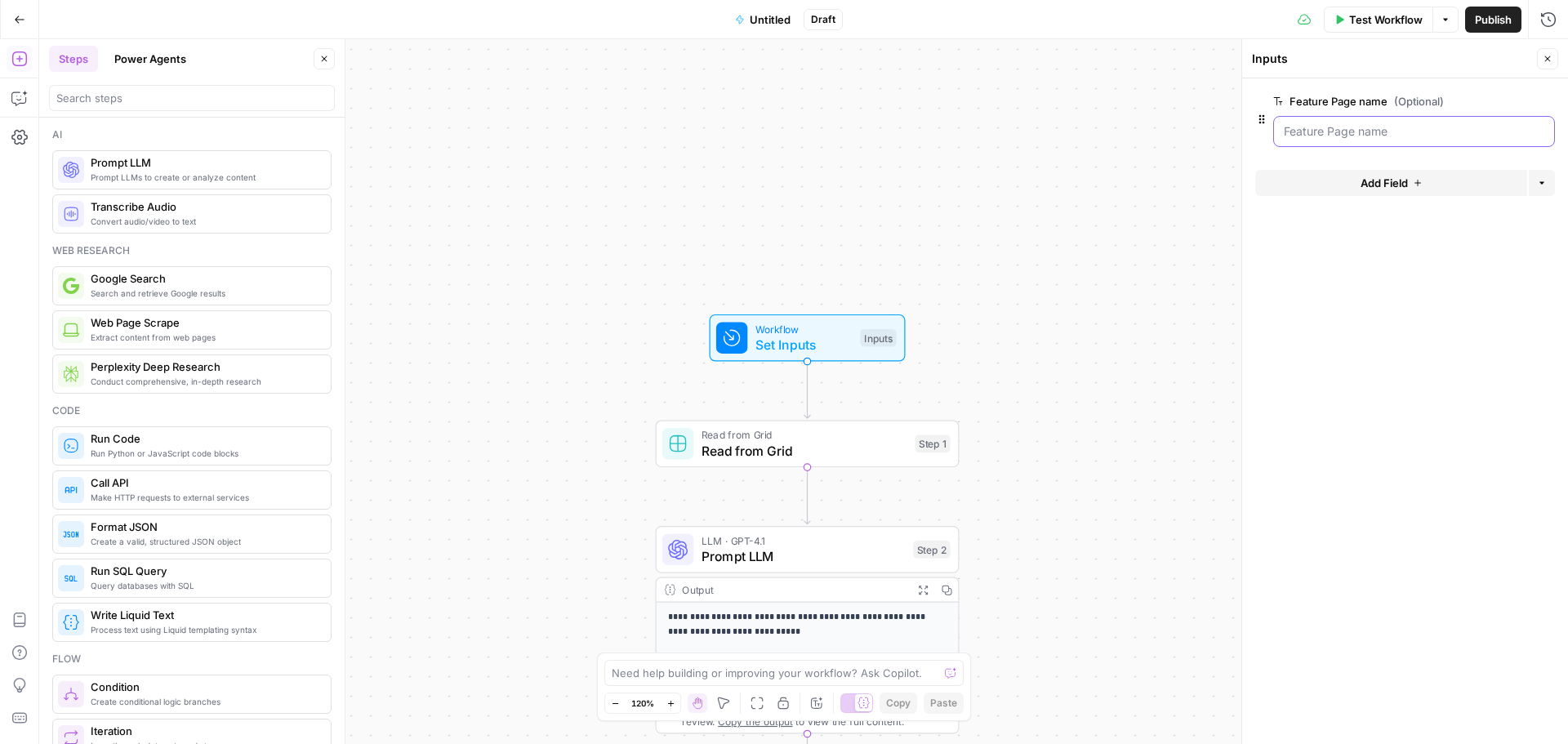
click at [1407, 134] on name "Feature Page name (Optional)" at bounding box center [1415, 132] width 261 height 17
click at [1383, 135] on name "Feature Page name (Optional)" at bounding box center [1415, 132] width 261 height 17
click at [1364, 134] on name "Feature Page name (Optional)" at bounding box center [1415, 132] width 261 height 17
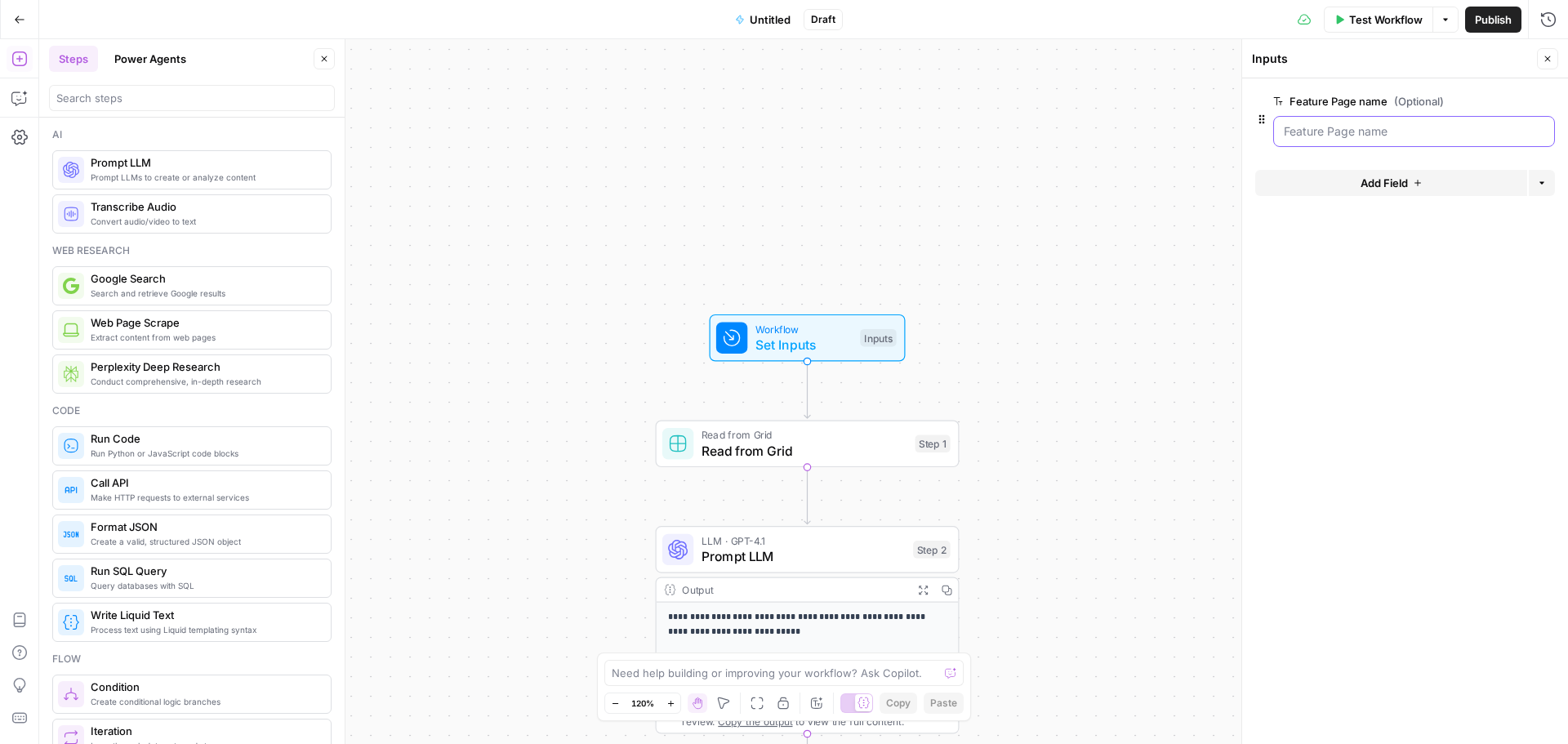
click at [1349, 134] on name "Feature Page name (Optional)" at bounding box center [1415, 132] width 261 height 17
click at [1370, 144] on div at bounding box center [1414, 132] width 282 height 31
click at [1418, 129] on name "Feature Page name (Optional)" at bounding box center [1415, 132] width 261 height 17
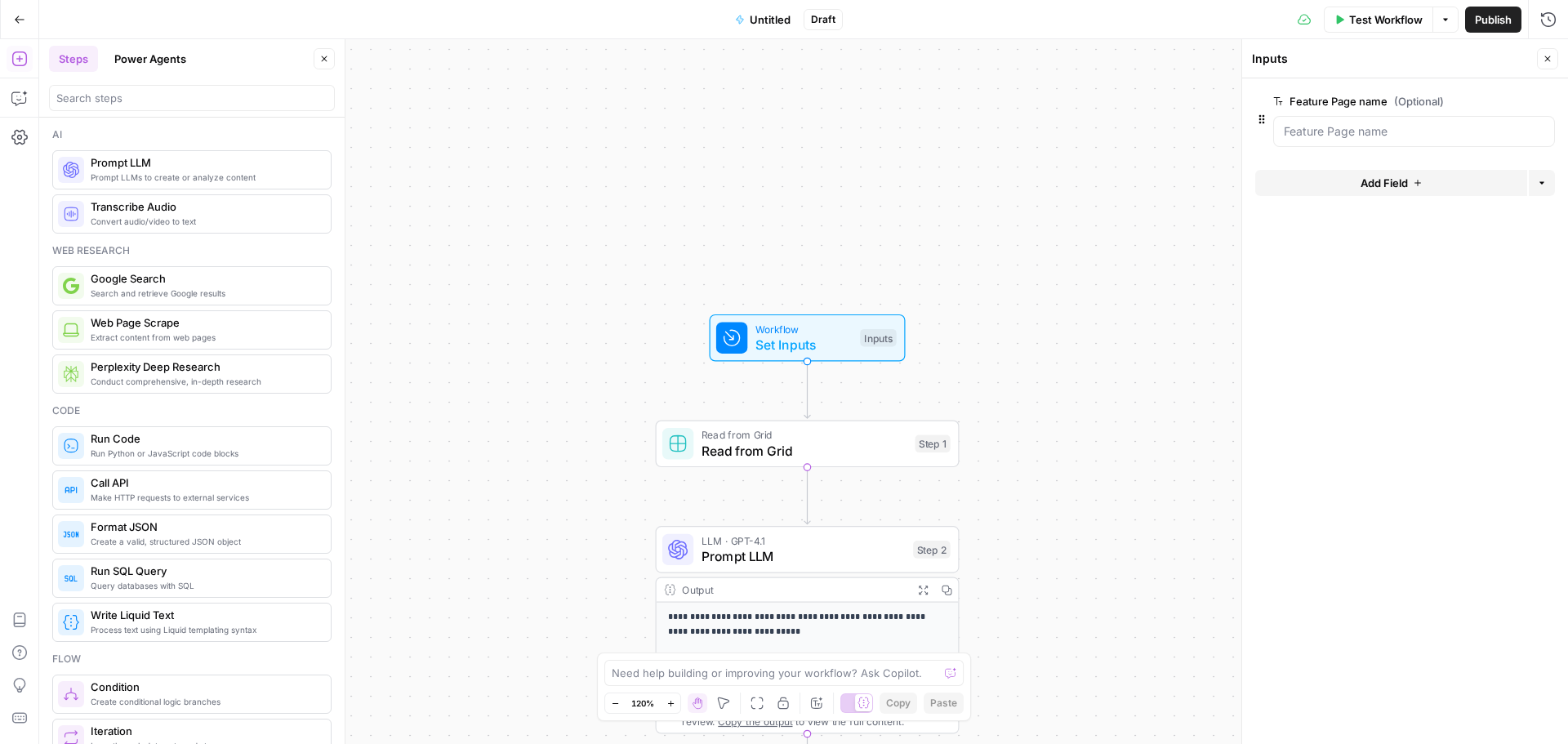
click at [1501, 100] on span "edit field" at bounding box center [1493, 101] width 36 height 13
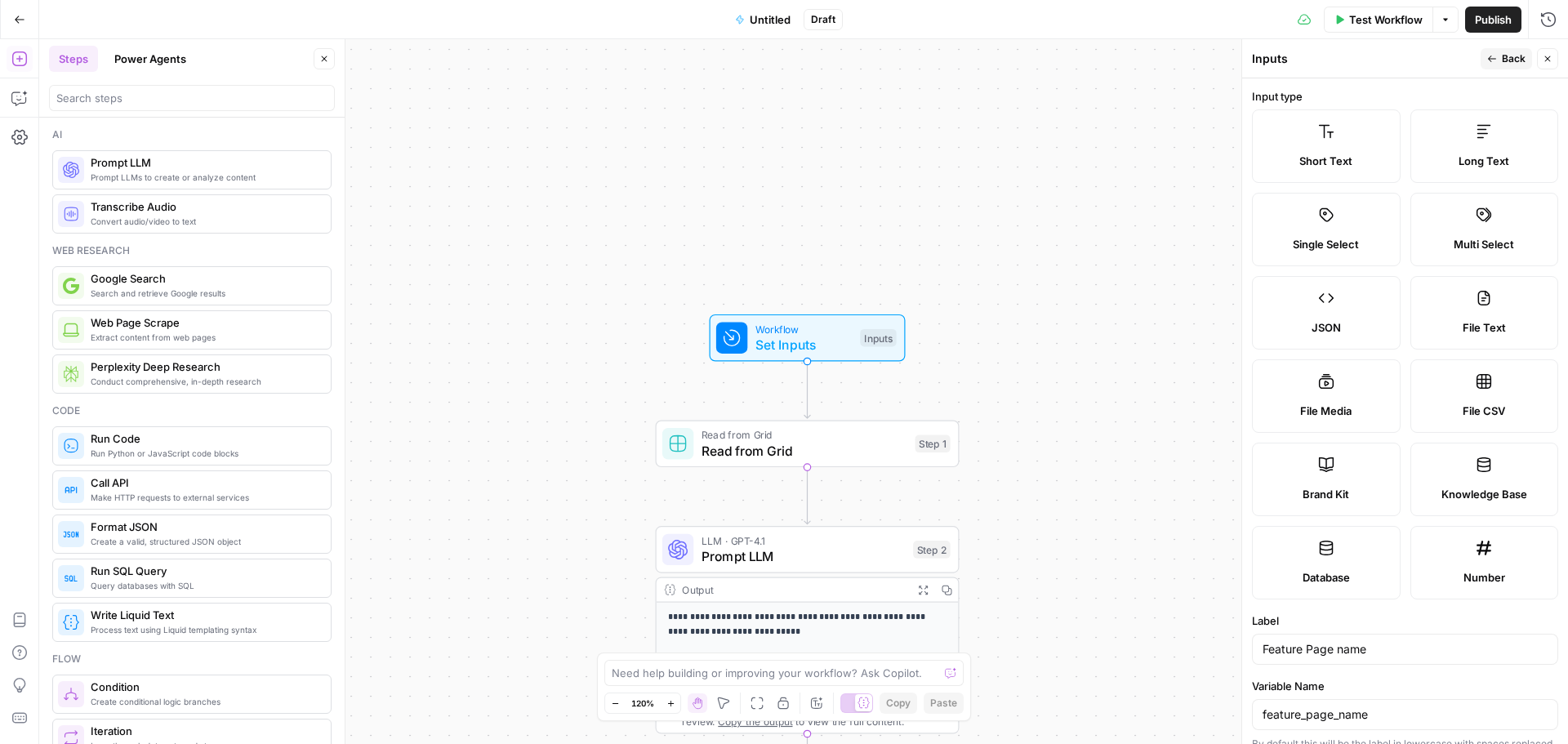
click at [1479, 487] on span "Knowledge Base" at bounding box center [1484, 494] width 85 height 17
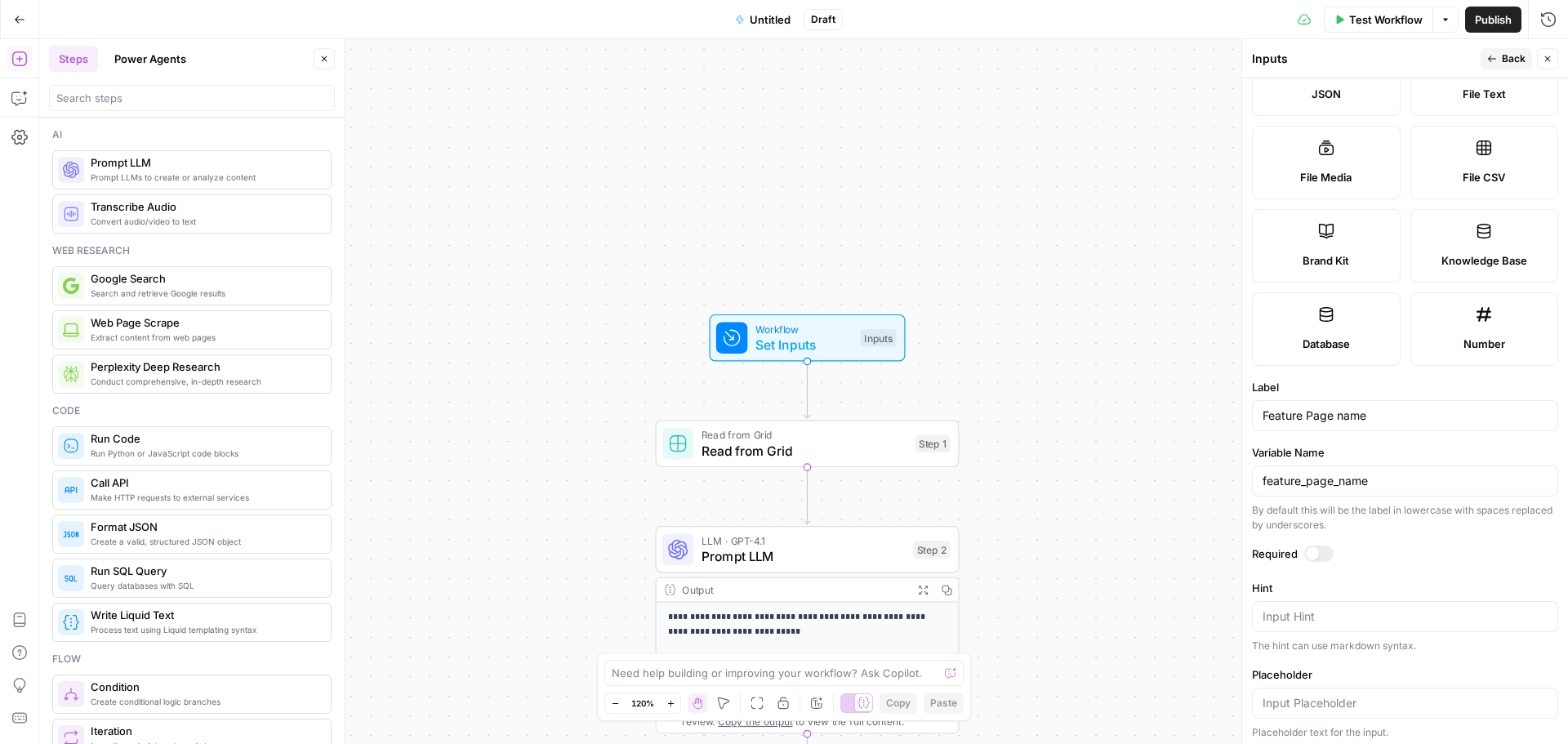
scroll to position [239, 0]
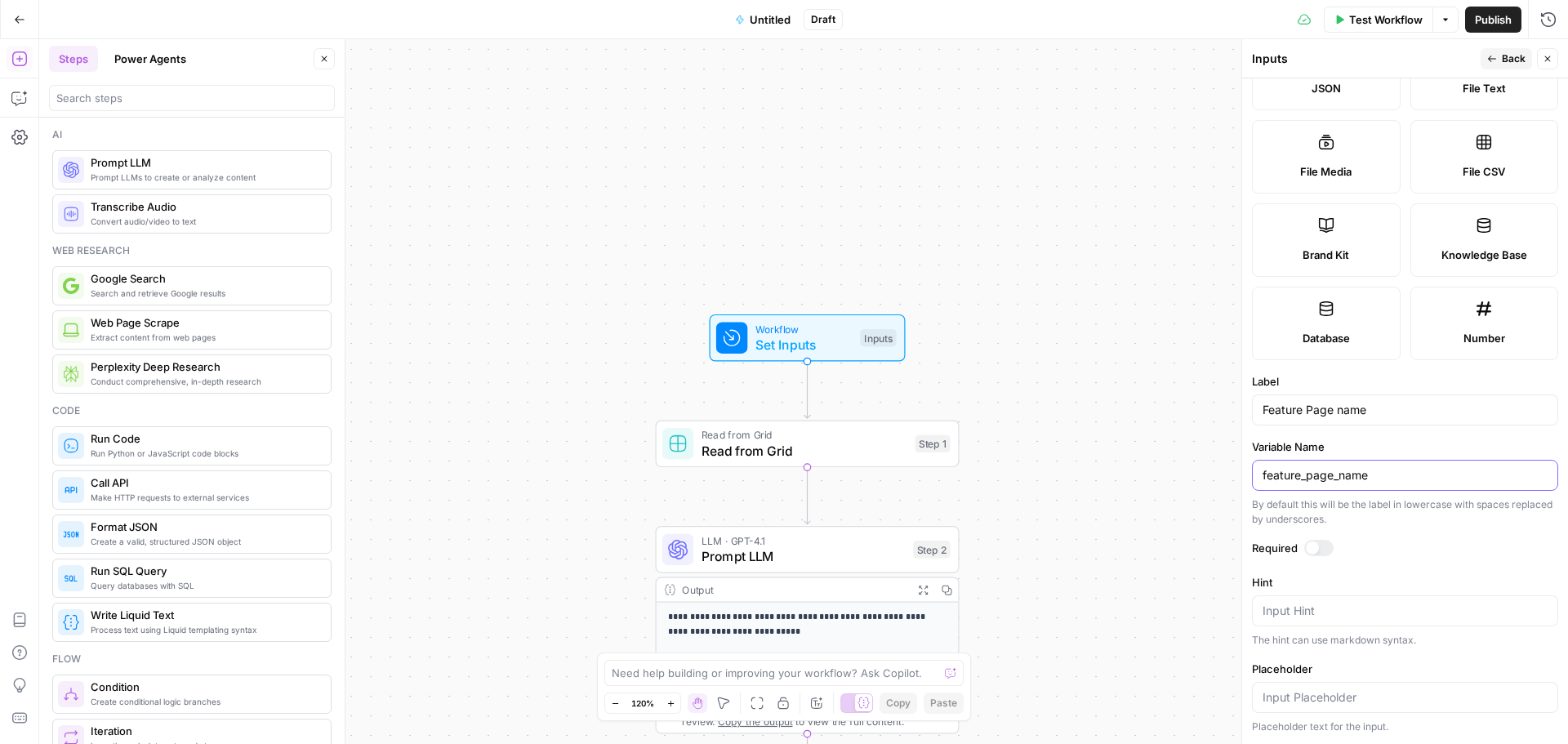
click at [1406, 482] on input "feature_page_name" at bounding box center [1405, 475] width 286 height 17
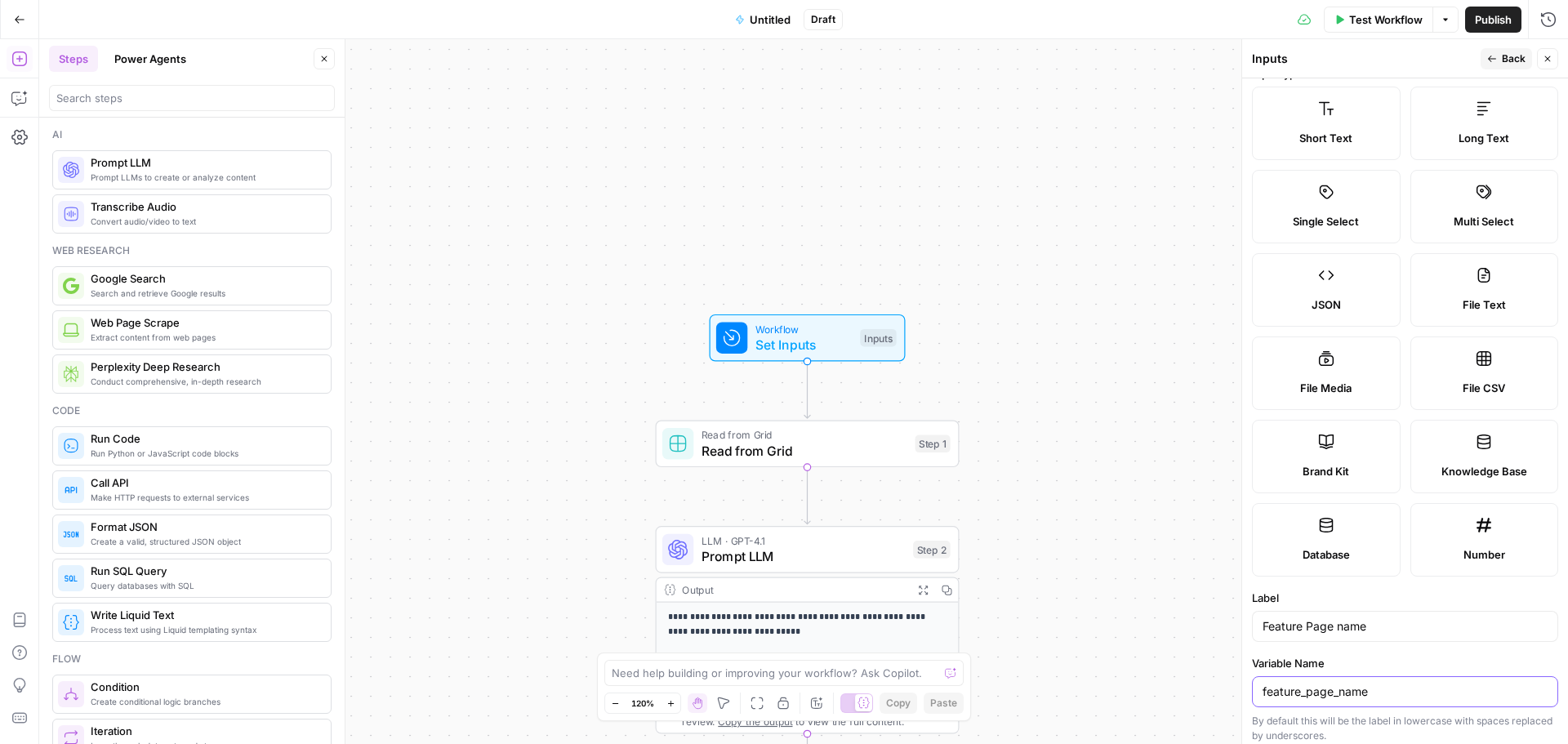
scroll to position [0, 0]
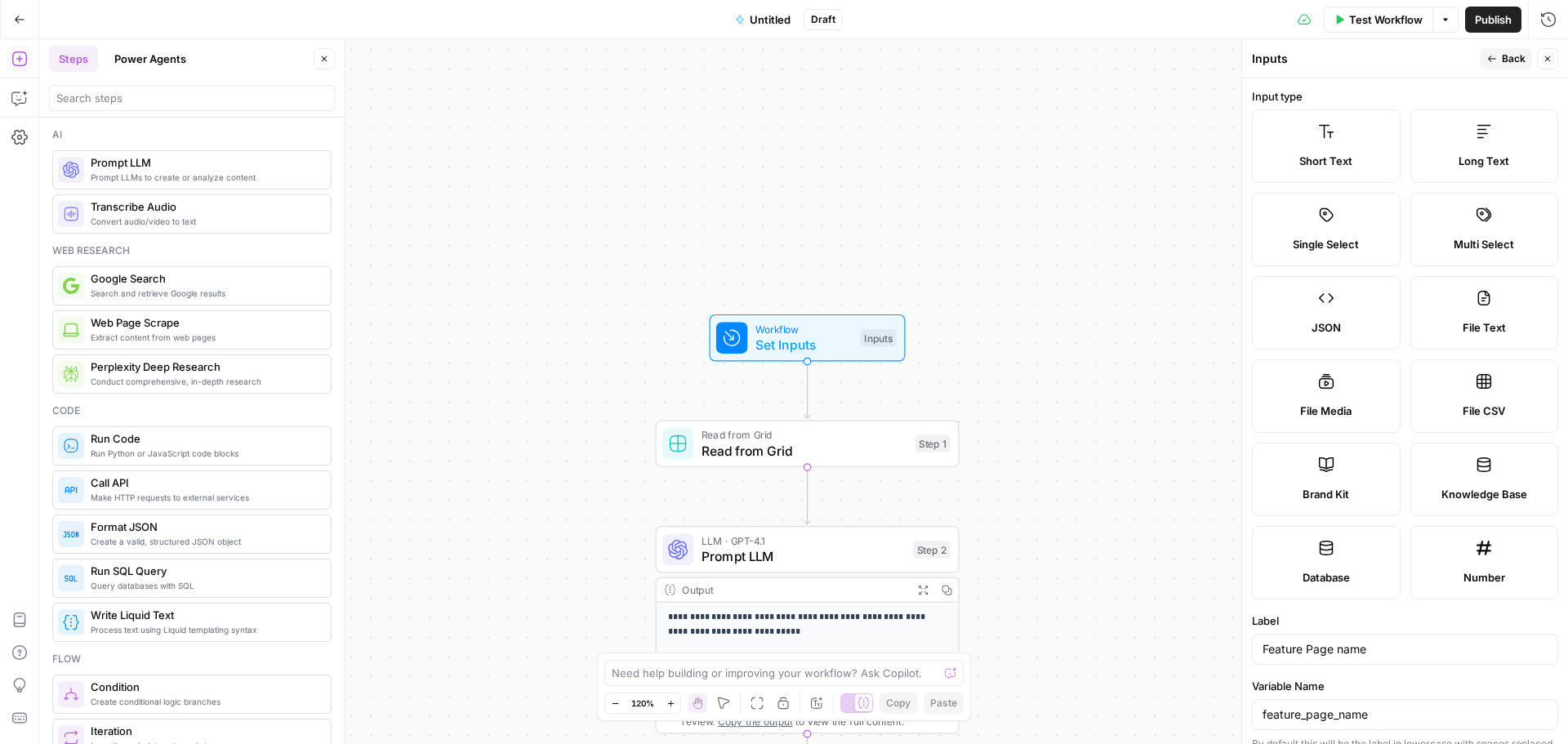
click at [1325, 141] on label "Short Text" at bounding box center [1327, 146] width 149 height 74
click at [1488, 468] on icon at bounding box center [1484, 464] width 17 height 17
click at [1498, 56] on button "Back" at bounding box center [1506, 59] width 51 height 22
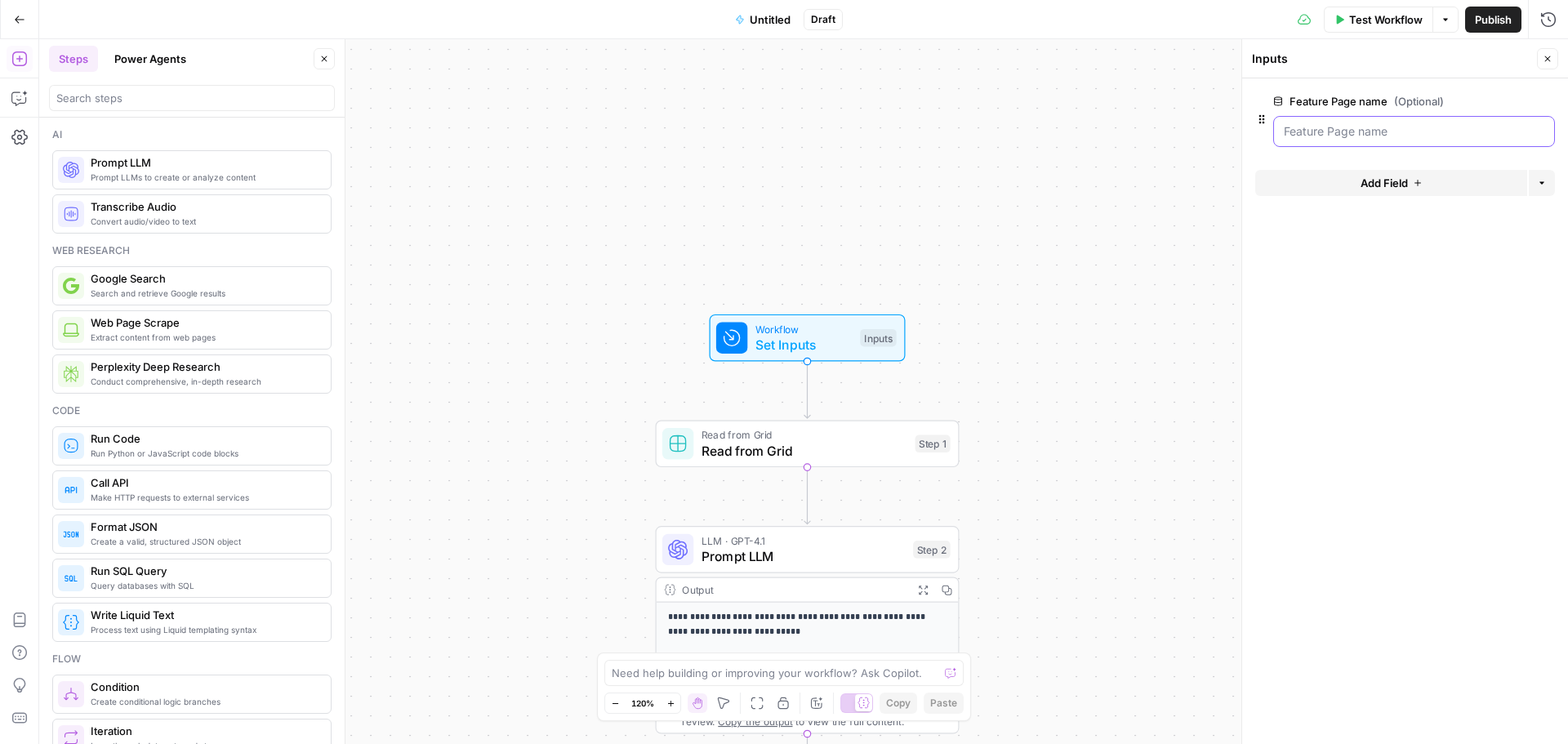
click at [1364, 127] on name "Feature Page name (Optional)" at bounding box center [1415, 132] width 261 height 17
click at [1378, 139] on name "Feature Page name (Optional)" at bounding box center [1415, 132] width 261 height 17
click at [1379, 136] on name "Feature Page name (Optional)" at bounding box center [1415, 132] width 261 height 17
click at [1392, 183] on span "Add Field" at bounding box center [1385, 183] width 47 height 17
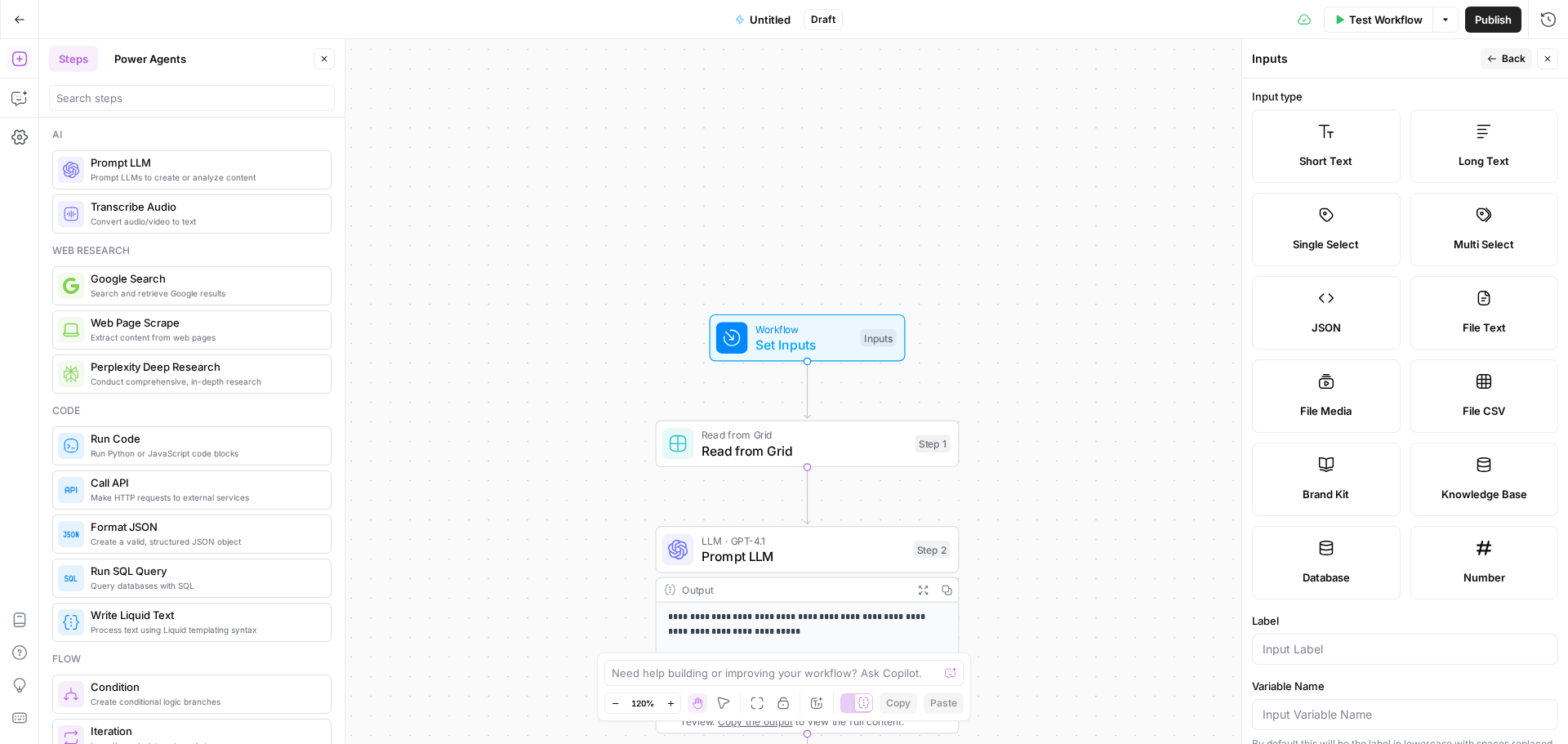
click at [1336, 134] on label "Short Text" at bounding box center [1327, 146] width 149 height 74
click at [1507, 61] on span "Back" at bounding box center [1514, 58] width 24 height 15
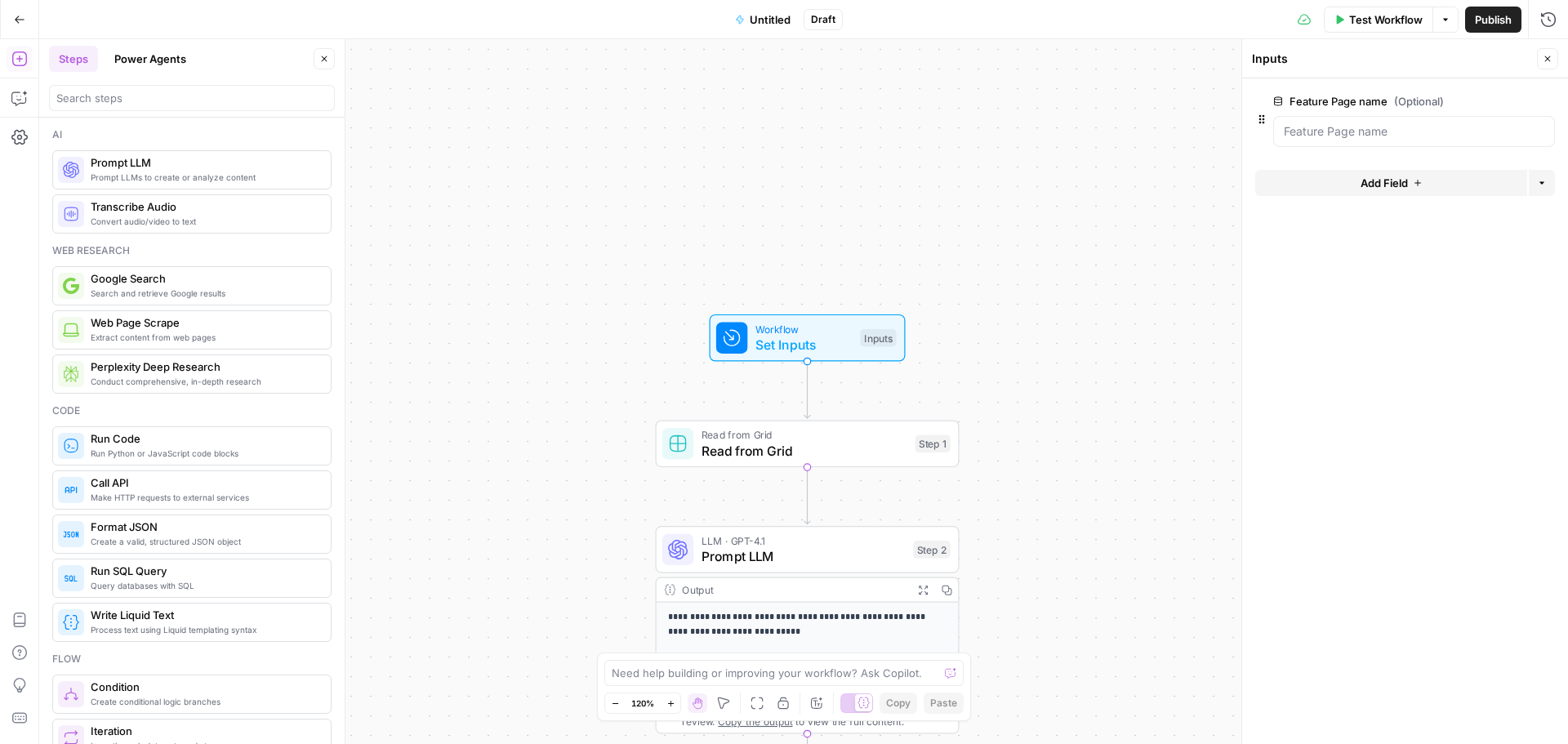
click at [1056, 284] on div "**********" at bounding box center [804, 392] width 1530 height 705
click at [1333, 135] on name "Feature Page name (Optional)" at bounding box center [1415, 132] width 261 height 17
click at [1359, 122] on div at bounding box center [1414, 132] width 282 height 31
click at [1486, 99] on span "edit field" at bounding box center [1493, 101] width 36 height 13
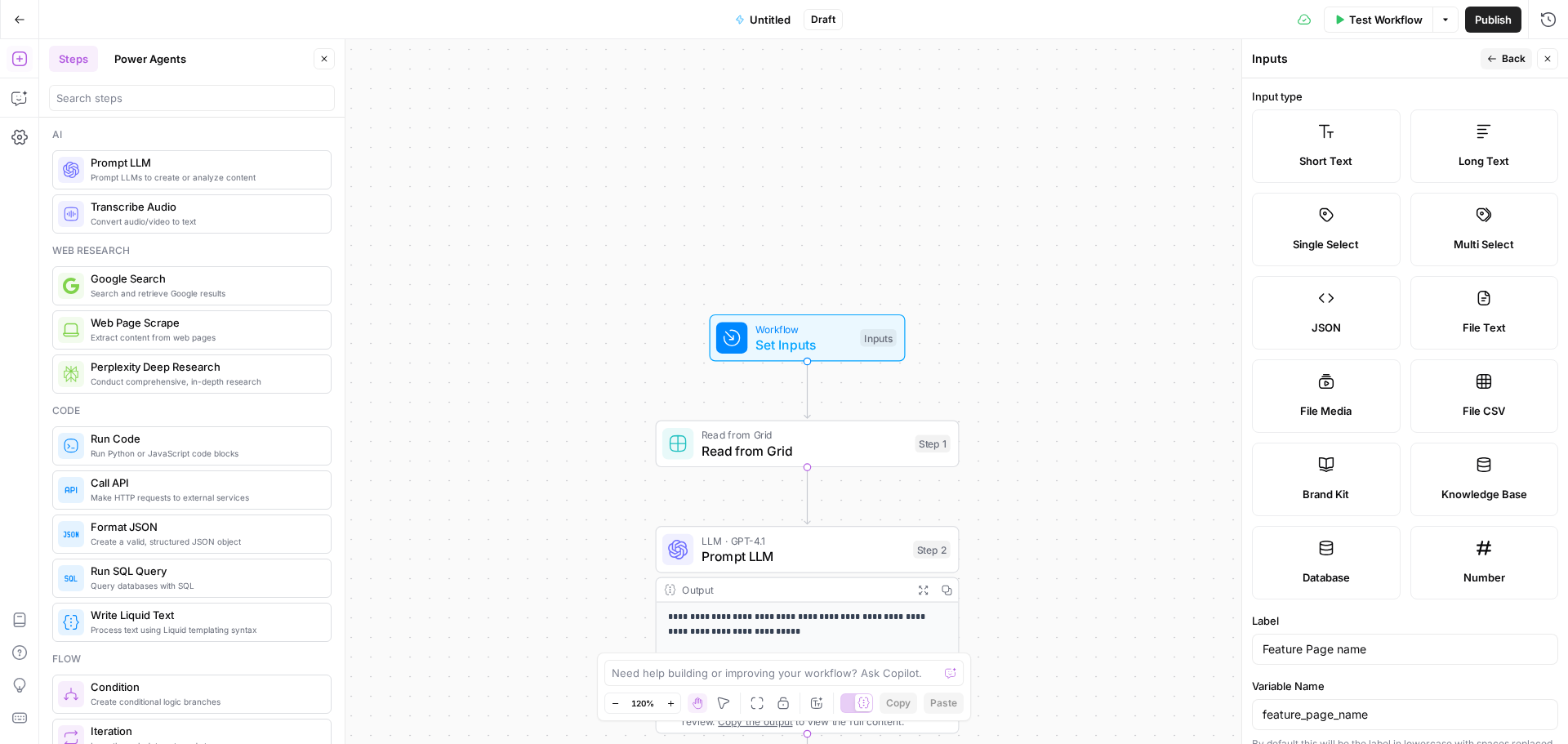
scroll to position [239, 0]
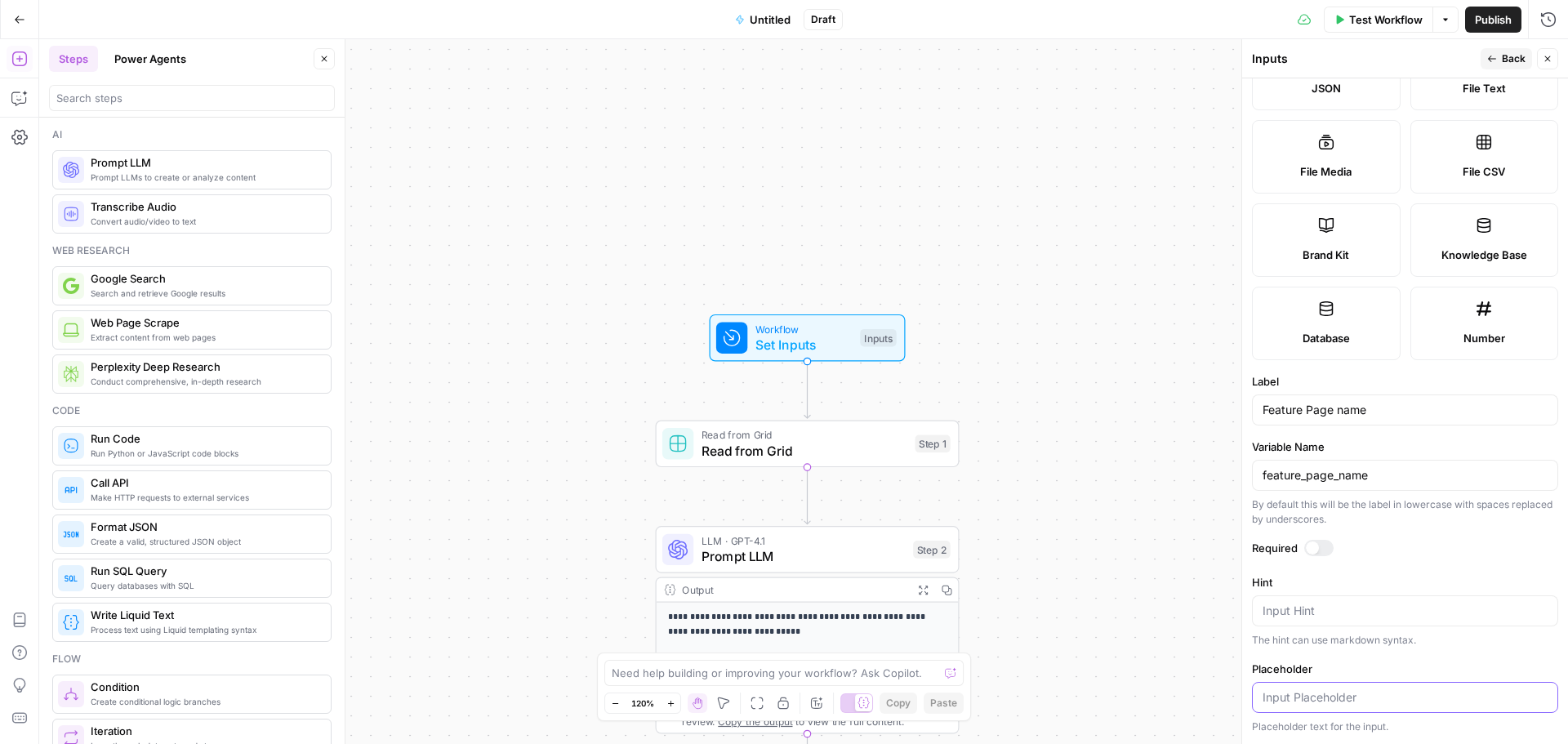
click at [1340, 700] on input "Placeholder" at bounding box center [1405, 698] width 286 height 17
type input "B"
type input "Property Management Accounting Software"
click at [1514, 57] on span "Back" at bounding box center [1514, 58] width 24 height 15
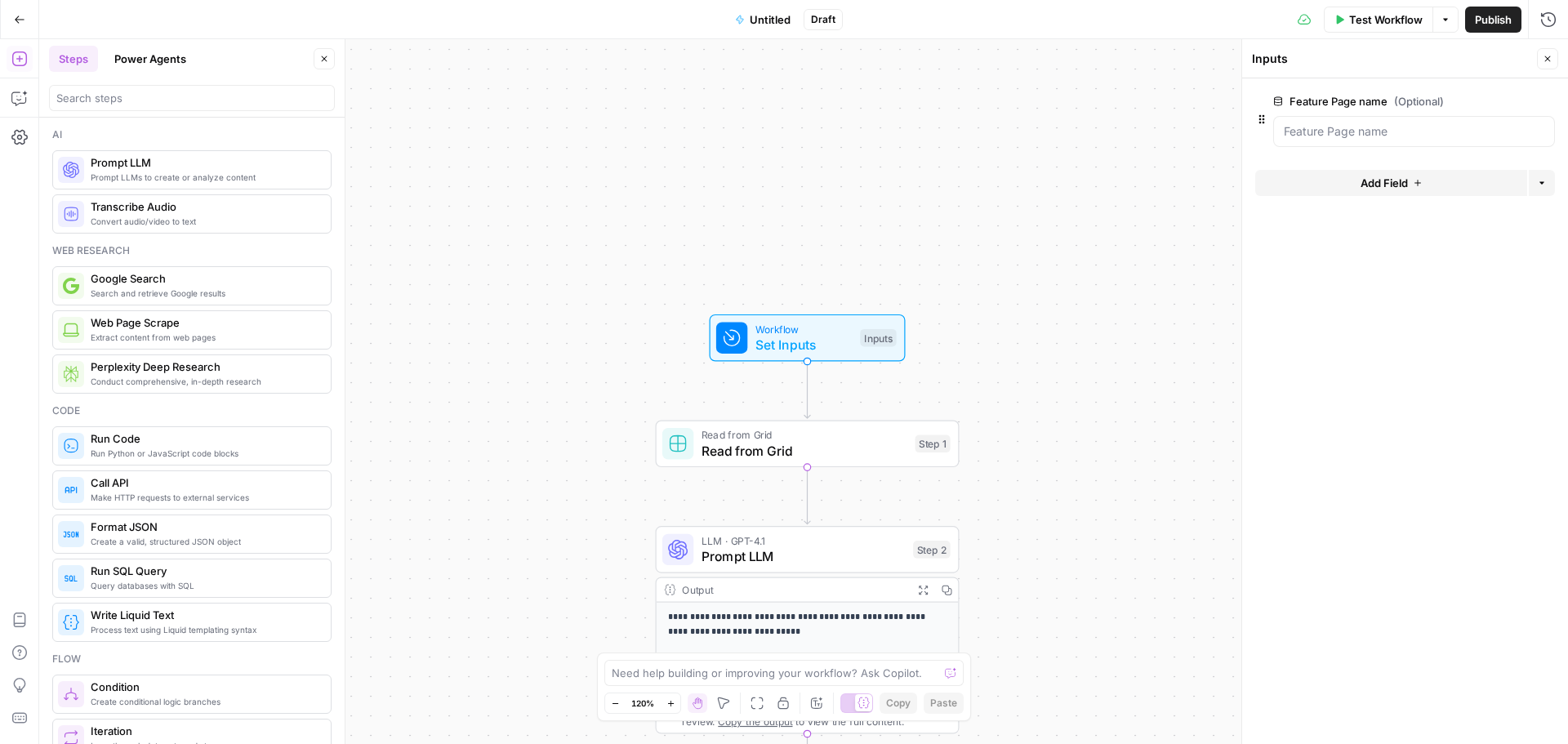
click at [1515, 101] on button "edit field" at bounding box center [1501, 101] width 63 height 20
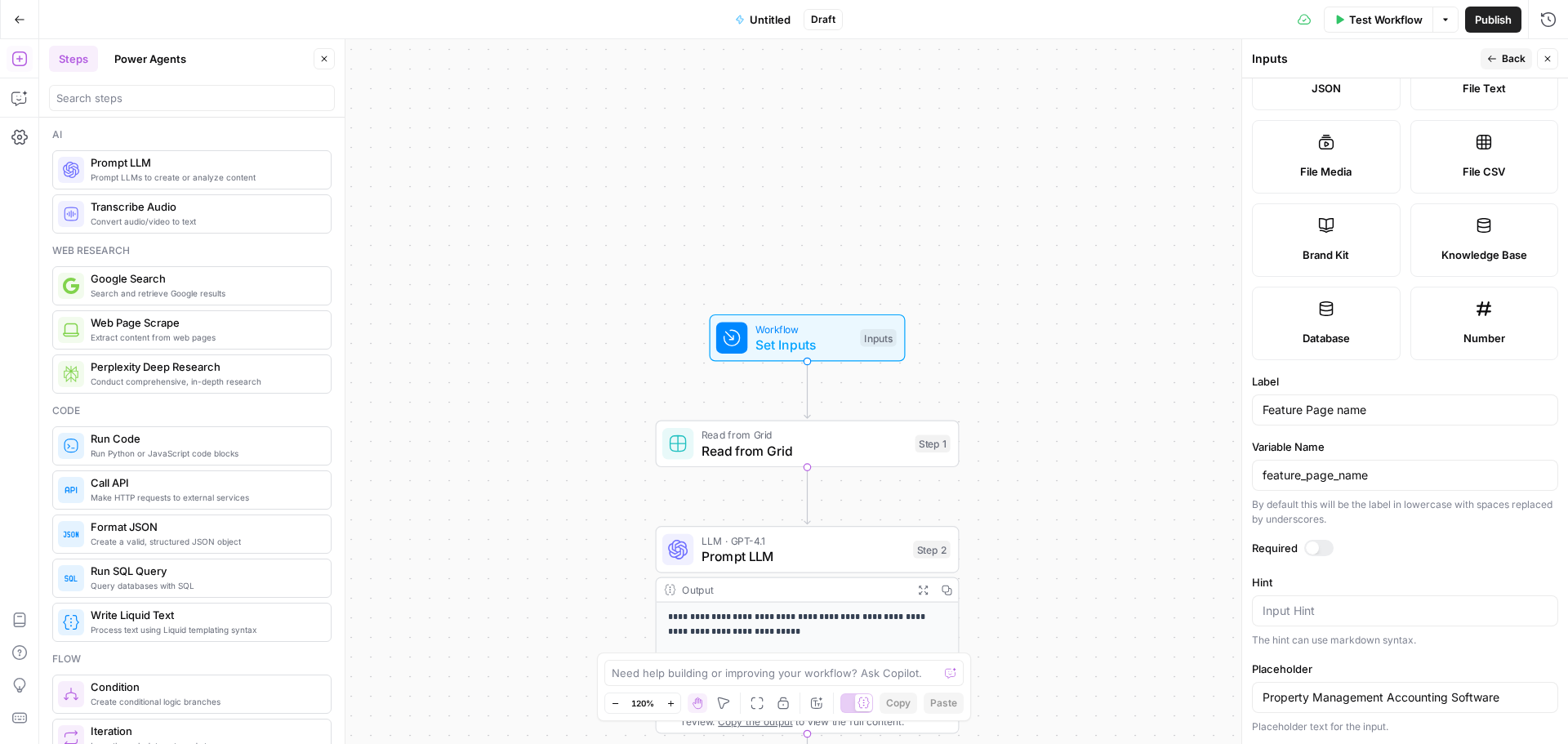
click at [1320, 550] on div at bounding box center [1320, 548] width 29 height 17
click at [1495, 59] on icon "button" at bounding box center [1492, 59] width 8 height 7
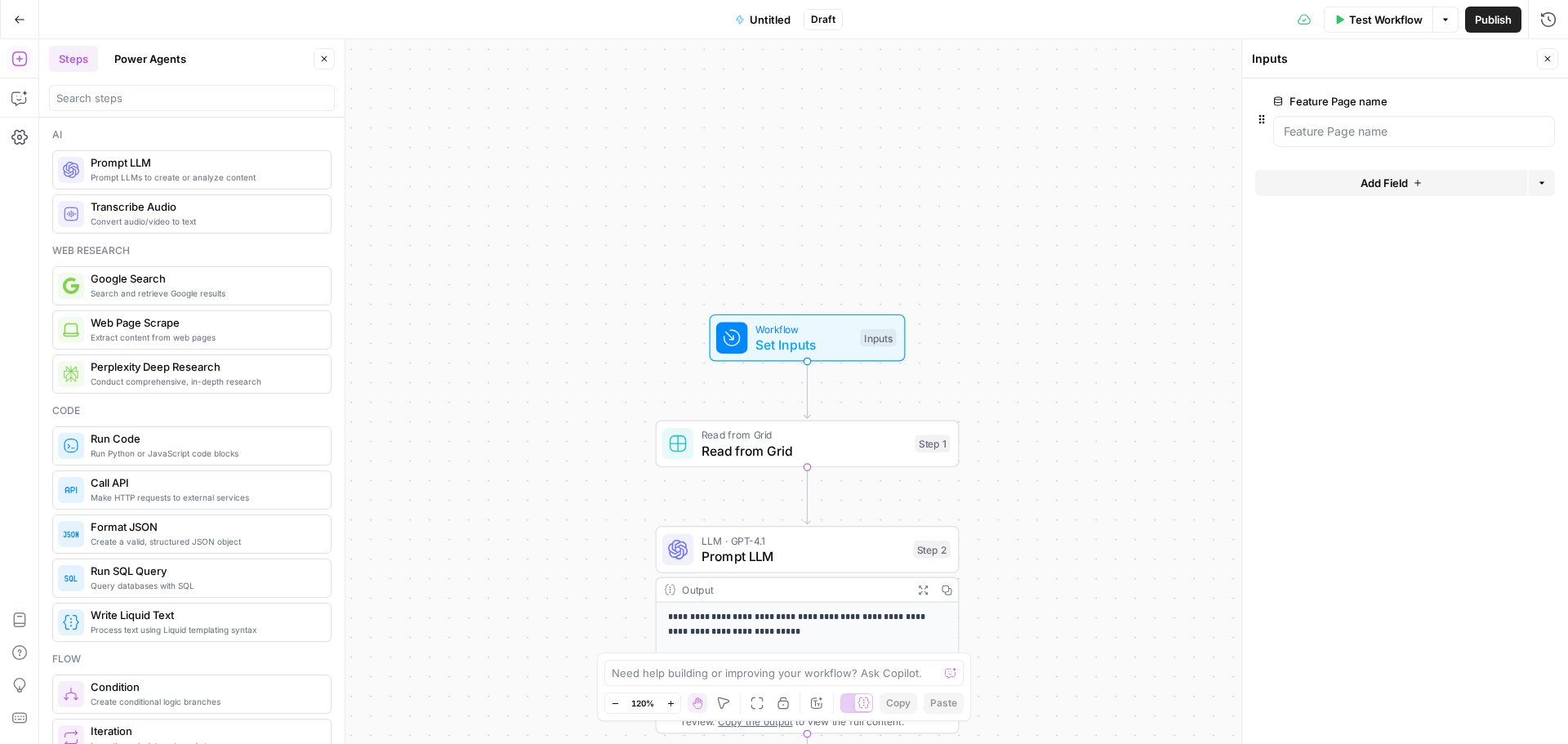
click at [1409, 26] on span "Test Workflow" at bounding box center [1385, 20] width 74 height 17
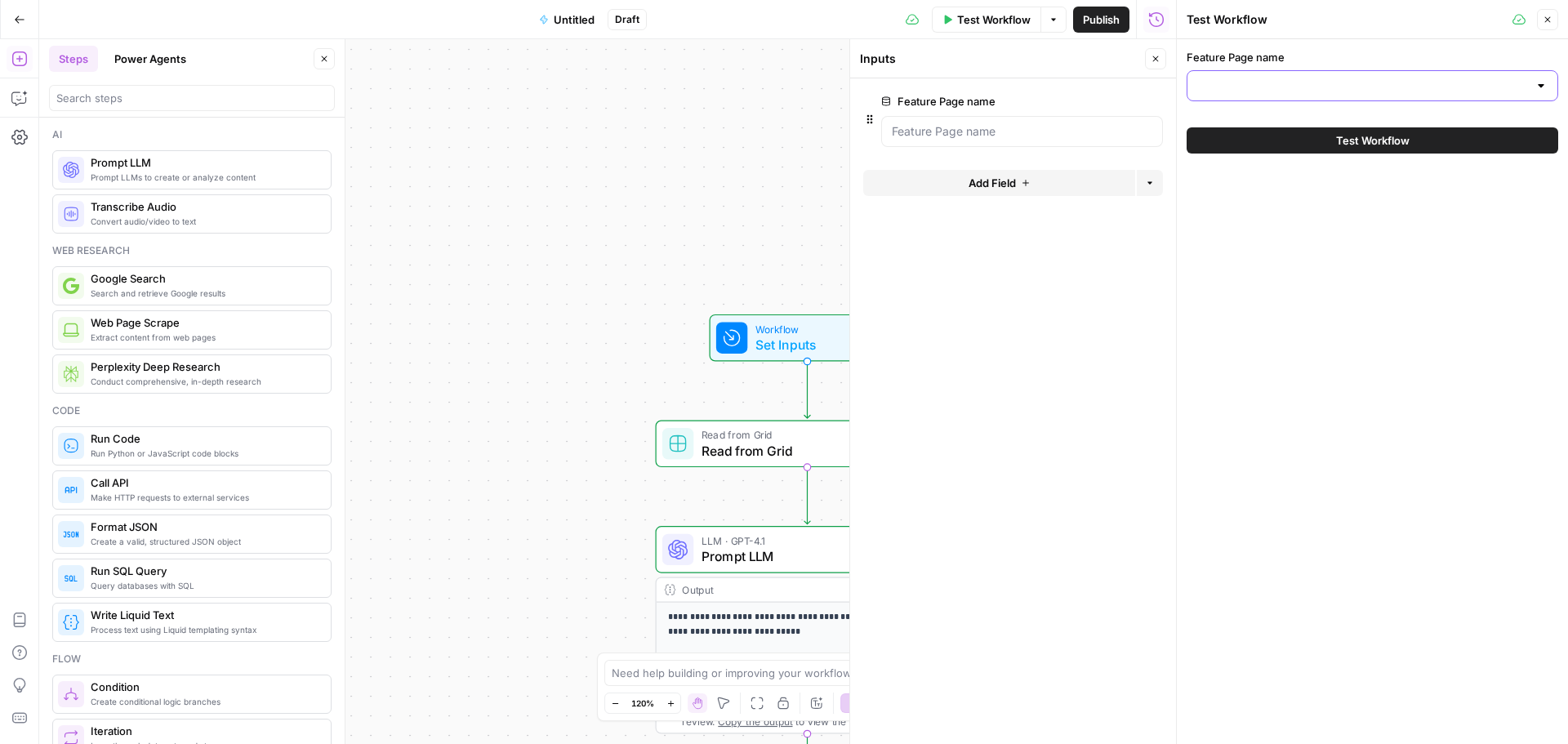
click at [1328, 84] on input "Feature Page name" at bounding box center [1363, 85] width 331 height 17
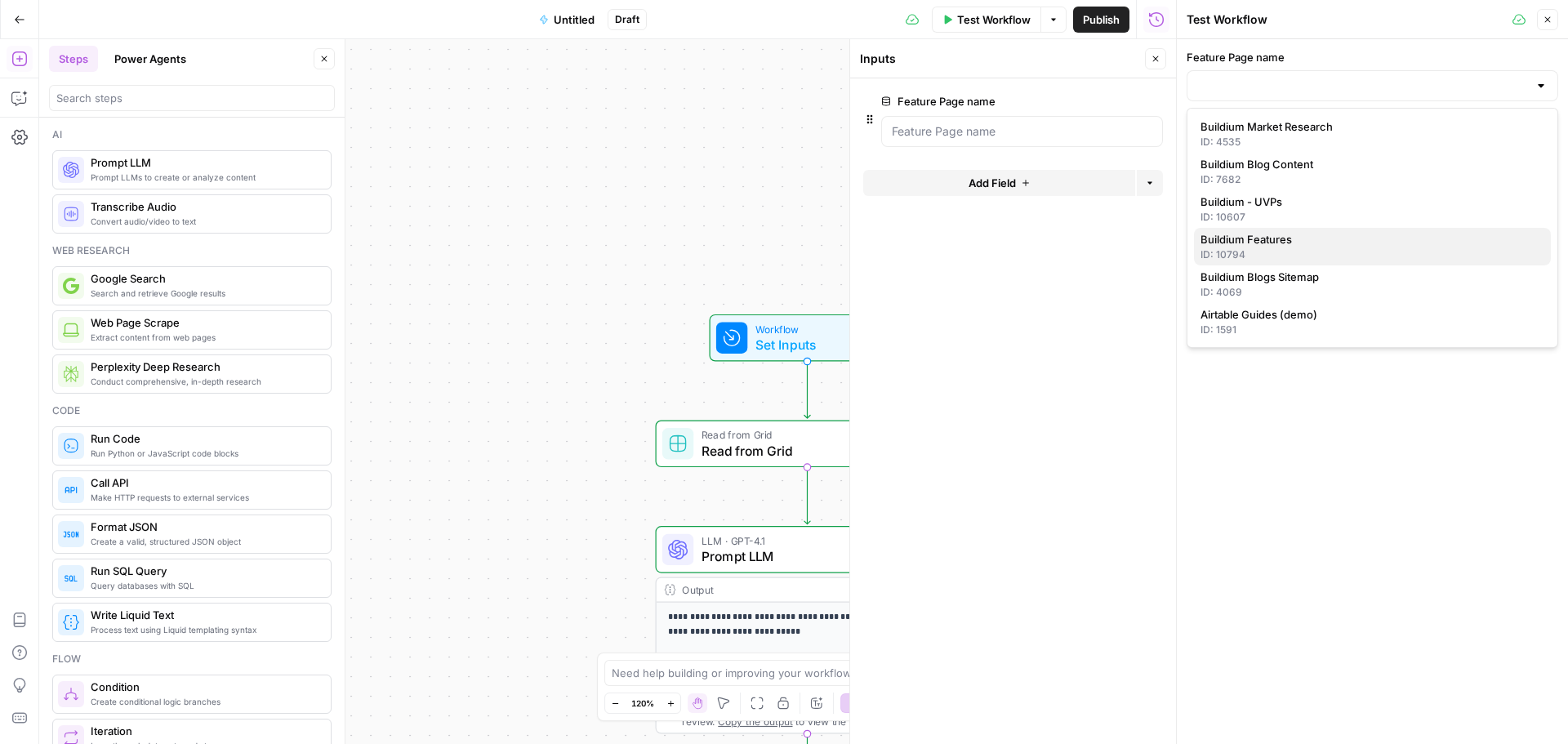
click at [1310, 241] on span "Buildium Features" at bounding box center [1370, 239] width 338 height 17
type input "Buildium Features"
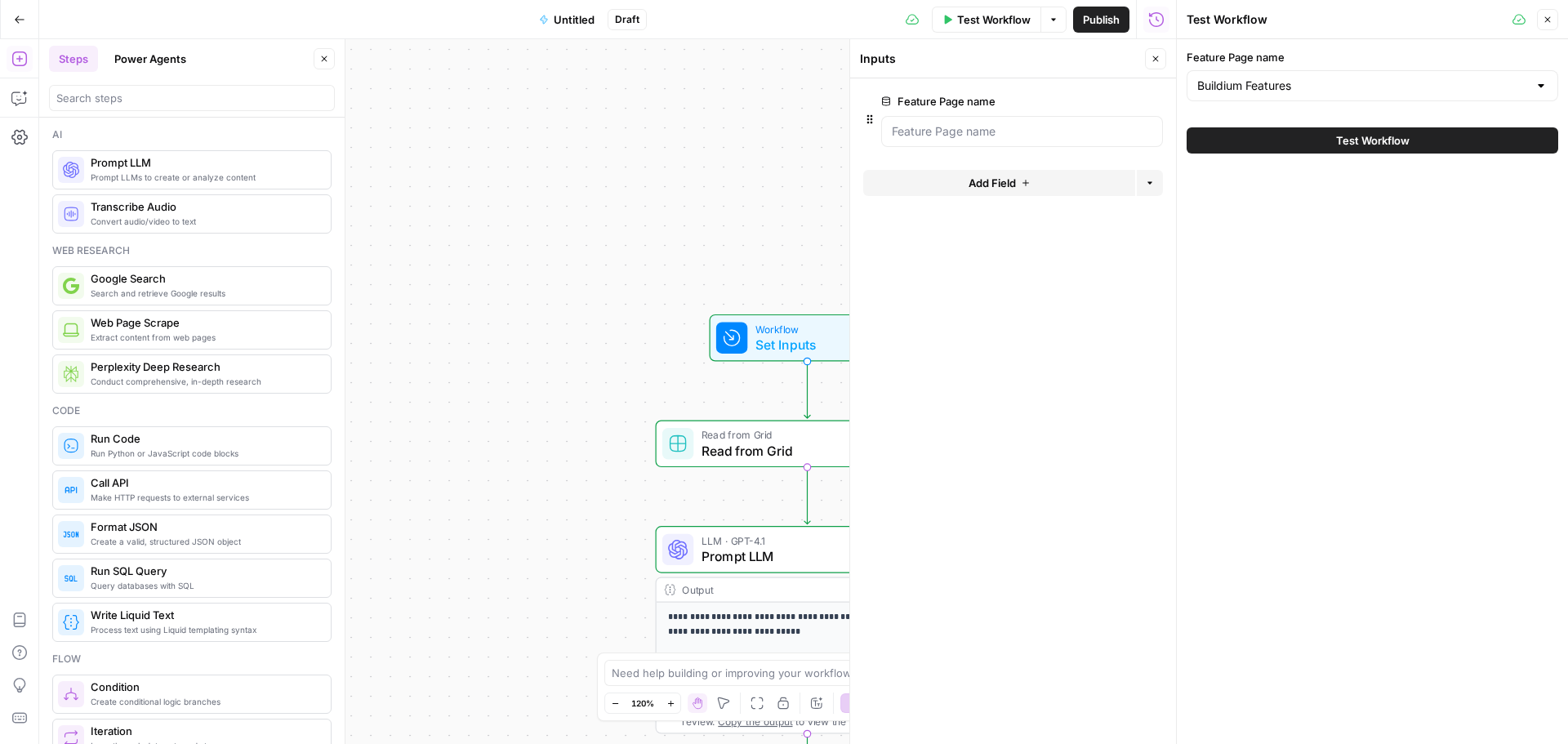
click at [1359, 139] on span "Test Workflow" at bounding box center [1373, 140] width 74 height 17
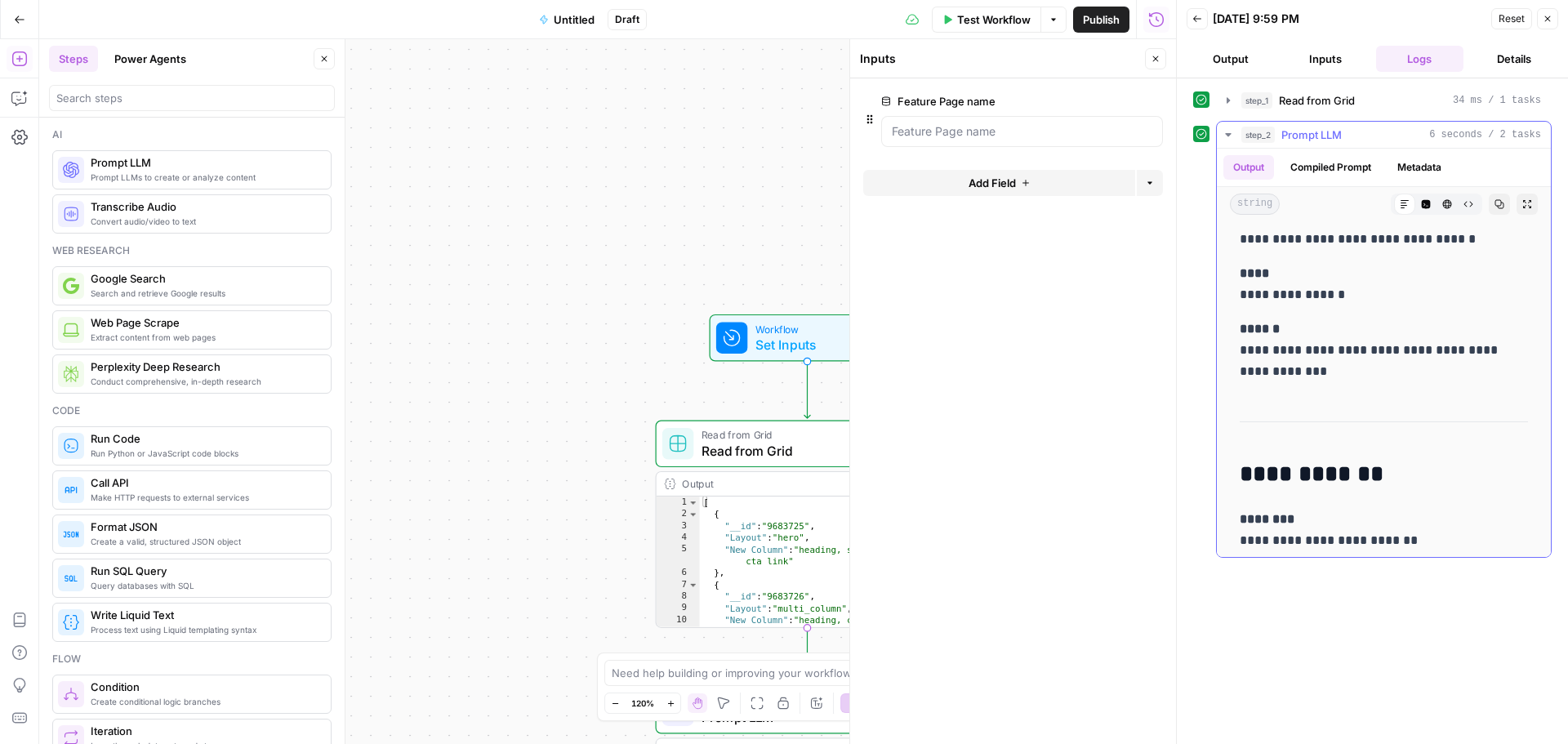
scroll to position [739, 0]
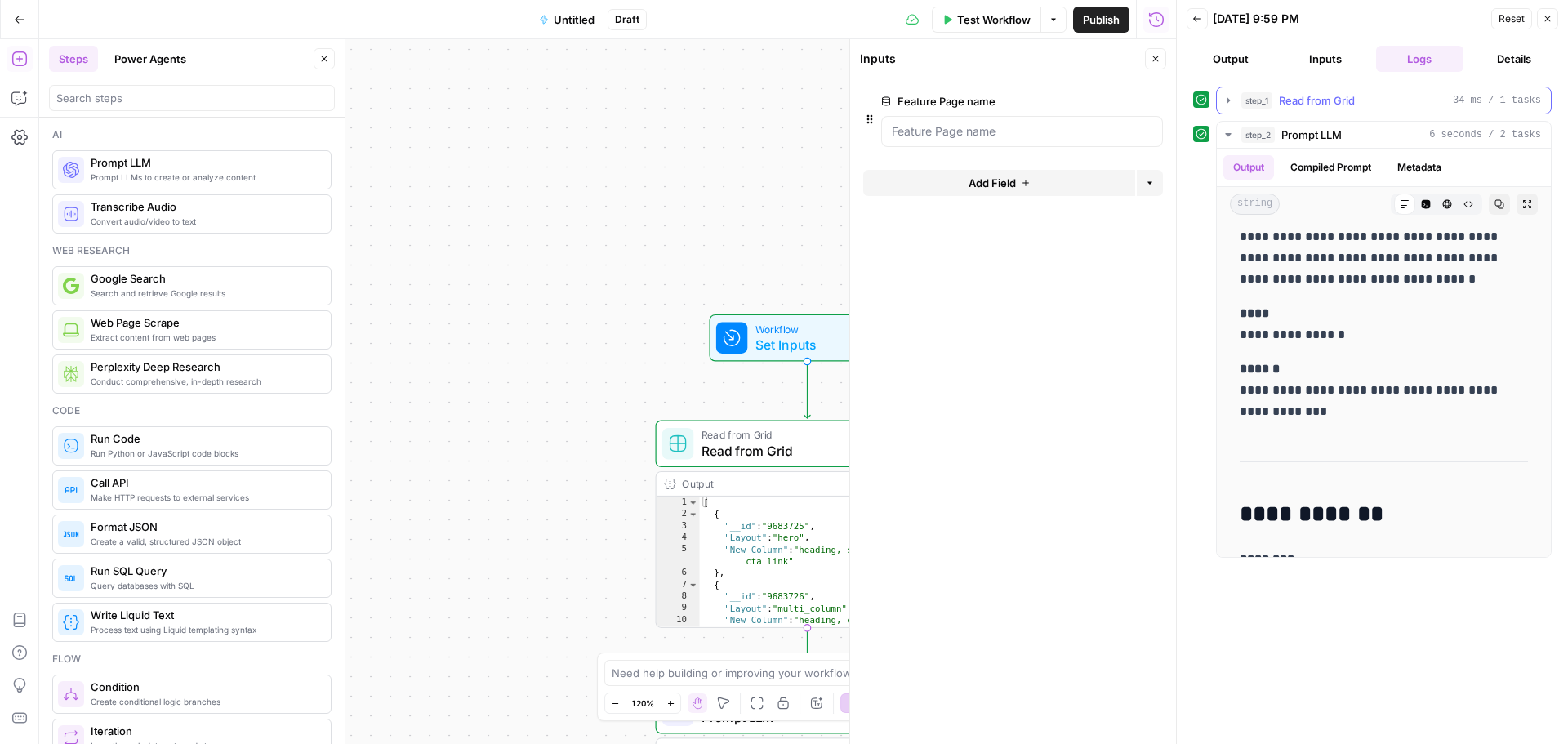
click at [1339, 100] on span "Read from Grid" at bounding box center [1317, 100] width 76 height 17
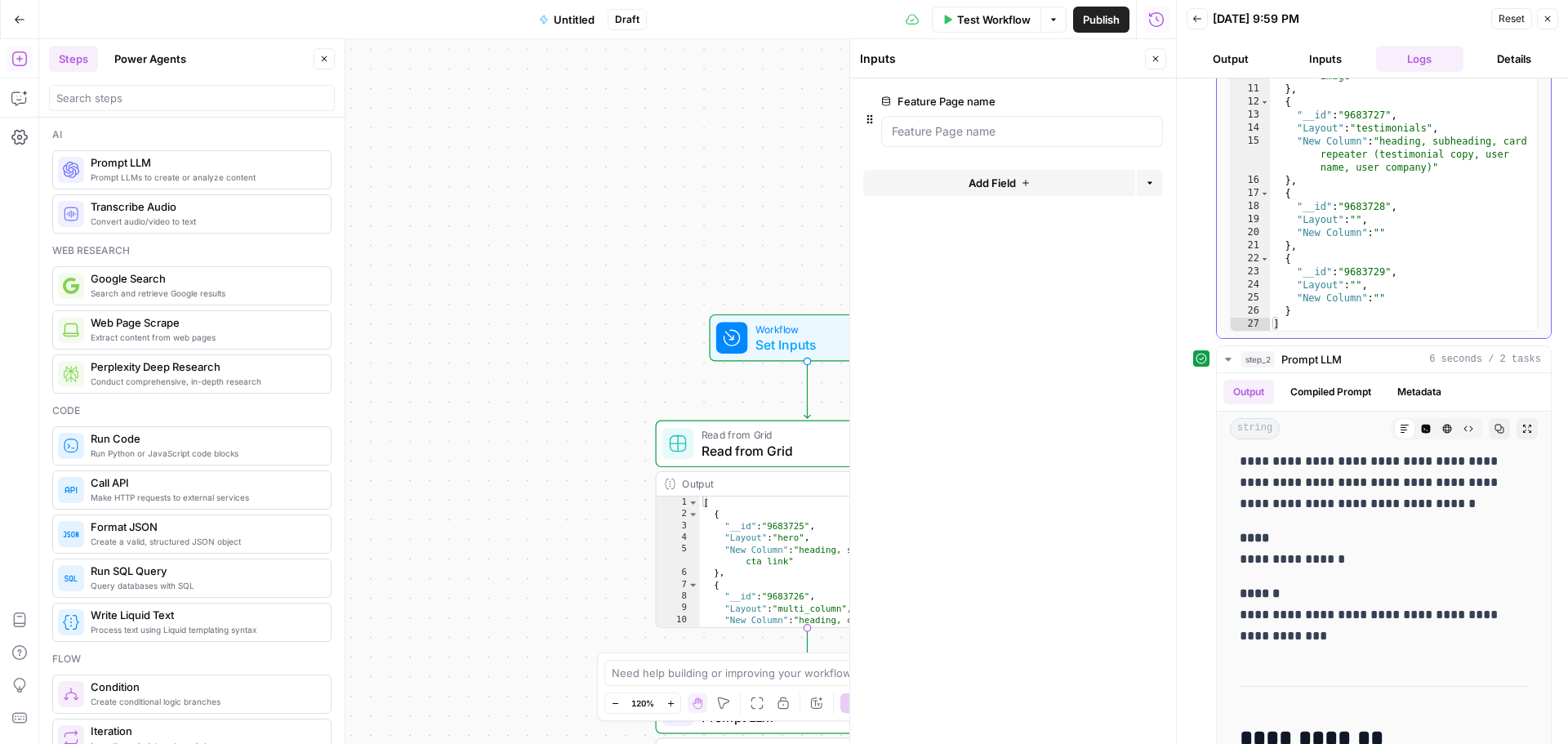
scroll to position [232, 0]
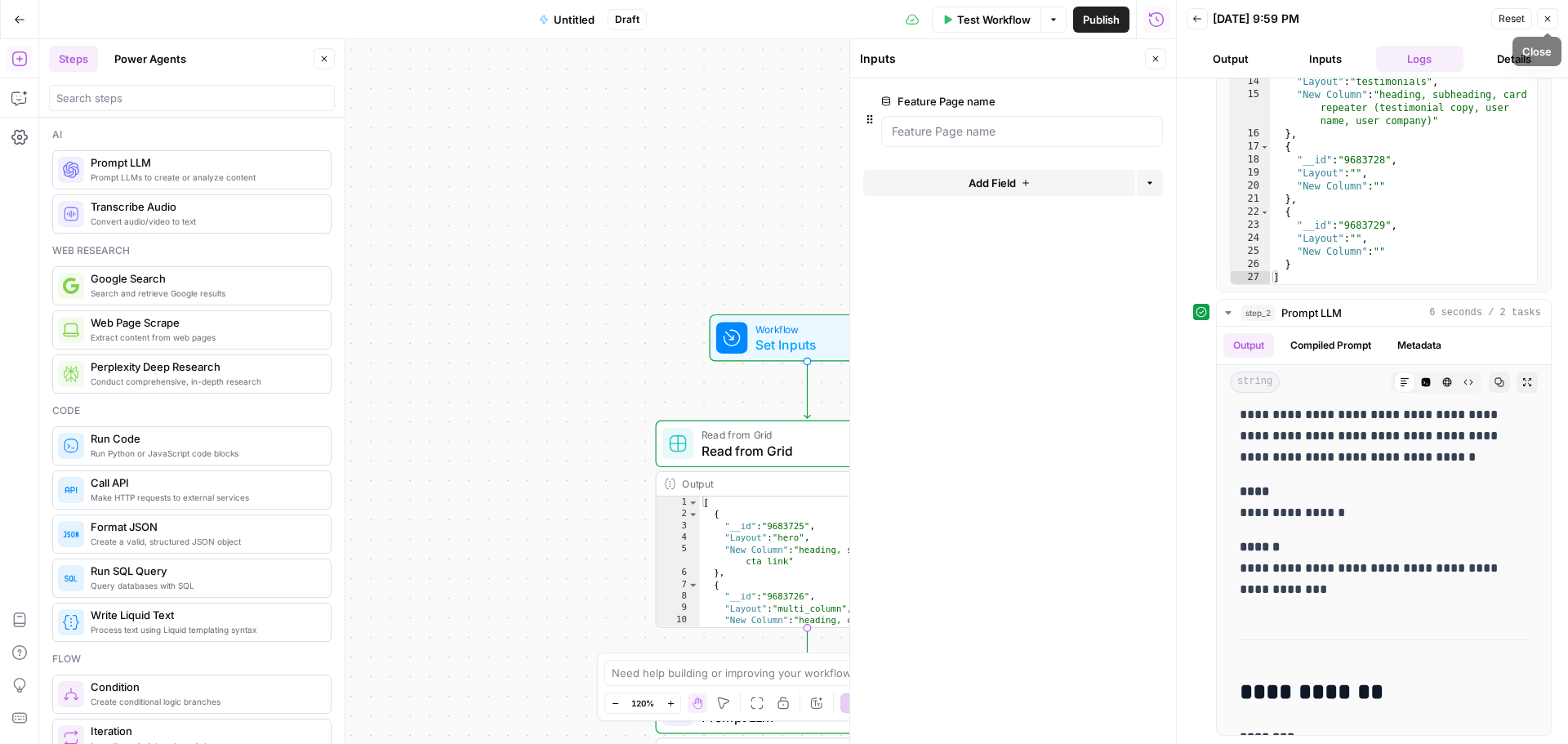
click at [1548, 20] on icon "button" at bounding box center [1548, 20] width 6 height 6
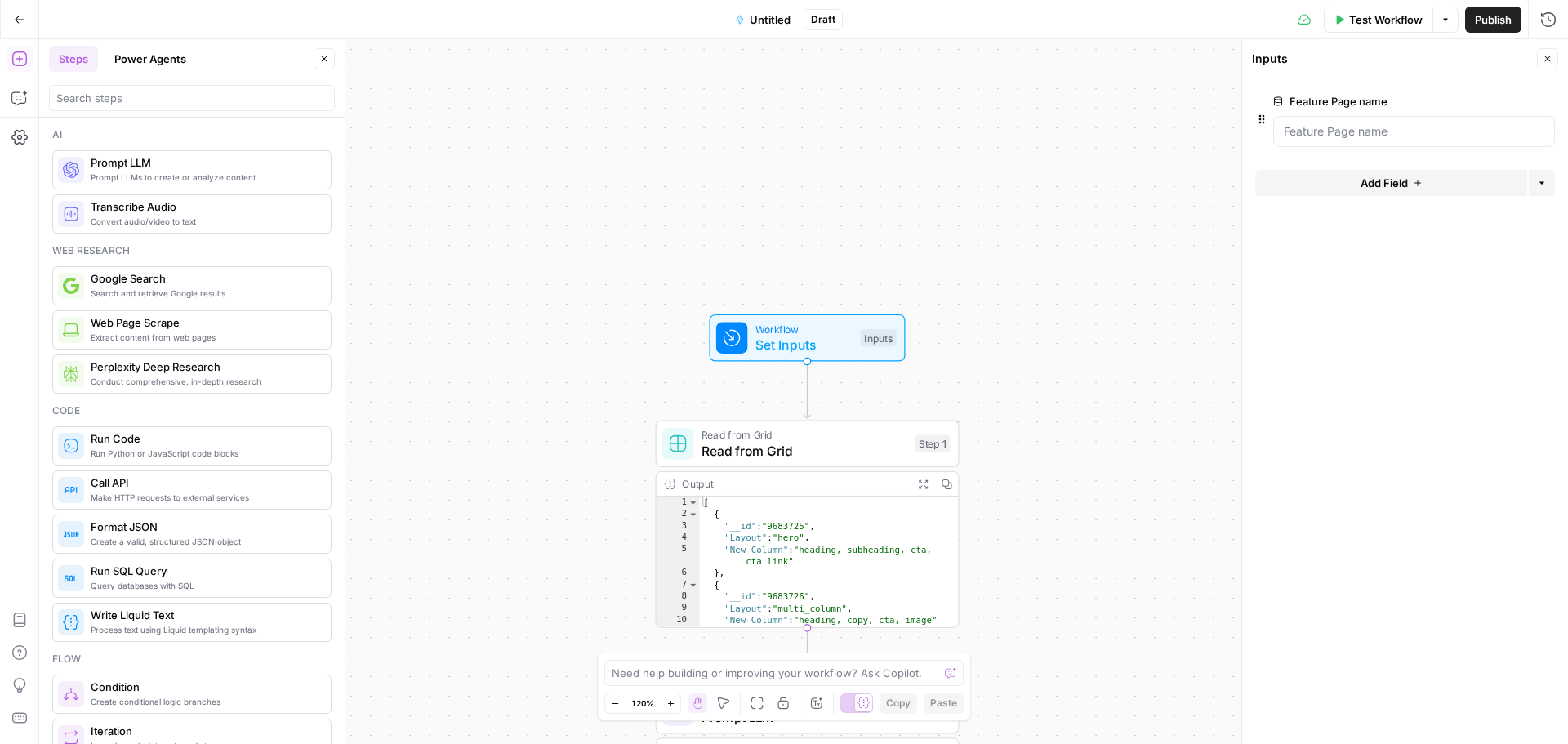
click at [1161, 215] on div "**********" at bounding box center [804, 392] width 1530 height 705
click at [791, 350] on span "Set Inputs" at bounding box center [804, 345] width 97 height 20
click at [1399, 139] on name "Feature Page name" at bounding box center [1415, 132] width 261 height 17
click at [1456, 340] on form "Feature Page name edit field Delete group Add Field Options" at bounding box center [1405, 411] width 326 height 666
click at [1160, 300] on div "**********" at bounding box center [804, 392] width 1530 height 705
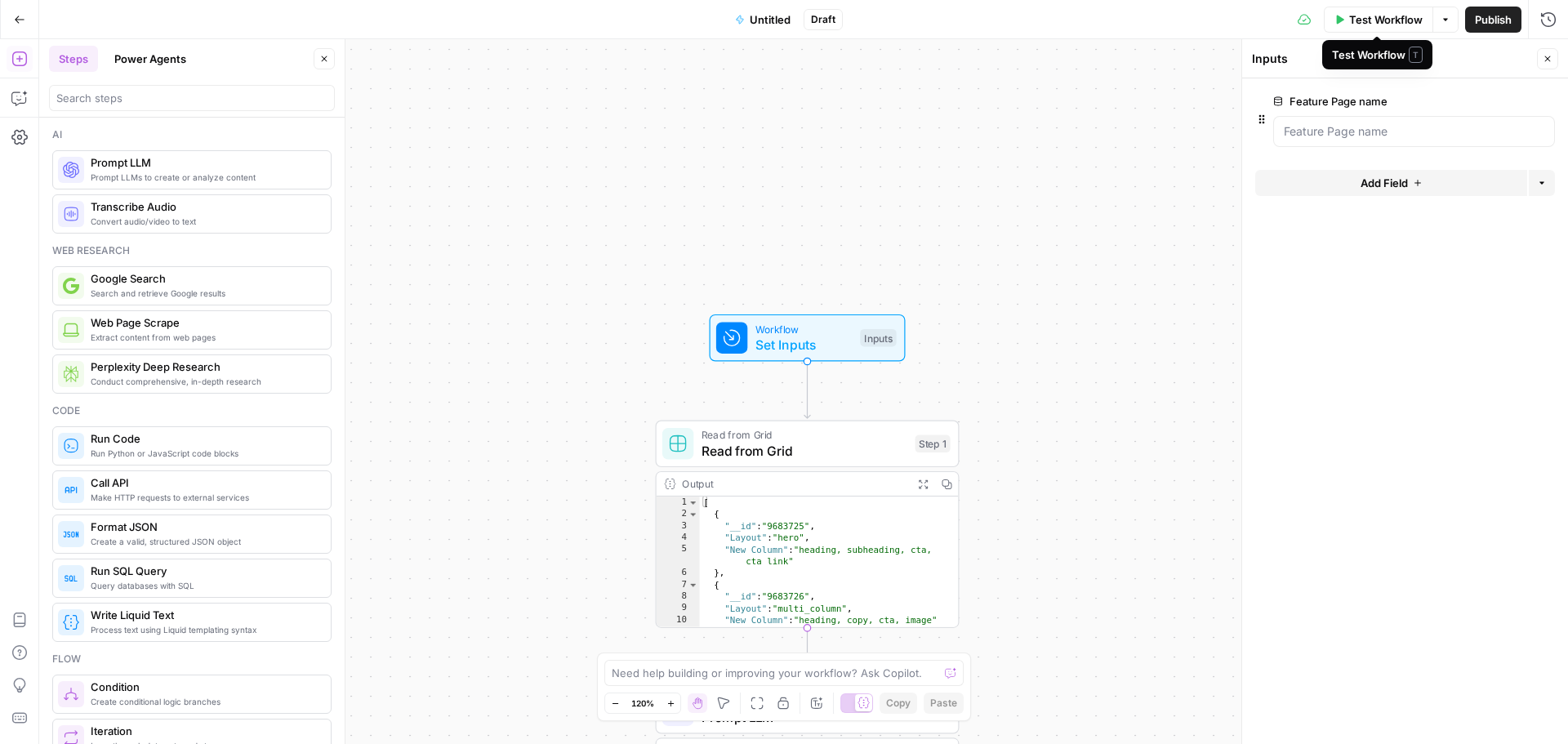
click at [921, 304] on div "**********" at bounding box center [804, 392] width 1530 height 705
click at [21, 26] on button "Go Back" at bounding box center [20, 20] width 29 height 29
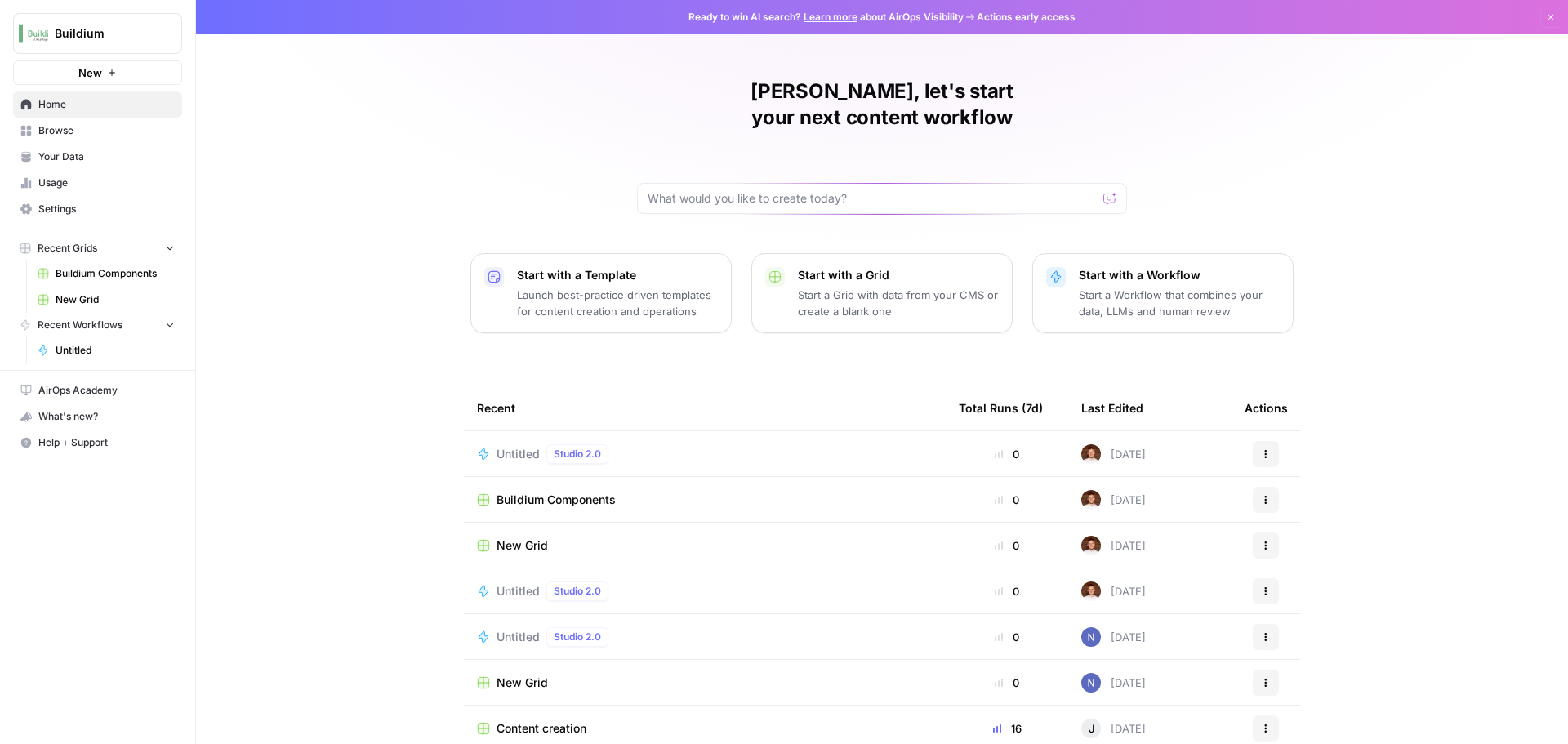
click at [97, 154] on span "Your Data" at bounding box center [106, 156] width 136 height 15
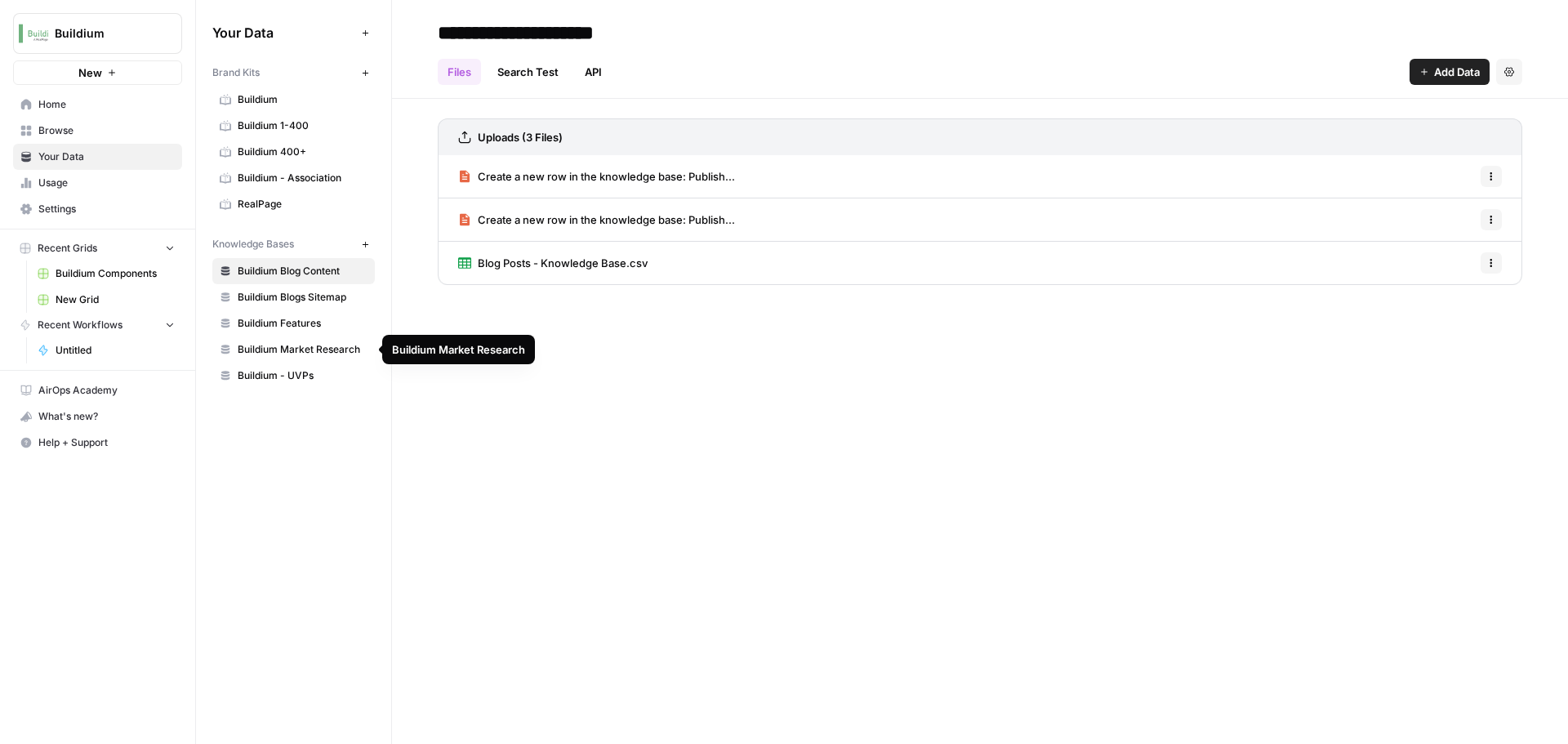
click at [311, 328] on span "Buildium Features" at bounding box center [302, 323] width 130 height 15
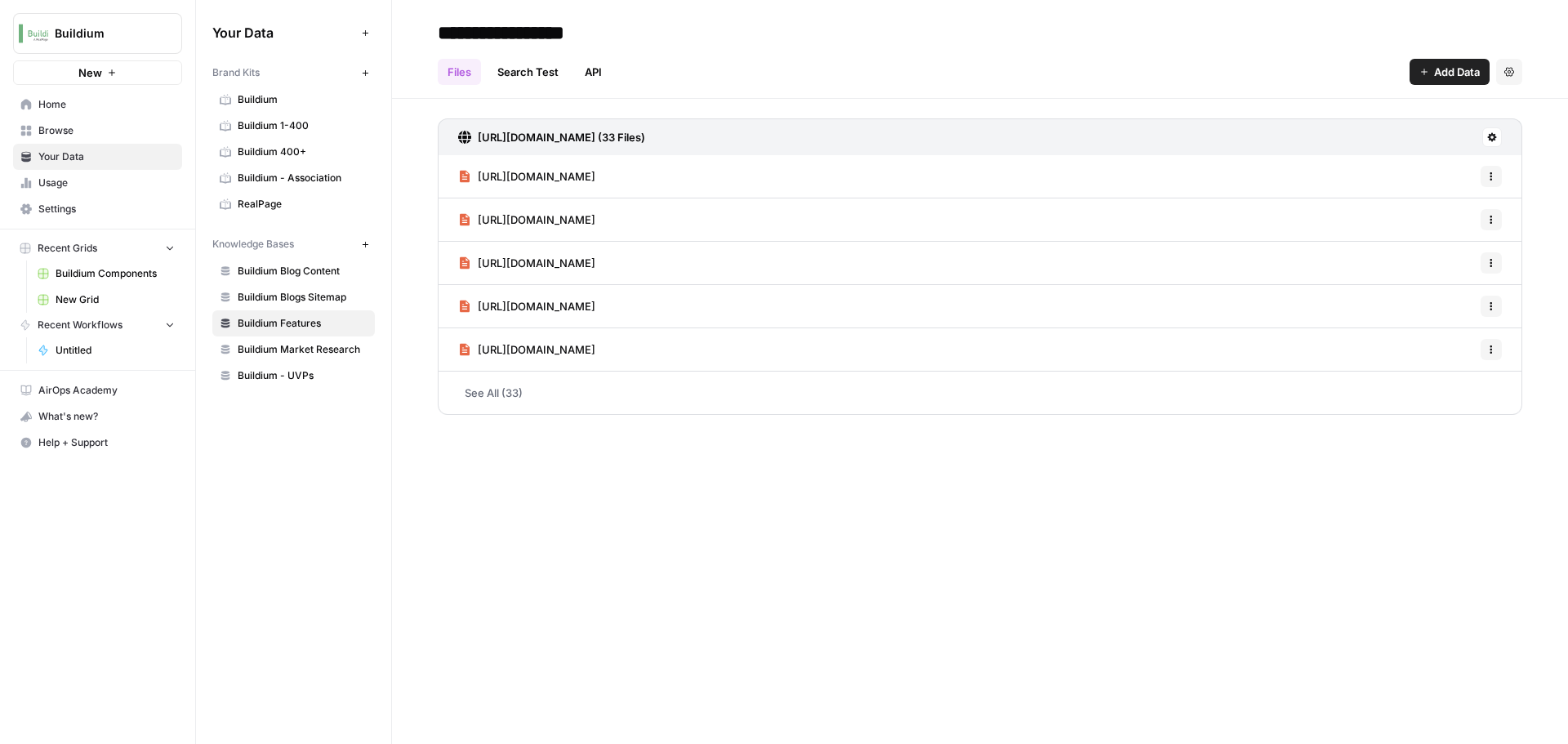
click at [520, 388] on link "See All (33)" at bounding box center [980, 393] width 1085 height 42
